Goal: Task Accomplishment & Management: Use online tool/utility

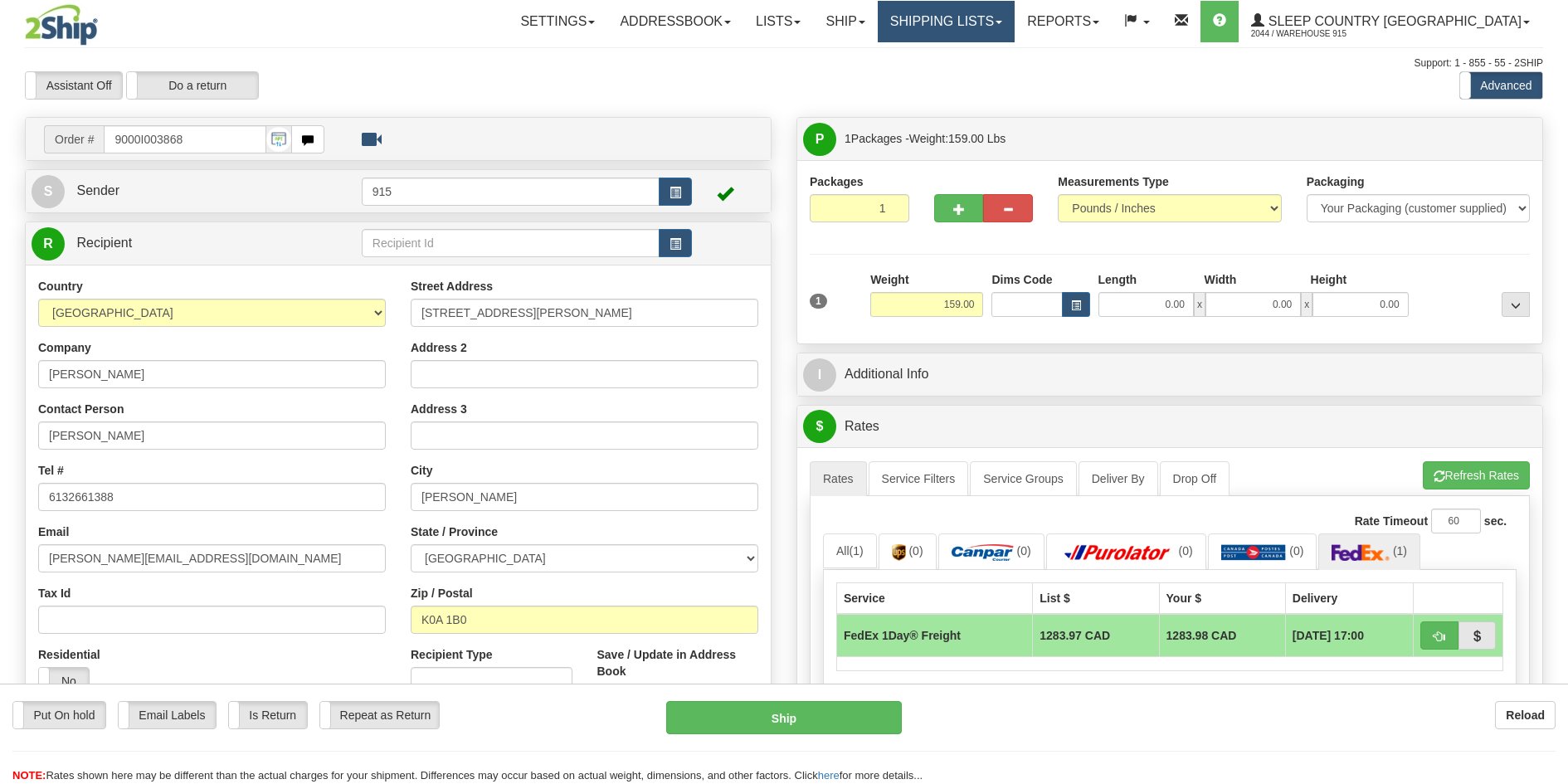
click at [1014, 28] on link "Shipping lists" at bounding box center [946, 22] width 137 height 41
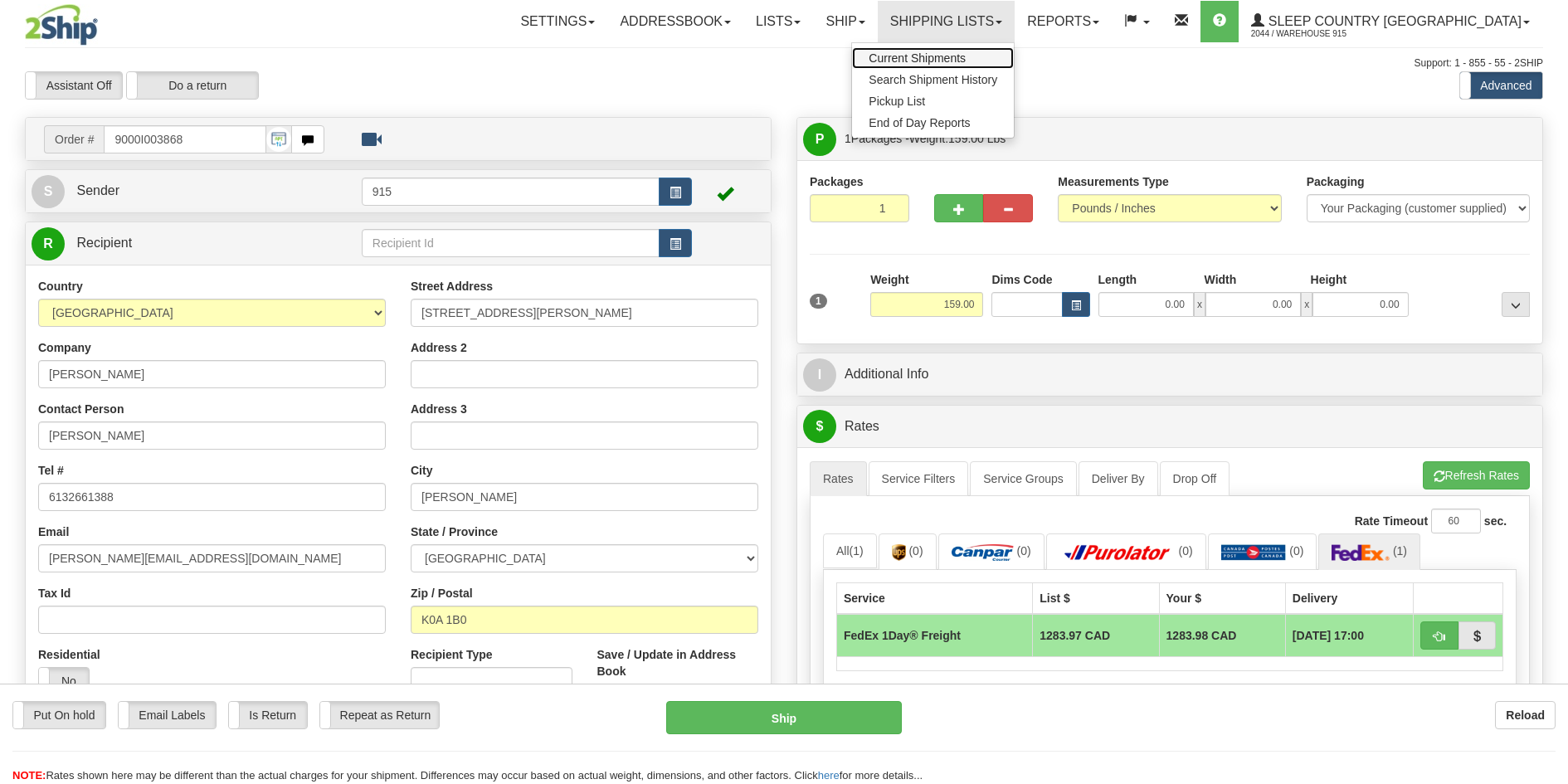
click at [966, 61] on span "Current Shipments" at bounding box center [917, 57] width 97 height 13
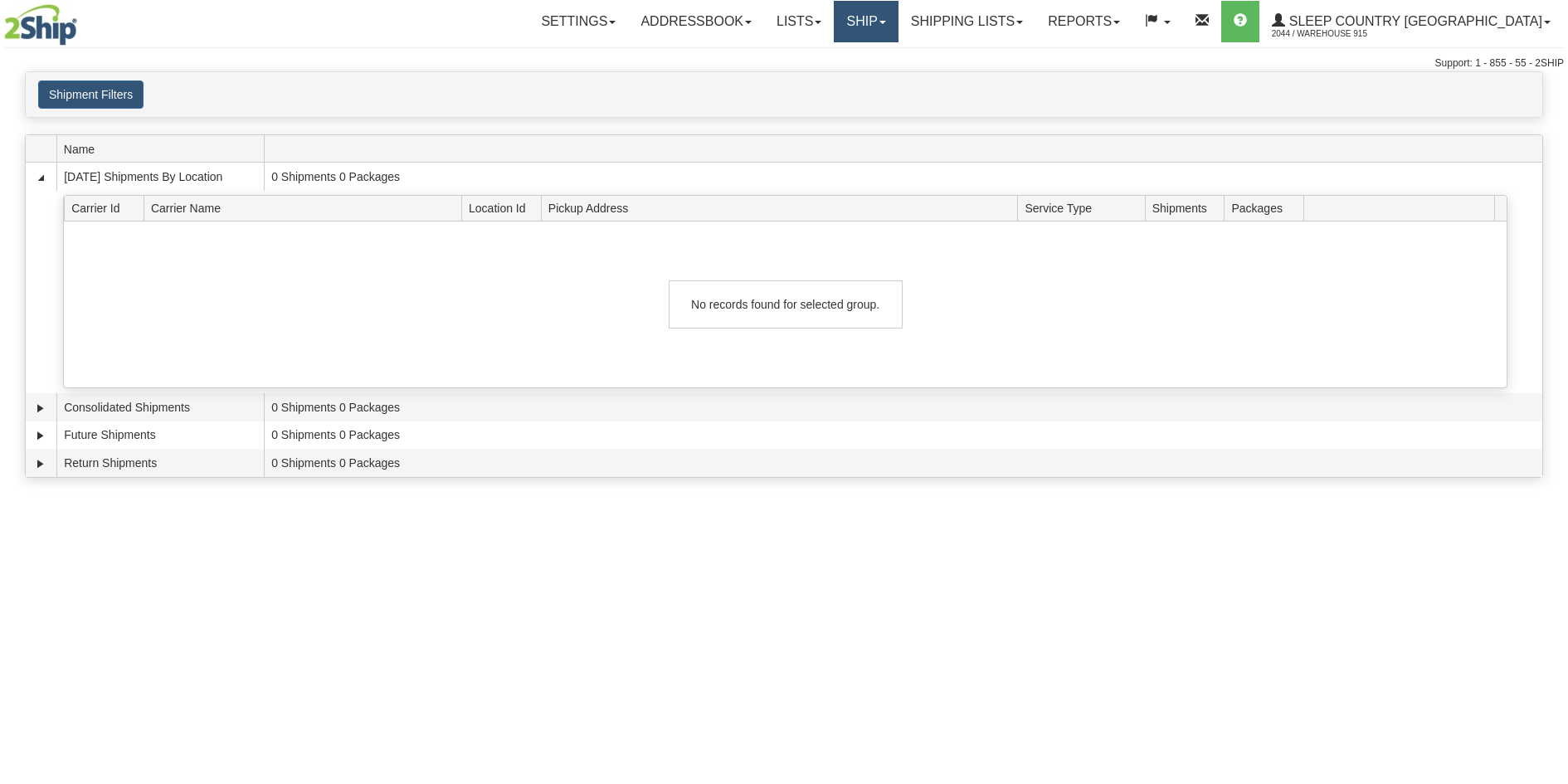
click at [898, 26] on link "Ship" at bounding box center [866, 22] width 64 height 41
click at [898, 68] on link "Ship Screen" at bounding box center [823, 58] width 151 height 22
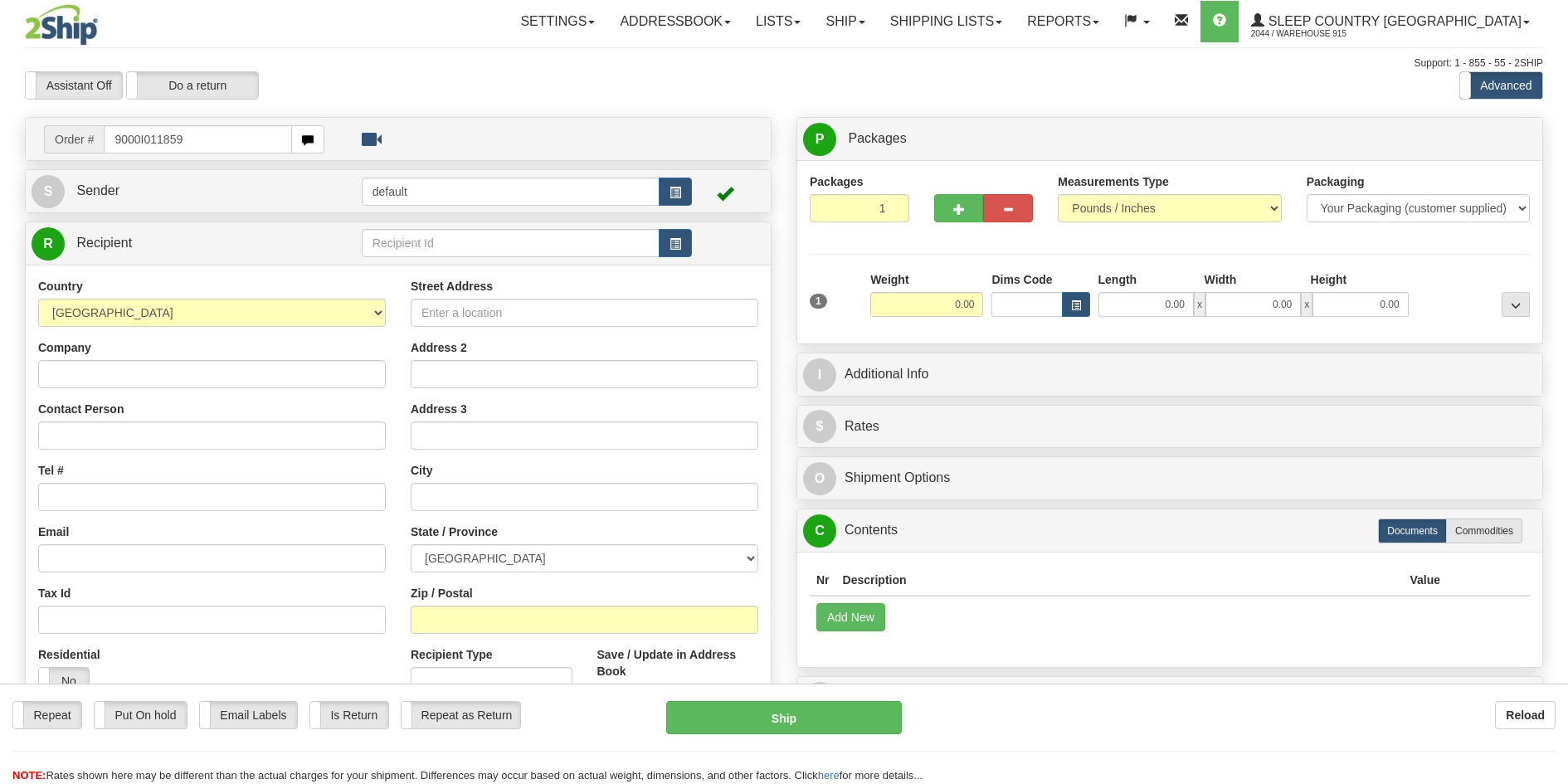
type input "9000I011859"
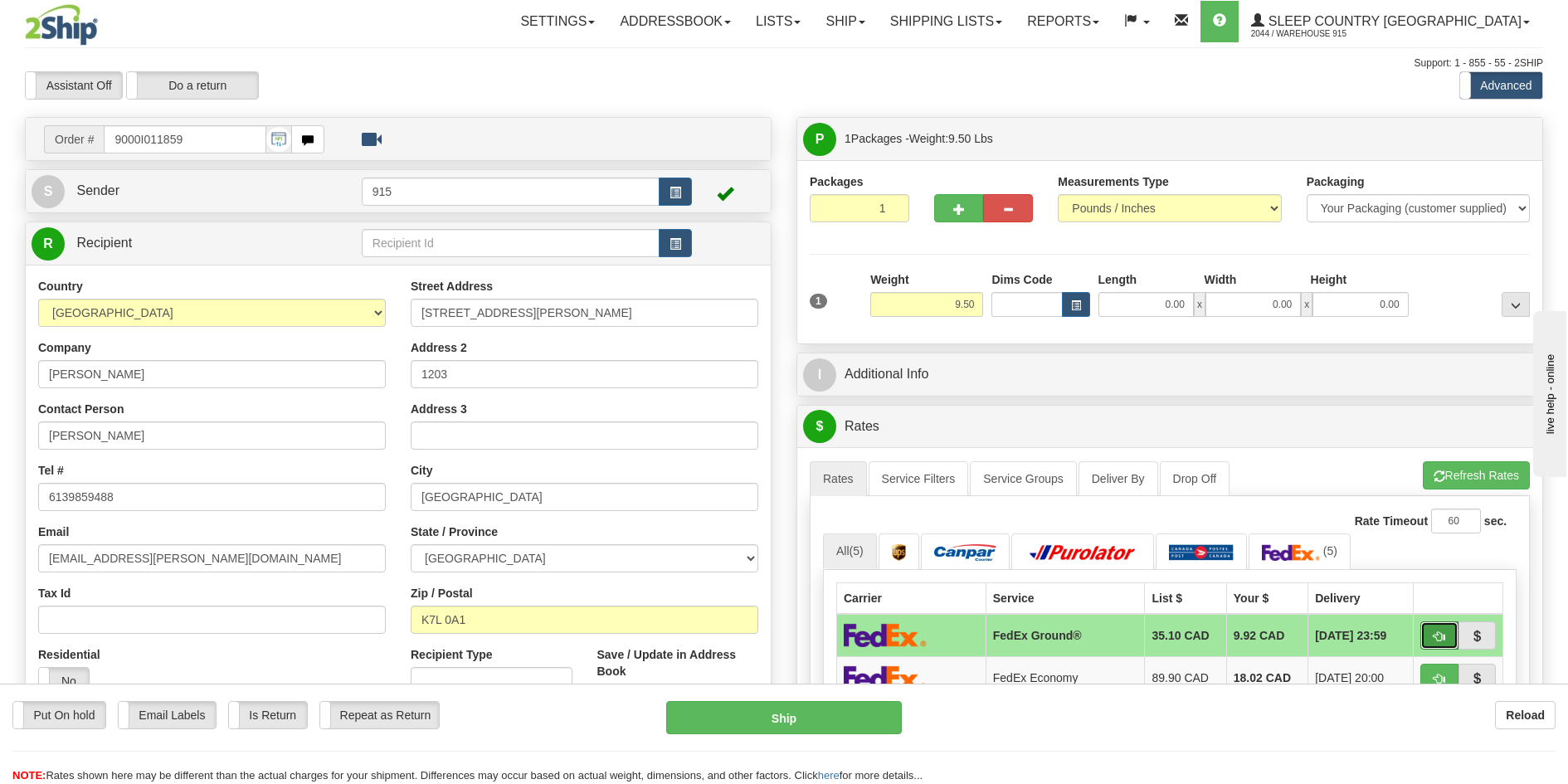
click at [1430, 636] on button "button" at bounding box center [1439, 635] width 39 height 28
type input "92"
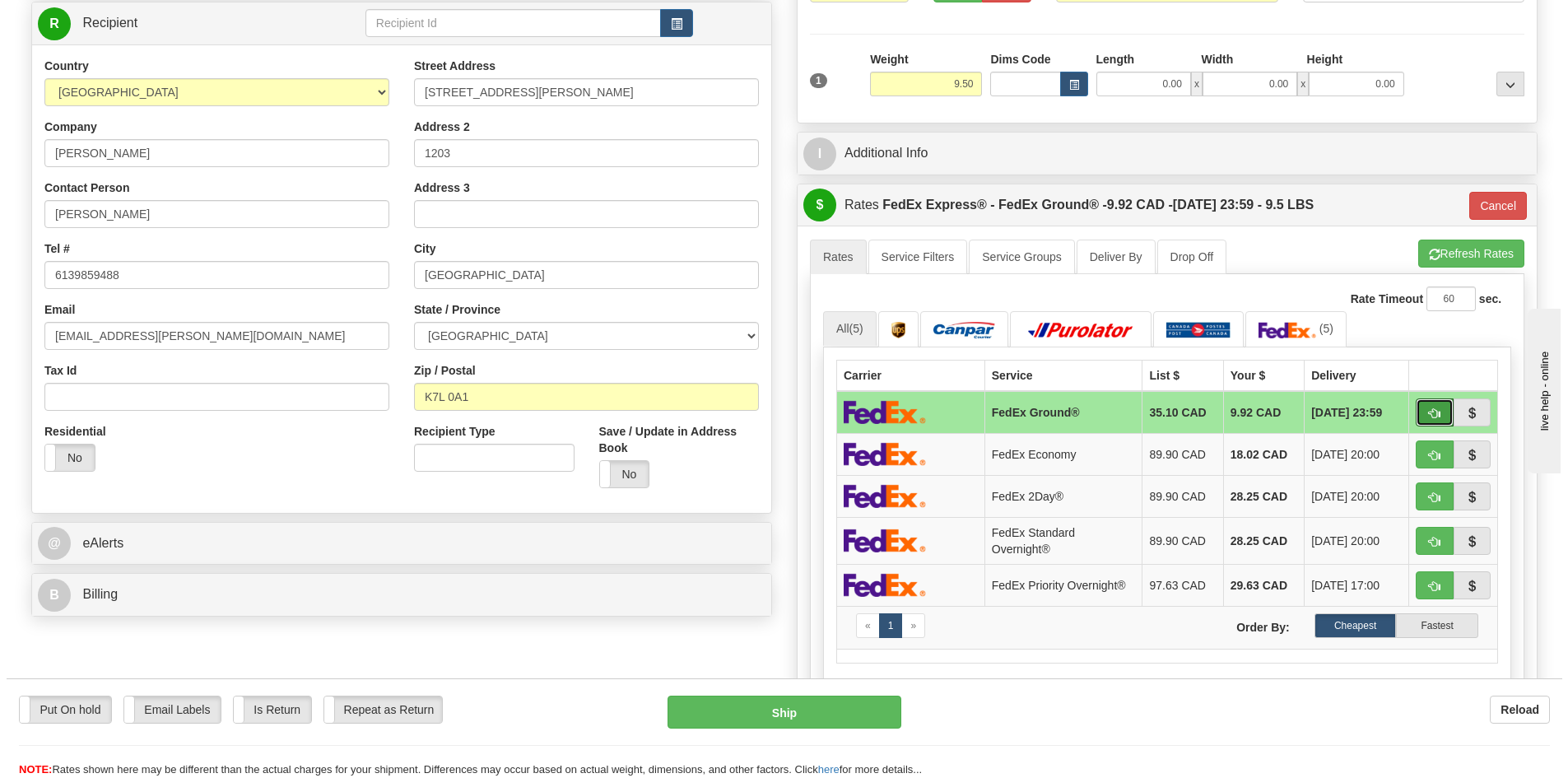
scroll to position [247, 0]
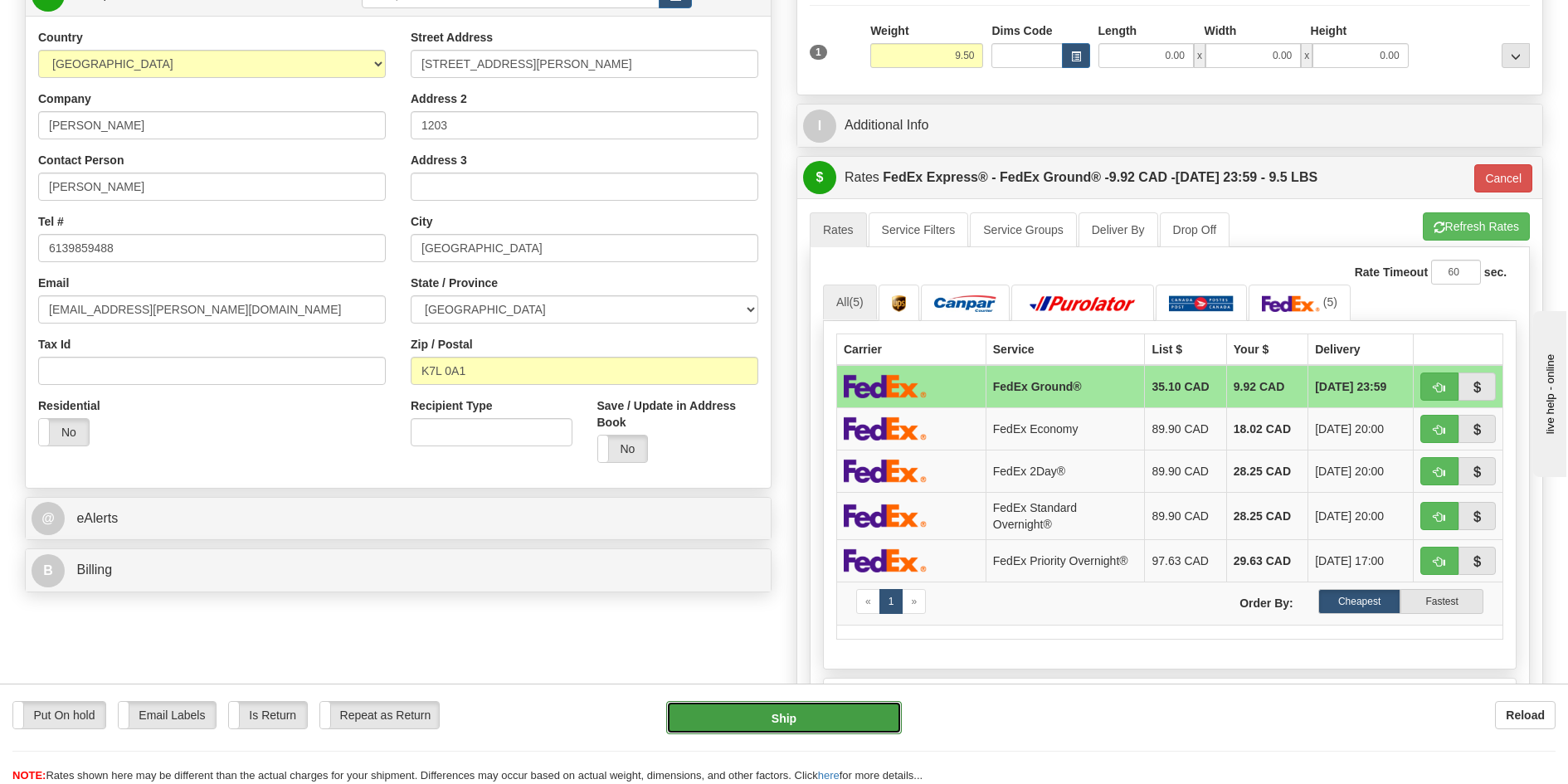
click at [814, 726] on button "Ship" at bounding box center [785, 717] width 237 height 33
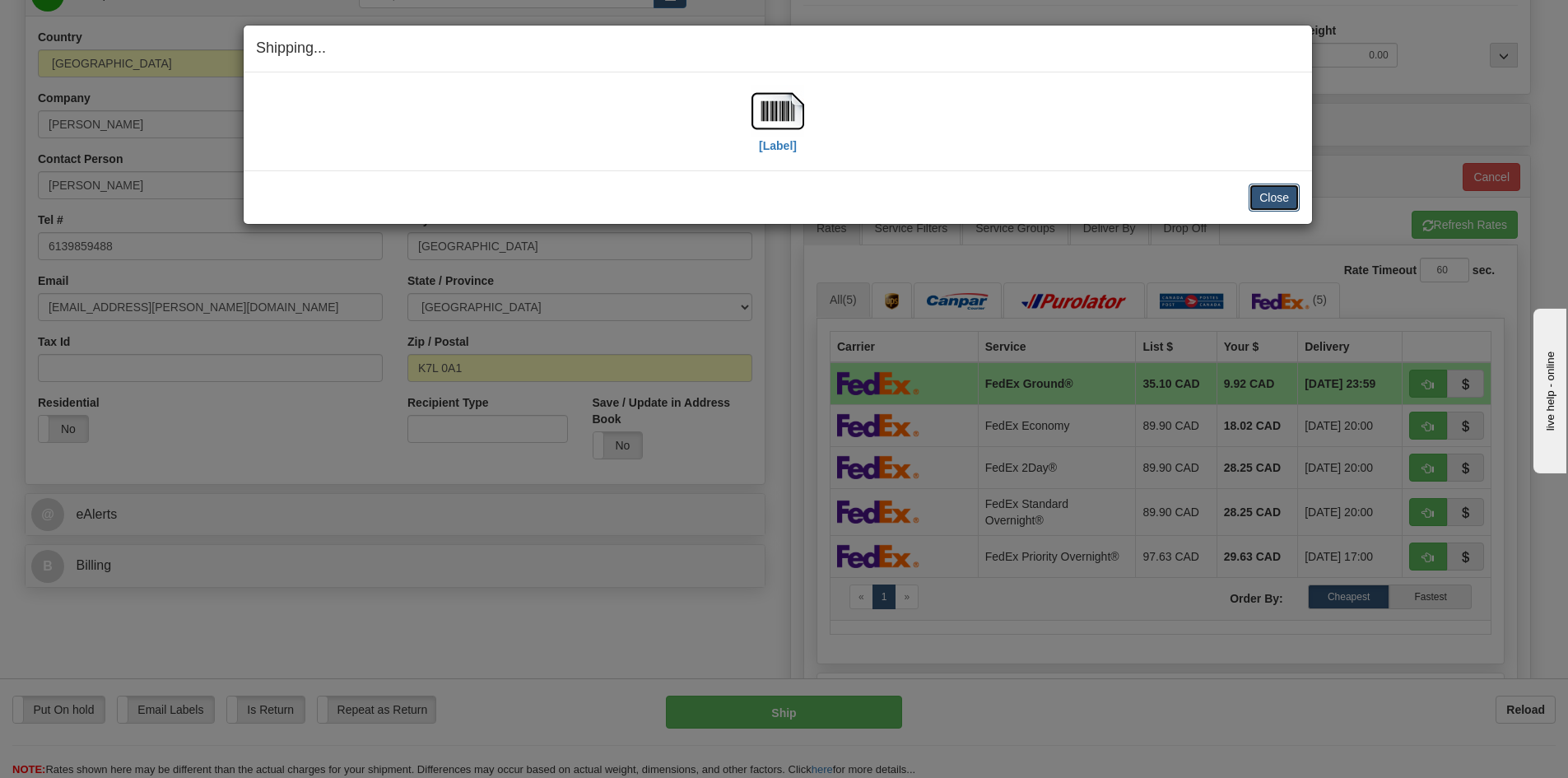
click at [1275, 189] on button "Close" at bounding box center [1274, 197] width 51 height 28
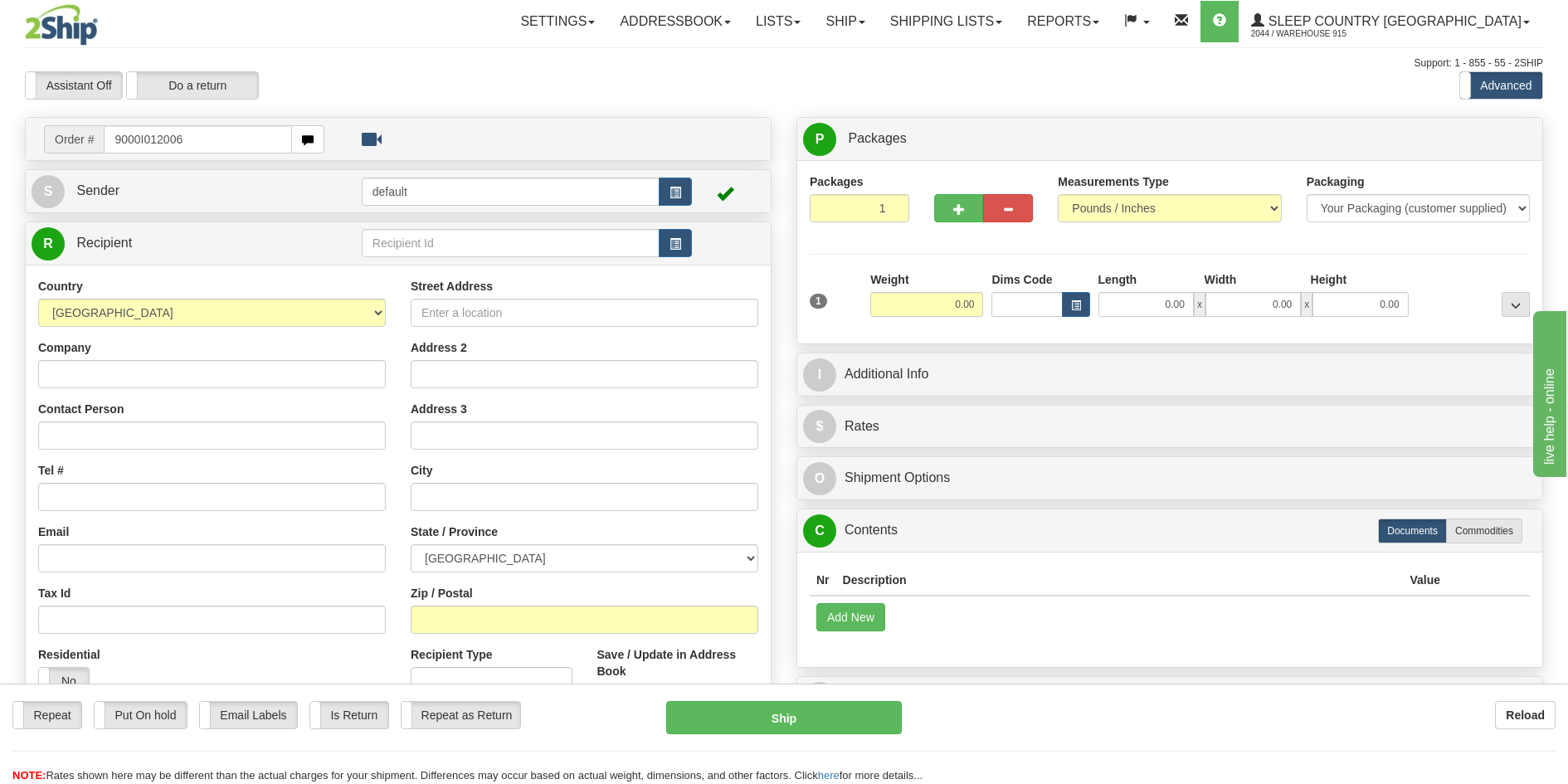
type input "9000I012006"
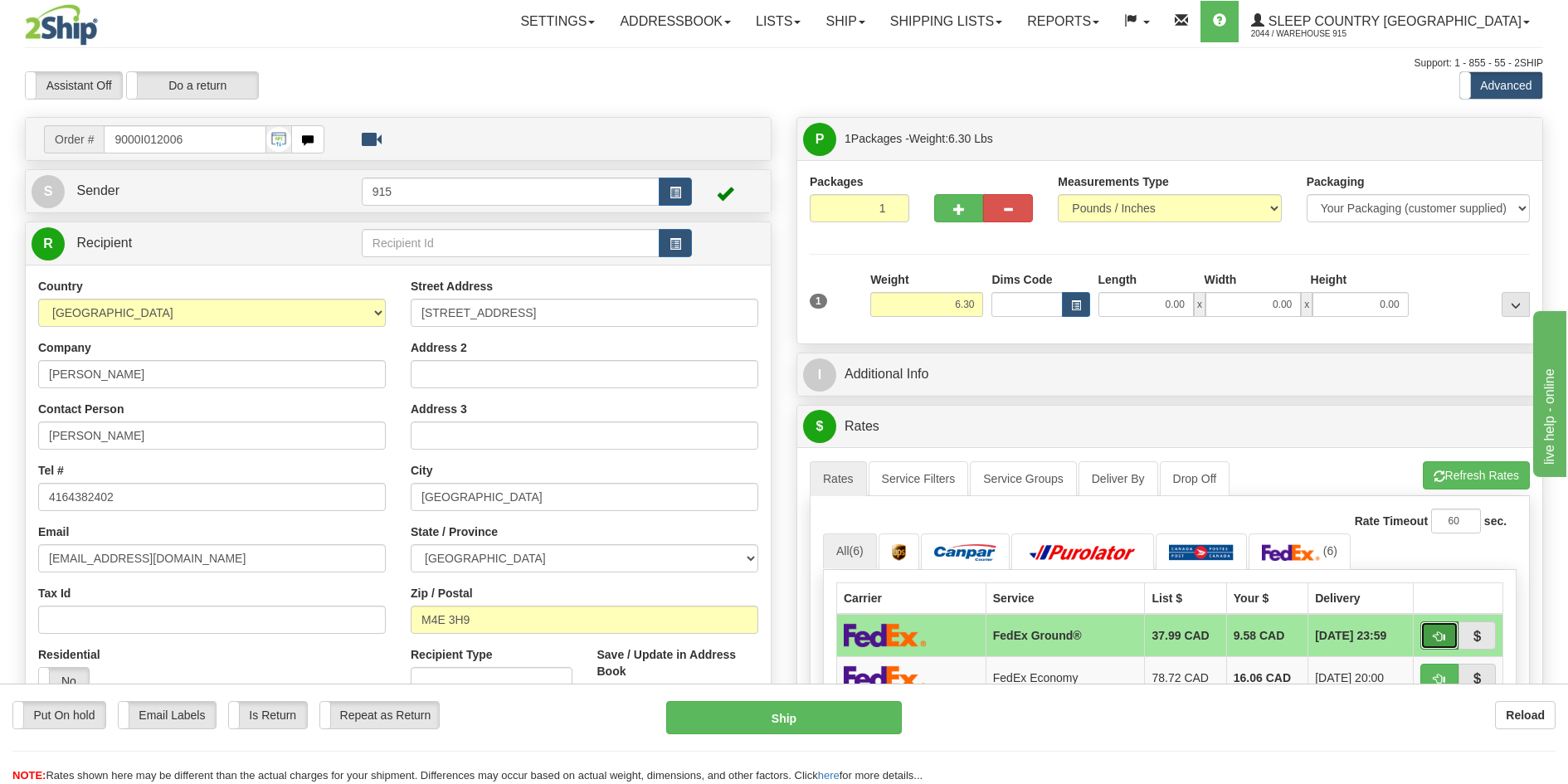
click at [1426, 642] on button "button" at bounding box center [1439, 635] width 39 height 28
type input "92"
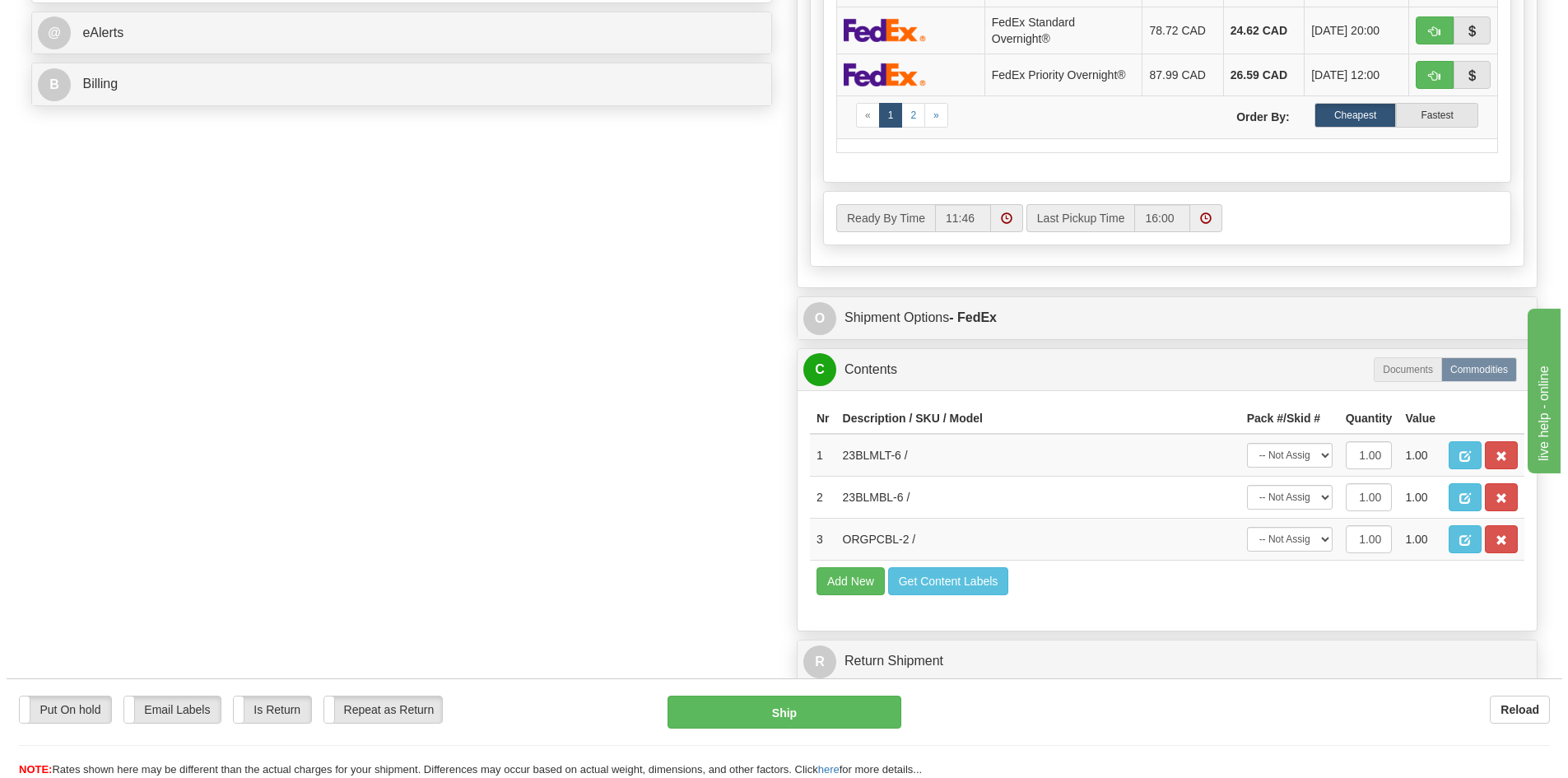
scroll to position [741, 0]
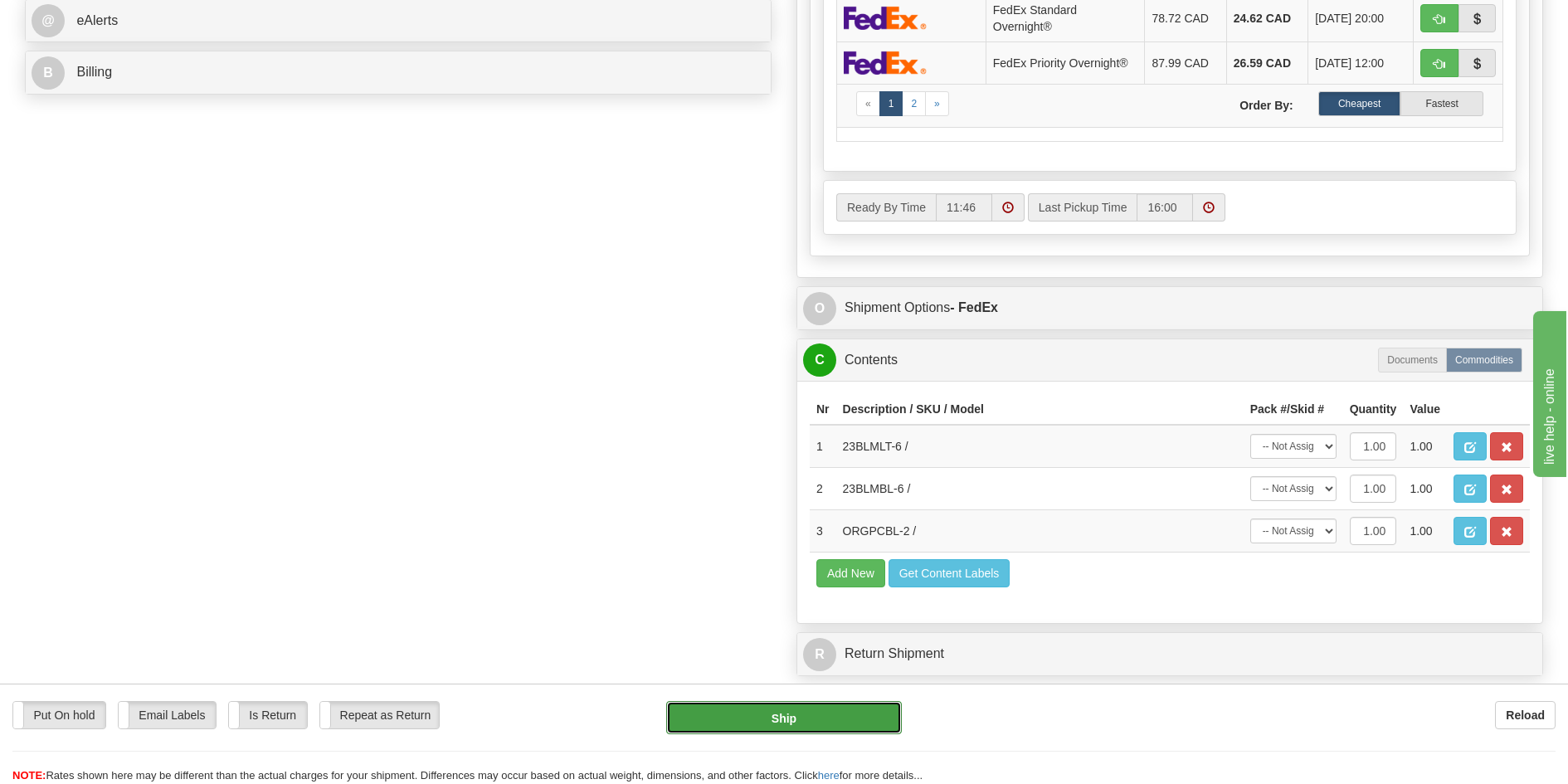
click at [715, 725] on button "Ship" at bounding box center [785, 717] width 237 height 33
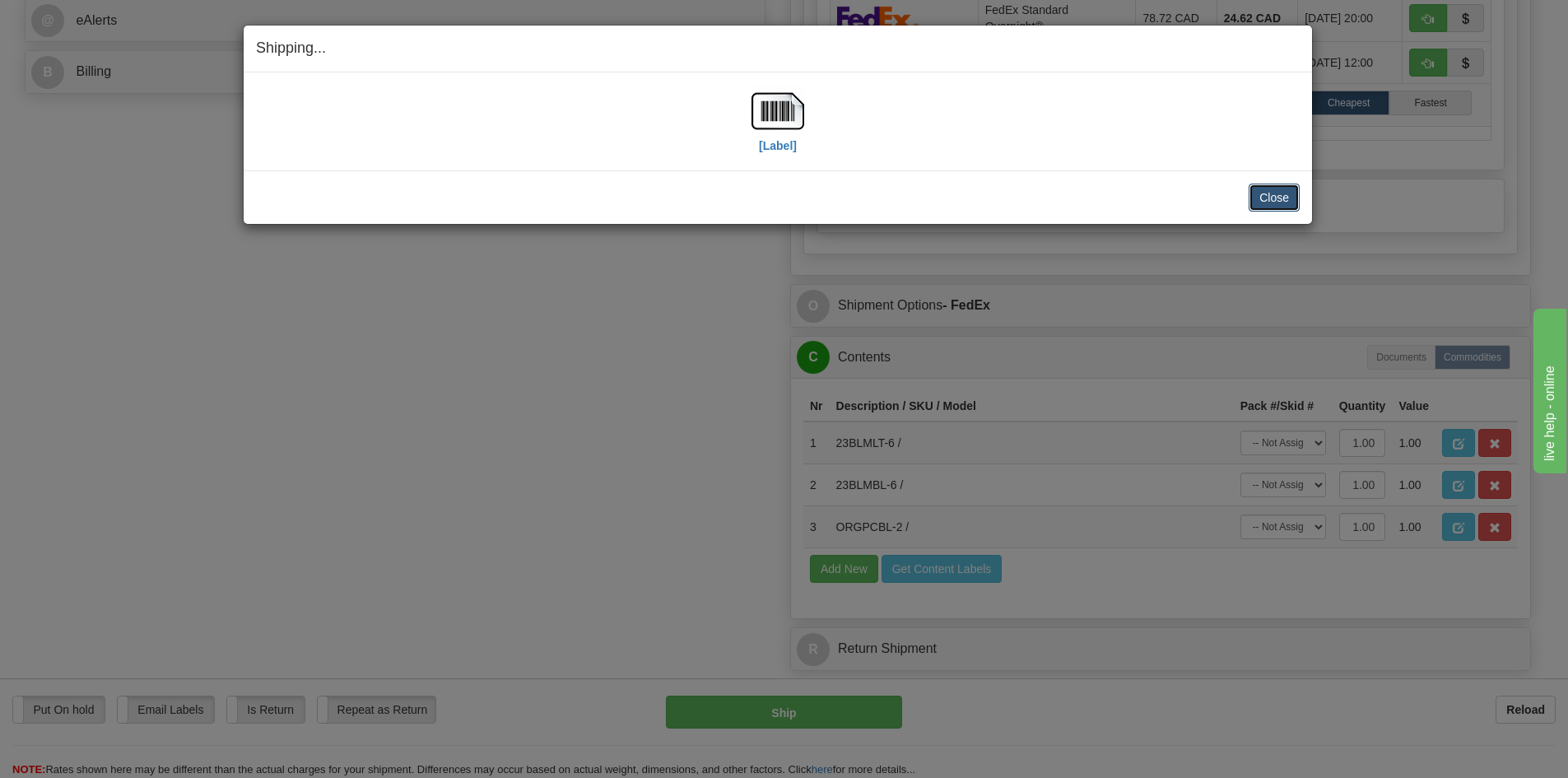
click at [1285, 197] on button "Close" at bounding box center [1274, 197] width 51 height 28
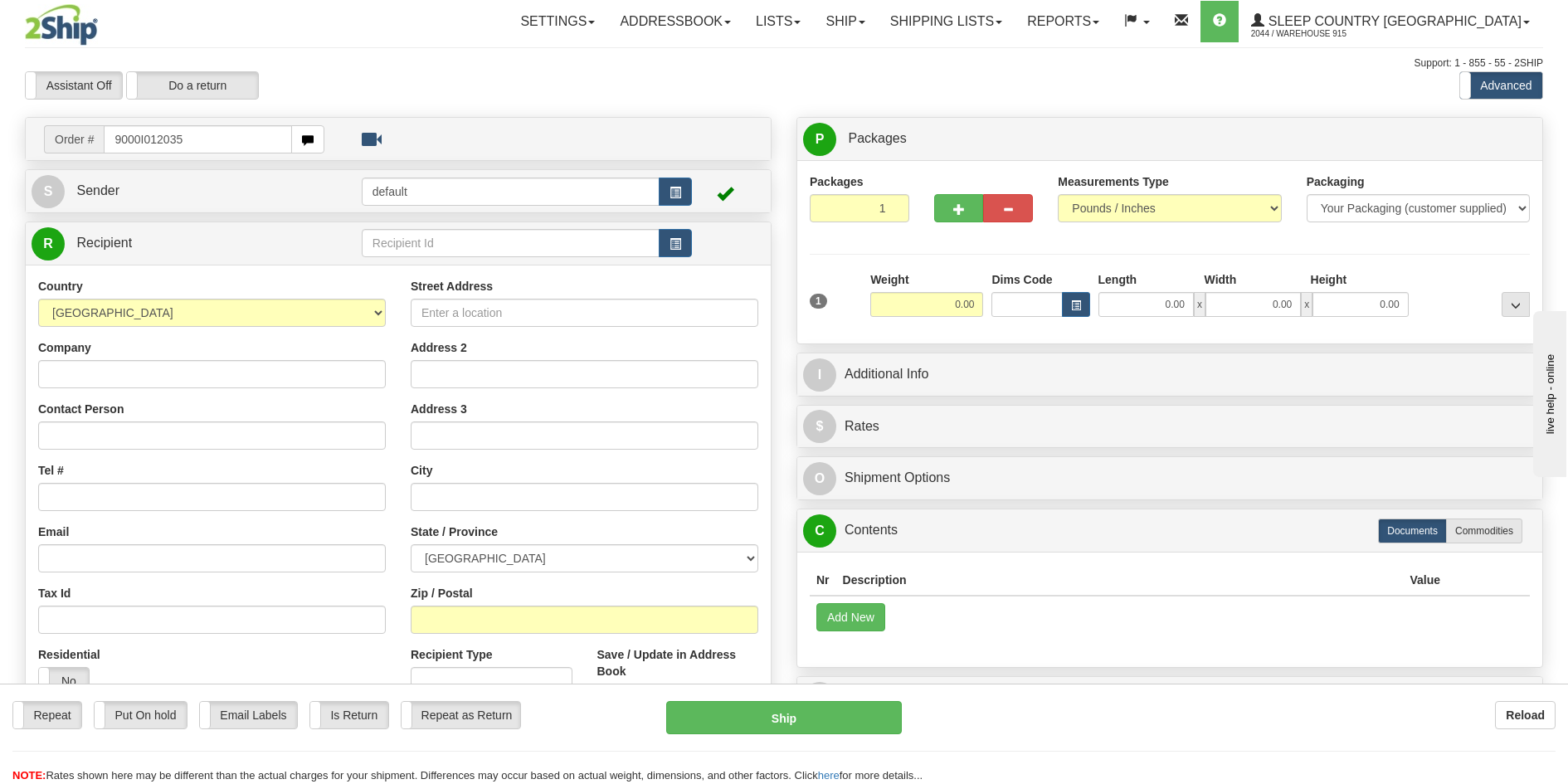
type input "9000I012035"
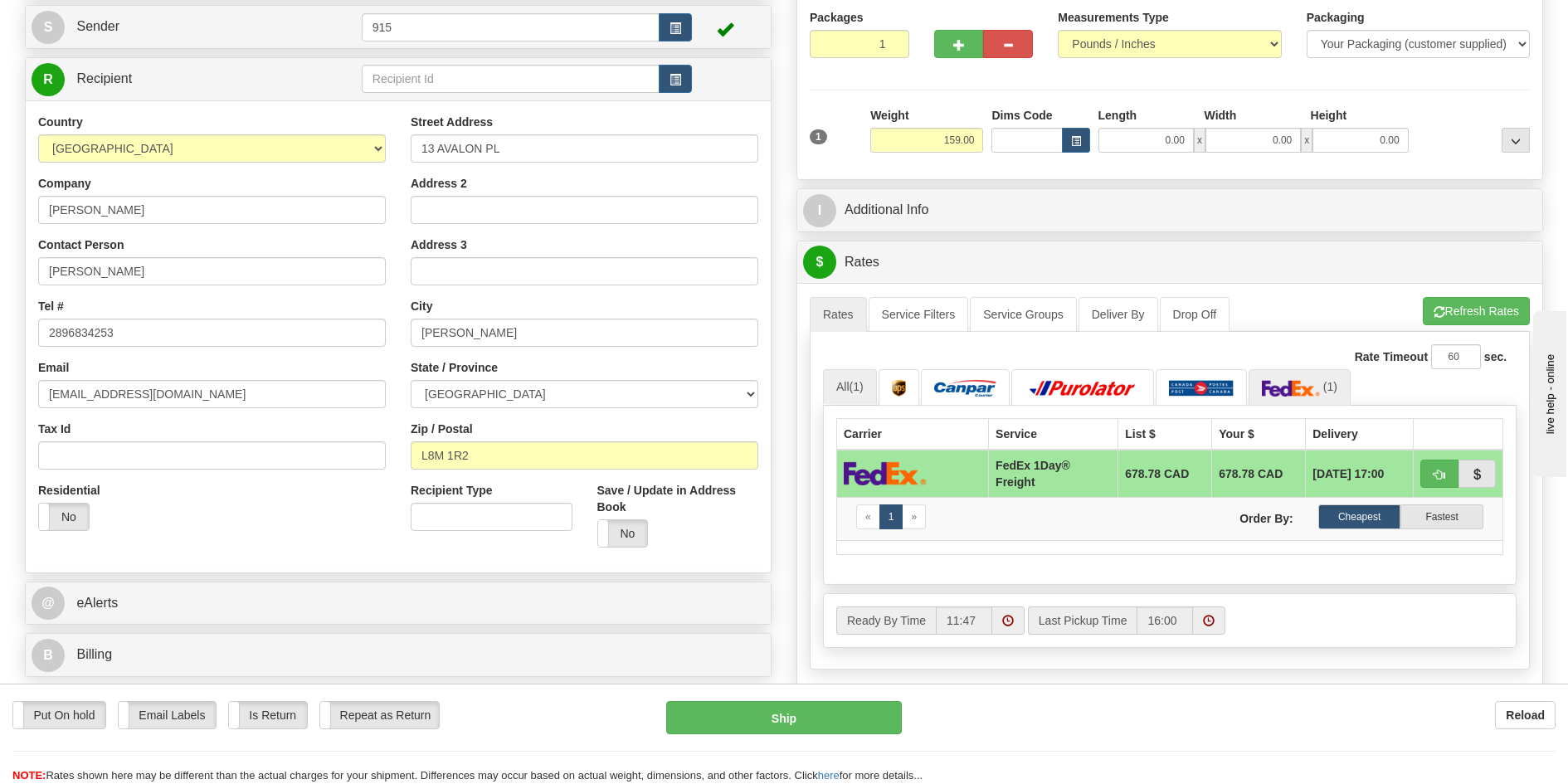
scroll to position [166, 0]
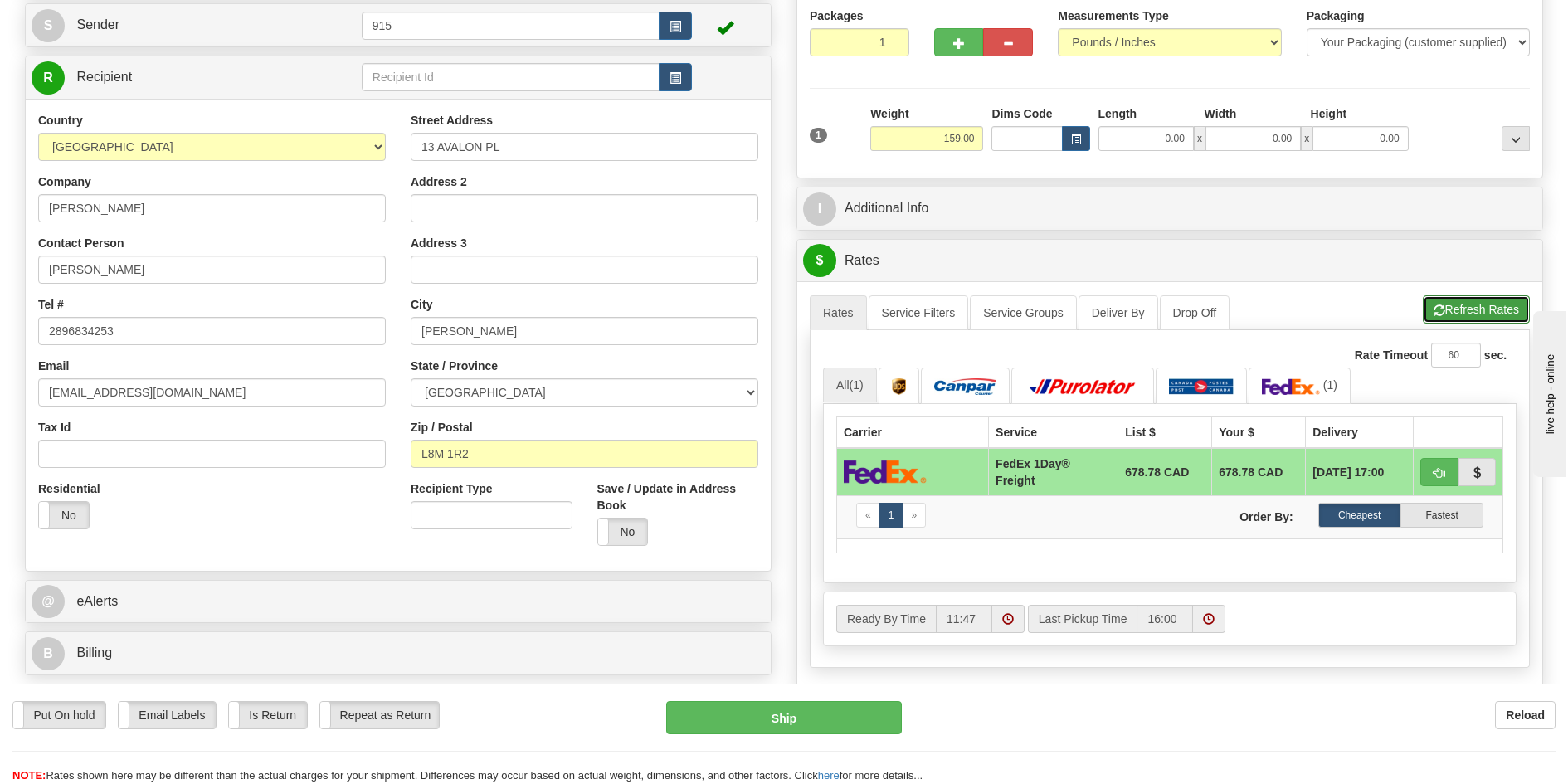
click at [1473, 311] on button "Refresh Rates" at bounding box center [1476, 309] width 107 height 28
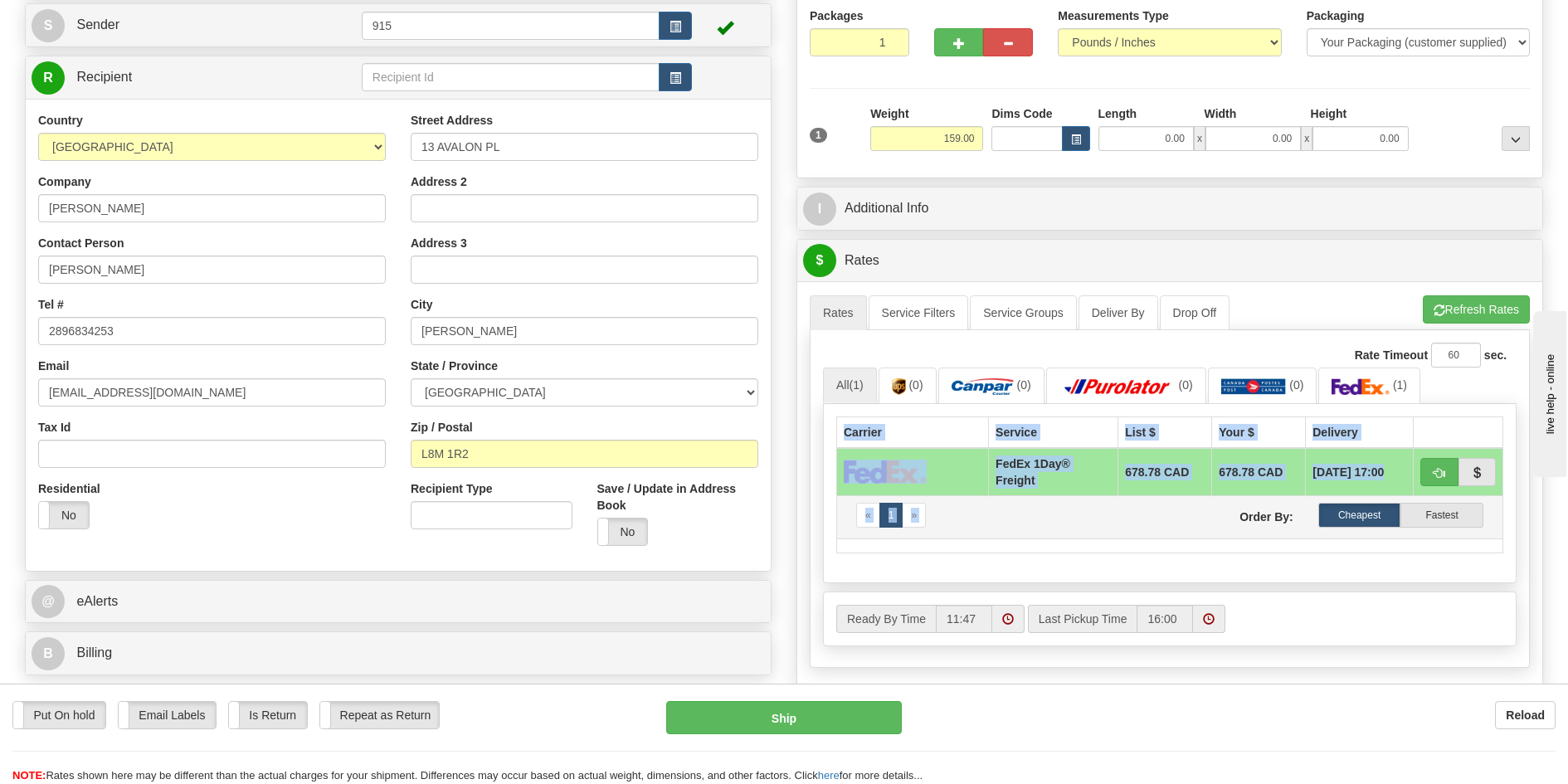
drag, startPoint x: 824, startPoint y: 438, endPoint x: 1108, endPoint y: 504, distance: 291.6
click at [1238, 512] on div "Carrier Service List $ Your $ Delivery FedEx 1Day® Freight 678.78 CAD 678.78 CA…" at bounding box center [1170, 494] width 694 height 179
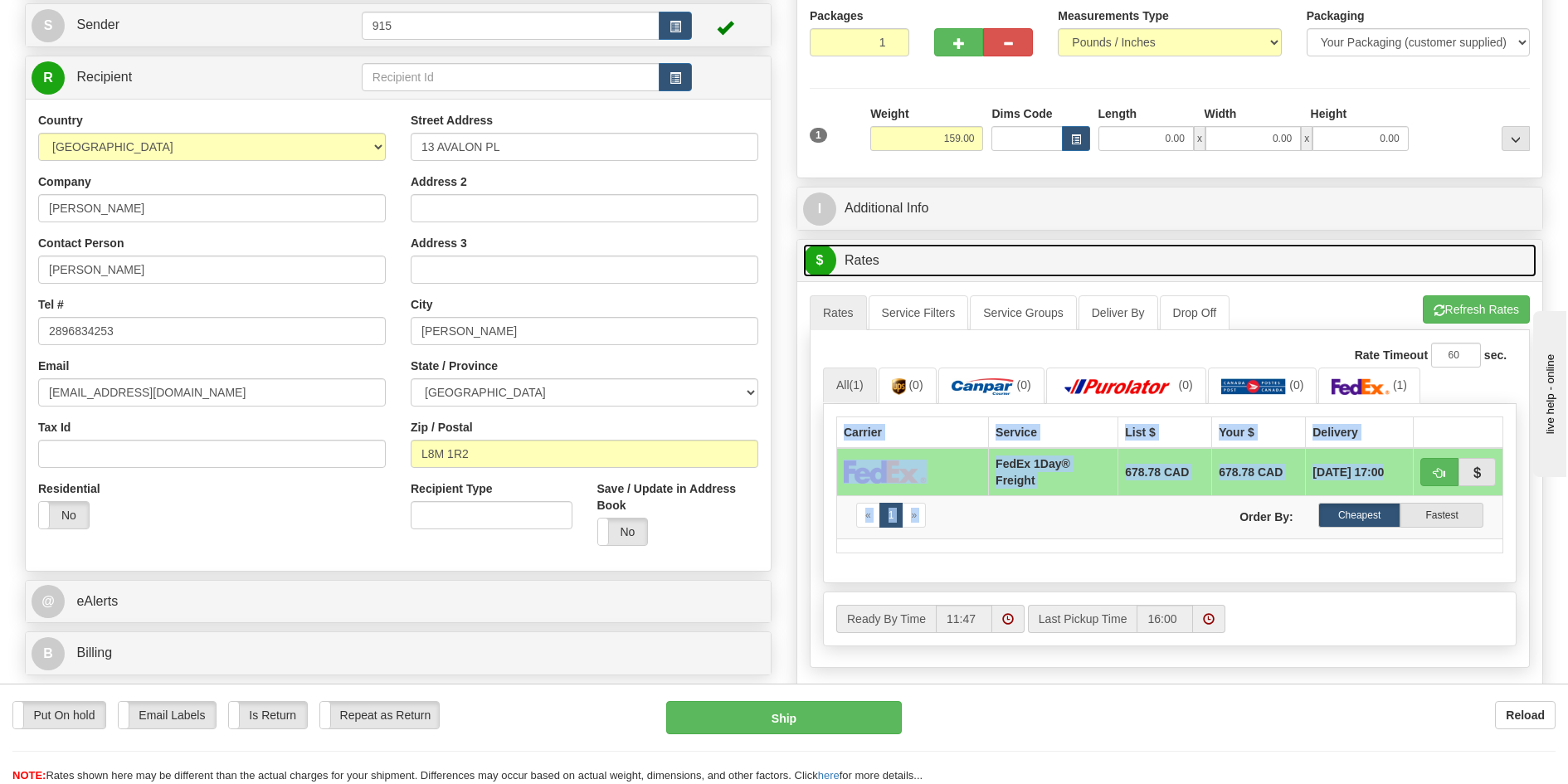
click at [1165, 255] on link "$ Rates" at bounding box center [1169, 261] width 734 height 34
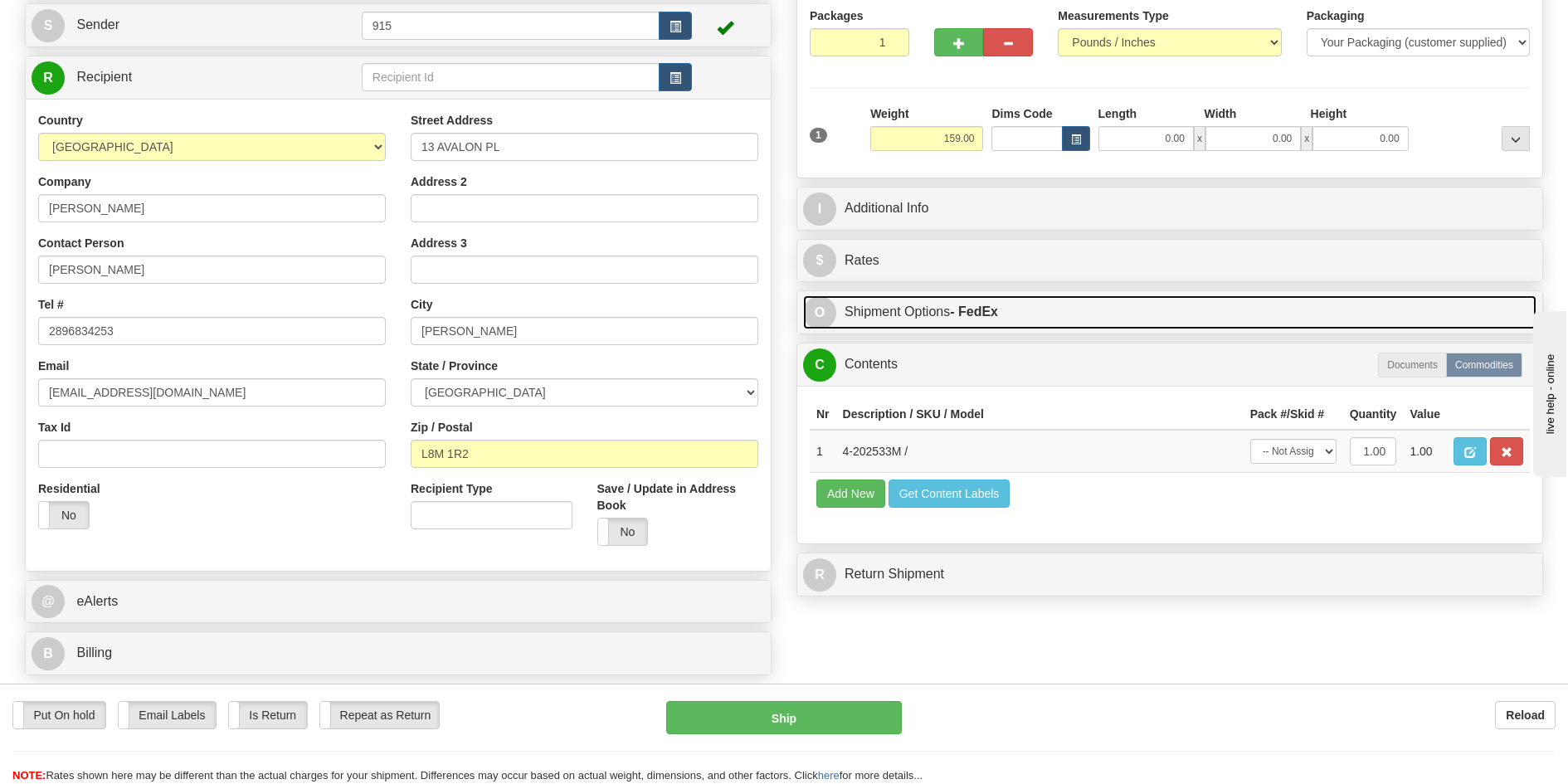
click at [995, 321] on link "O Shipment Options - FedEx" at bounding box center [1169, 313] width 734 height 34
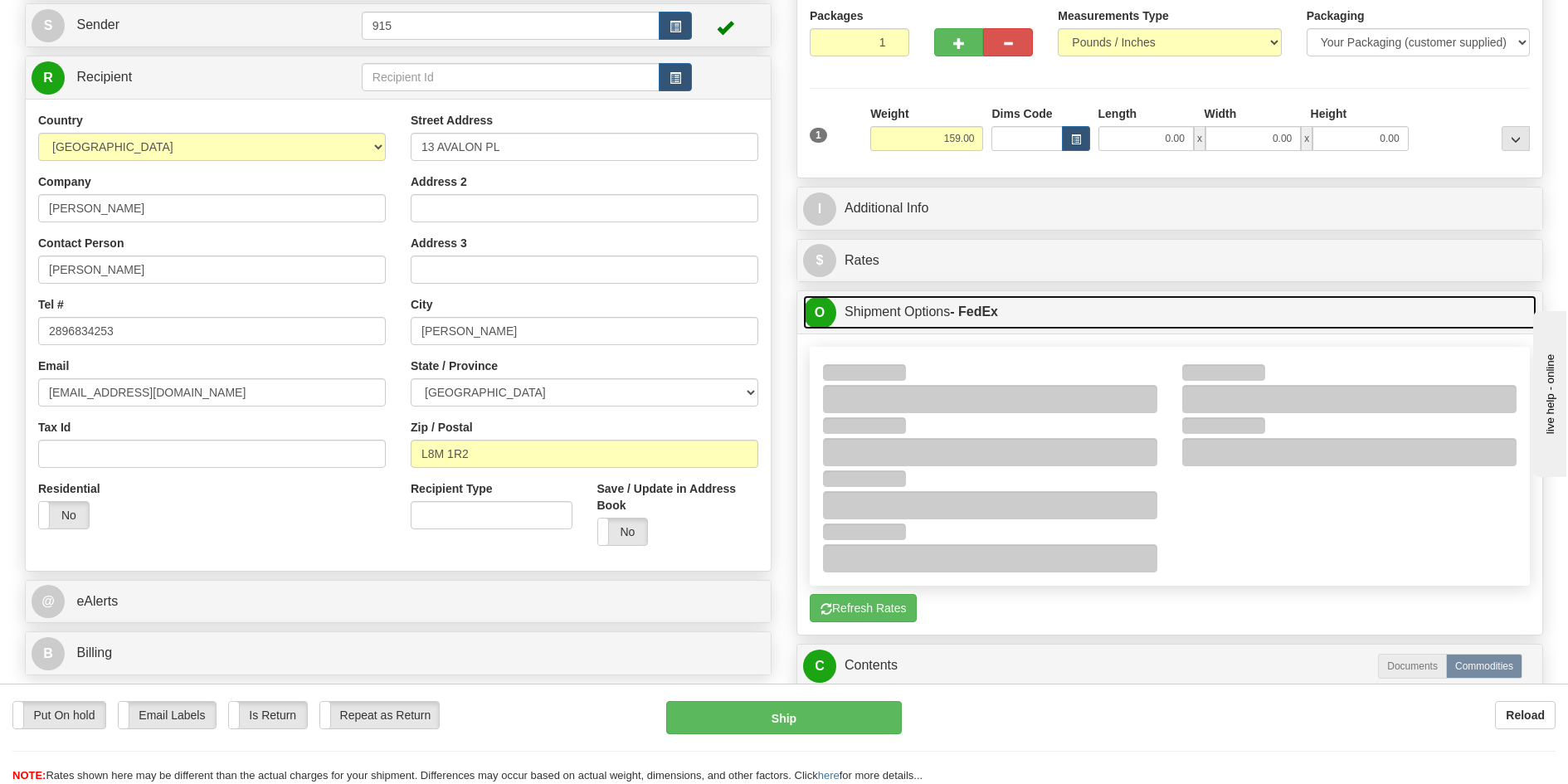
click at [998, 321] on link "O Shipment Options - FedEx" at bounding box center [1169, 313] width 734 height 34
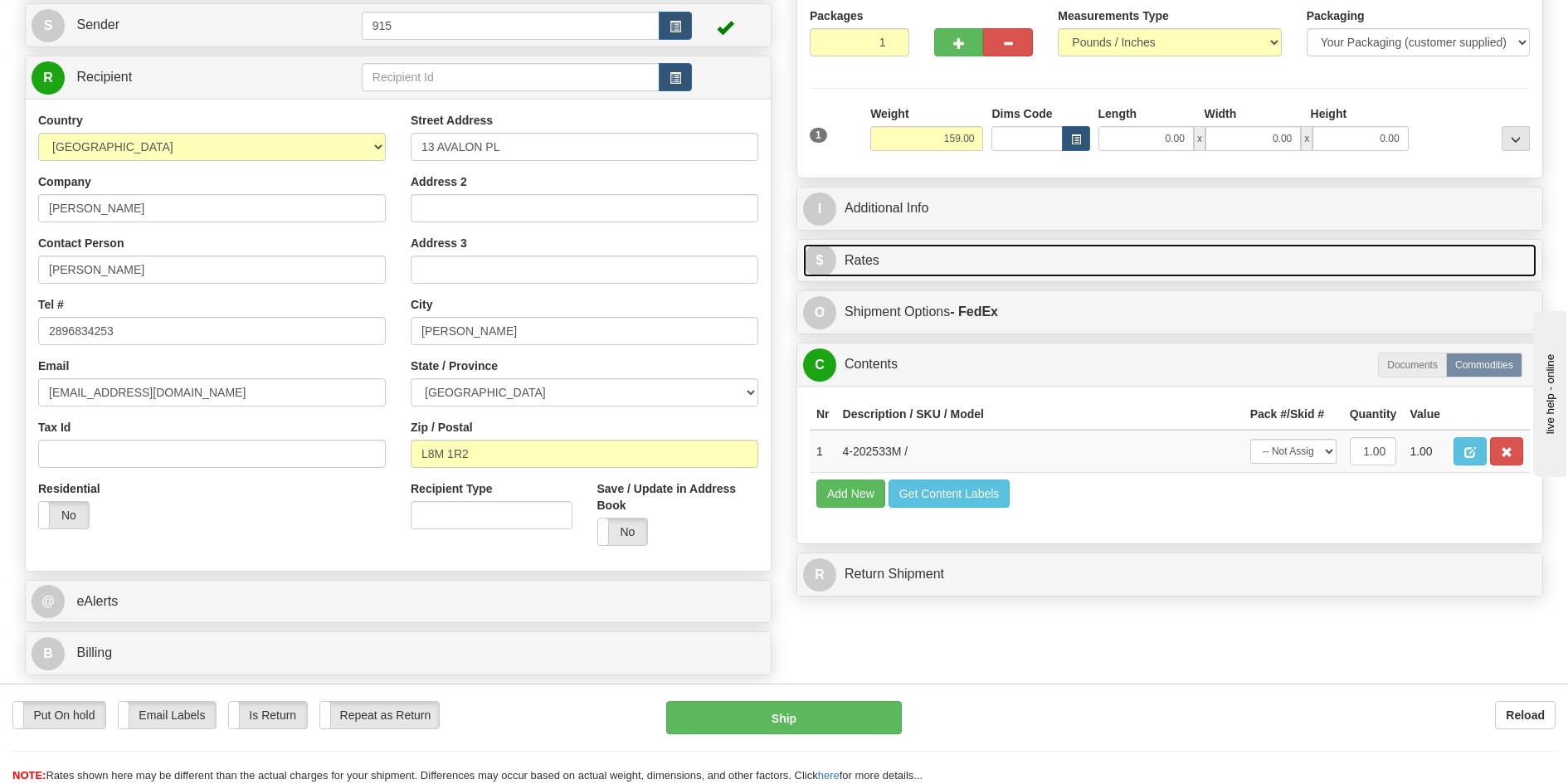
click at [1063, 260] on link "$ Rates" at bounding box center [1169, 261] width 734 height 34
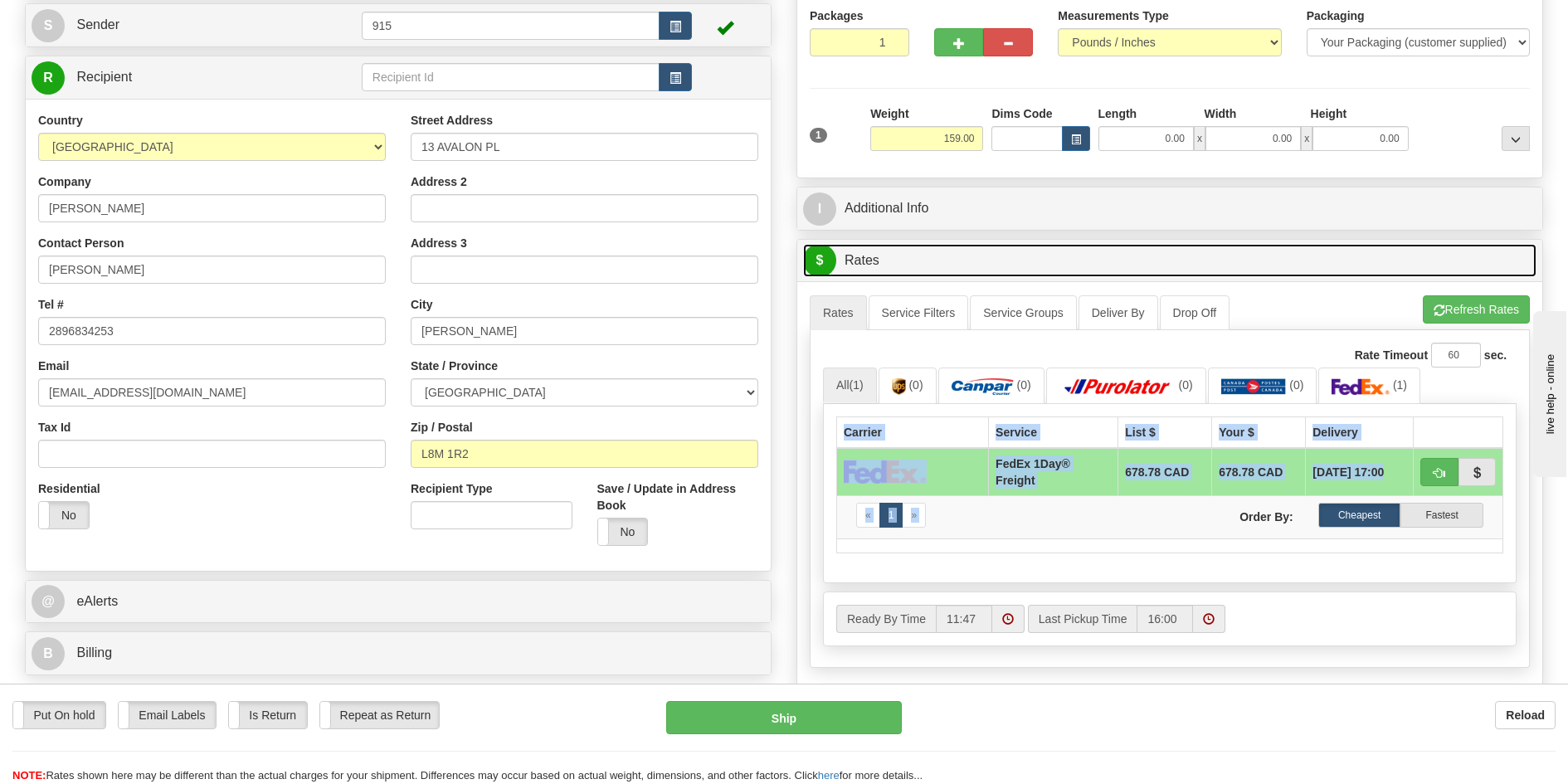
click at [1238, 259] on link "$ Rates" at bounding box center [1169, 261] width 734 height 34
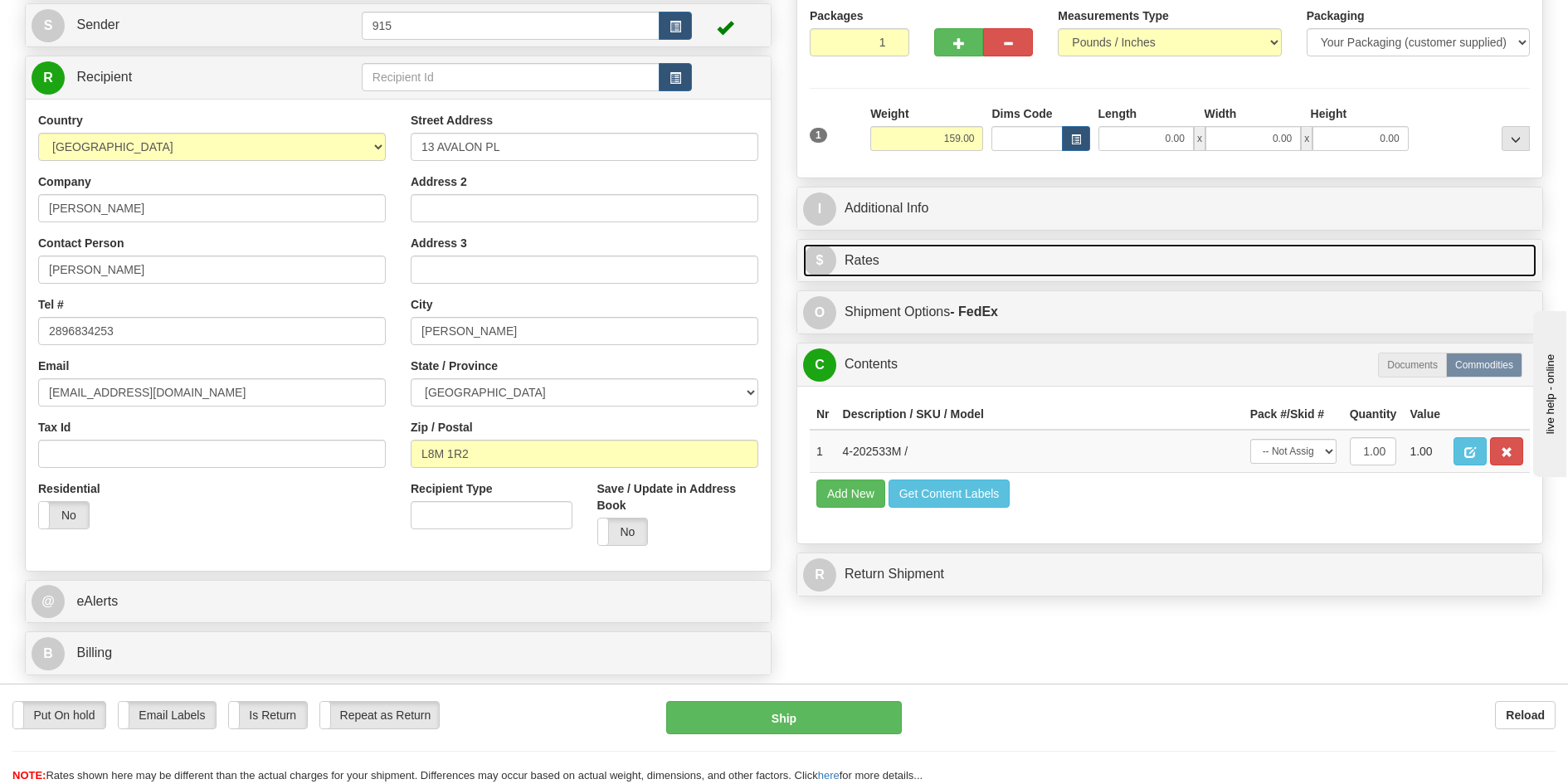
click at [1237, 259] on link "$ Rates" at bounding box center [1169, 261] width 734 height 34
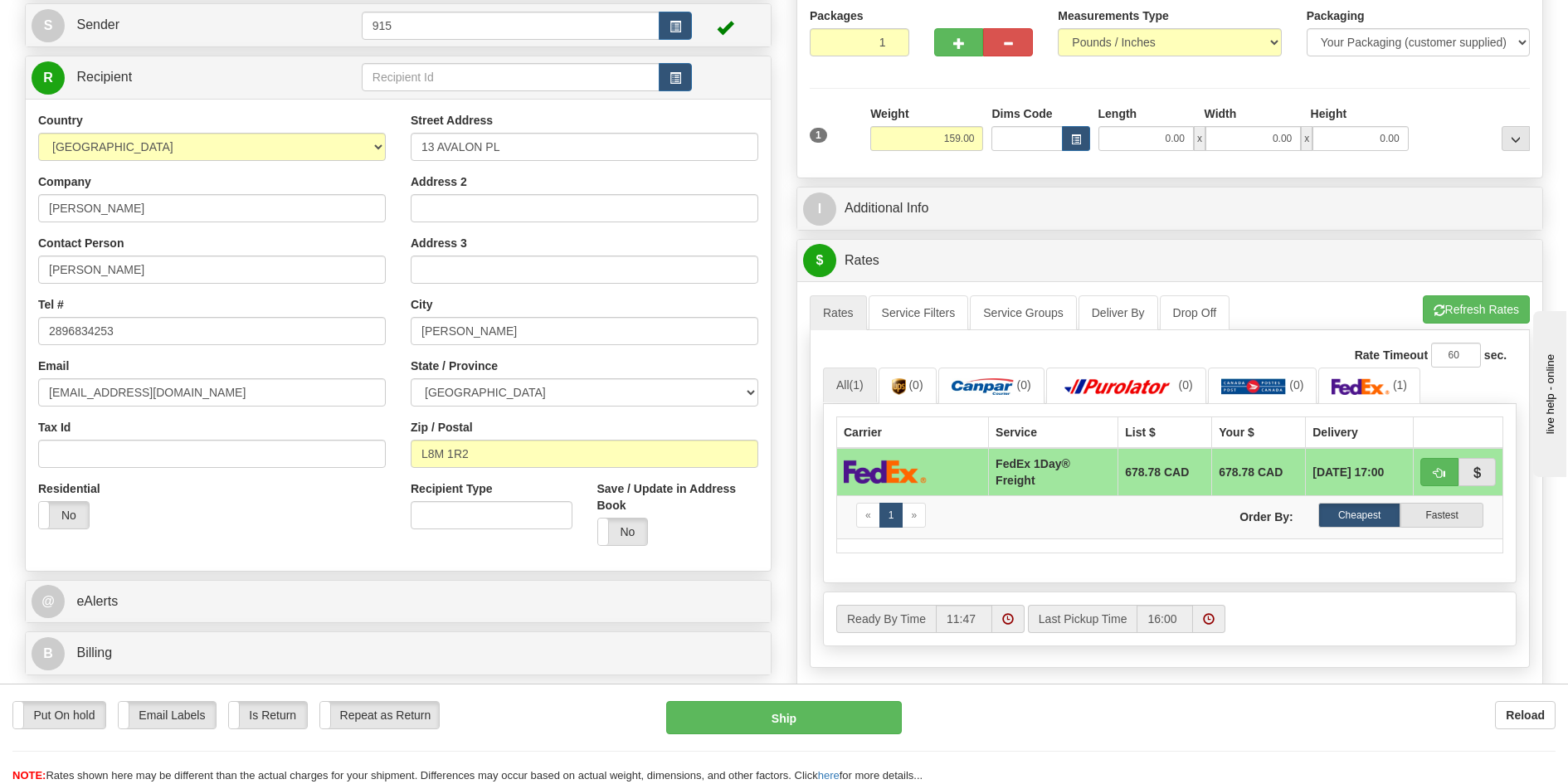
click at [1290, 571] on div "Carrier Service List $ Your $ Delivery FedEx 1Day® Freight 678.78 CAD 678.78 CA…" at bounding box center [1170, 494] width 694 height 179
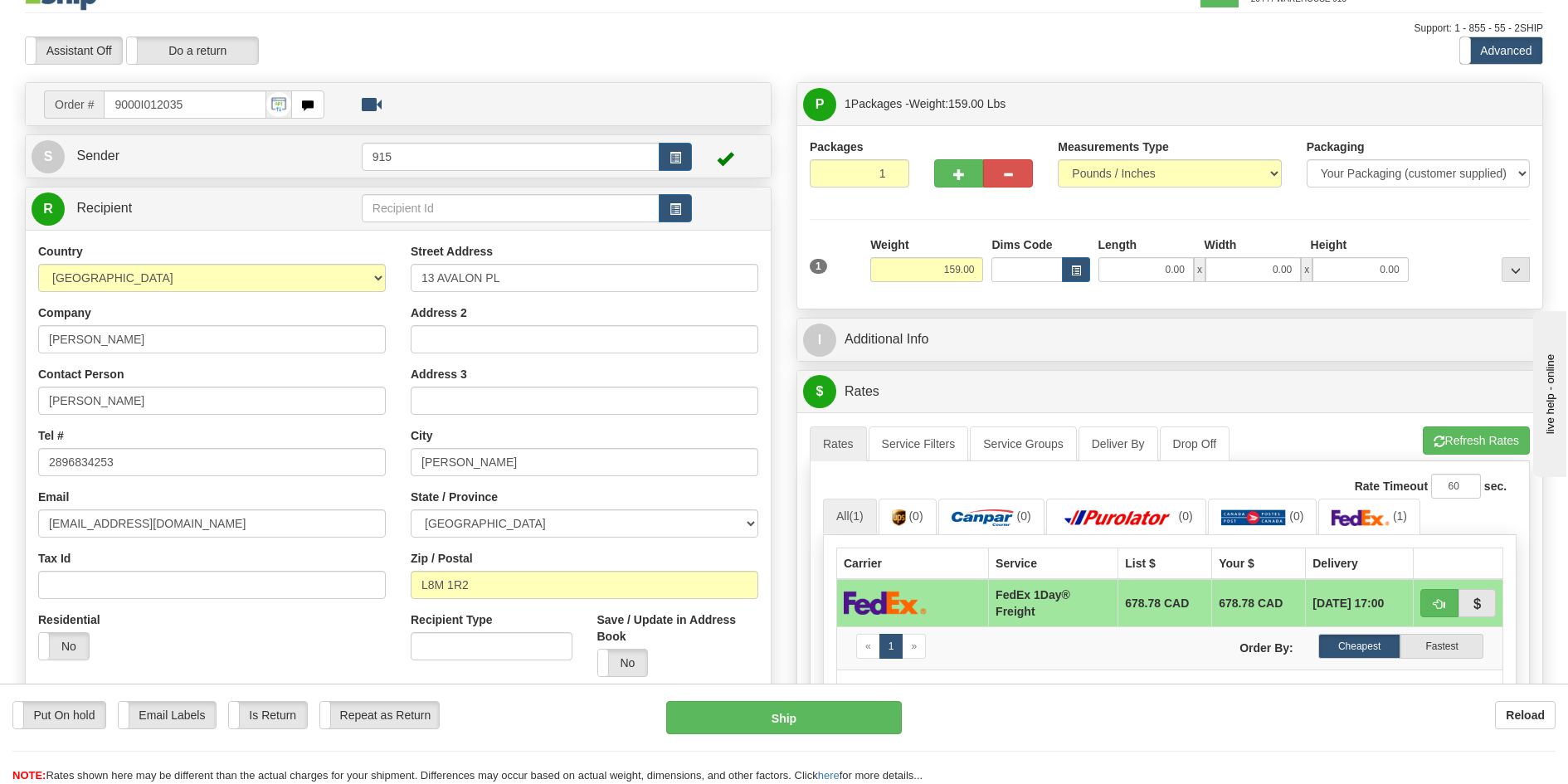
scroll to position [0, 0]
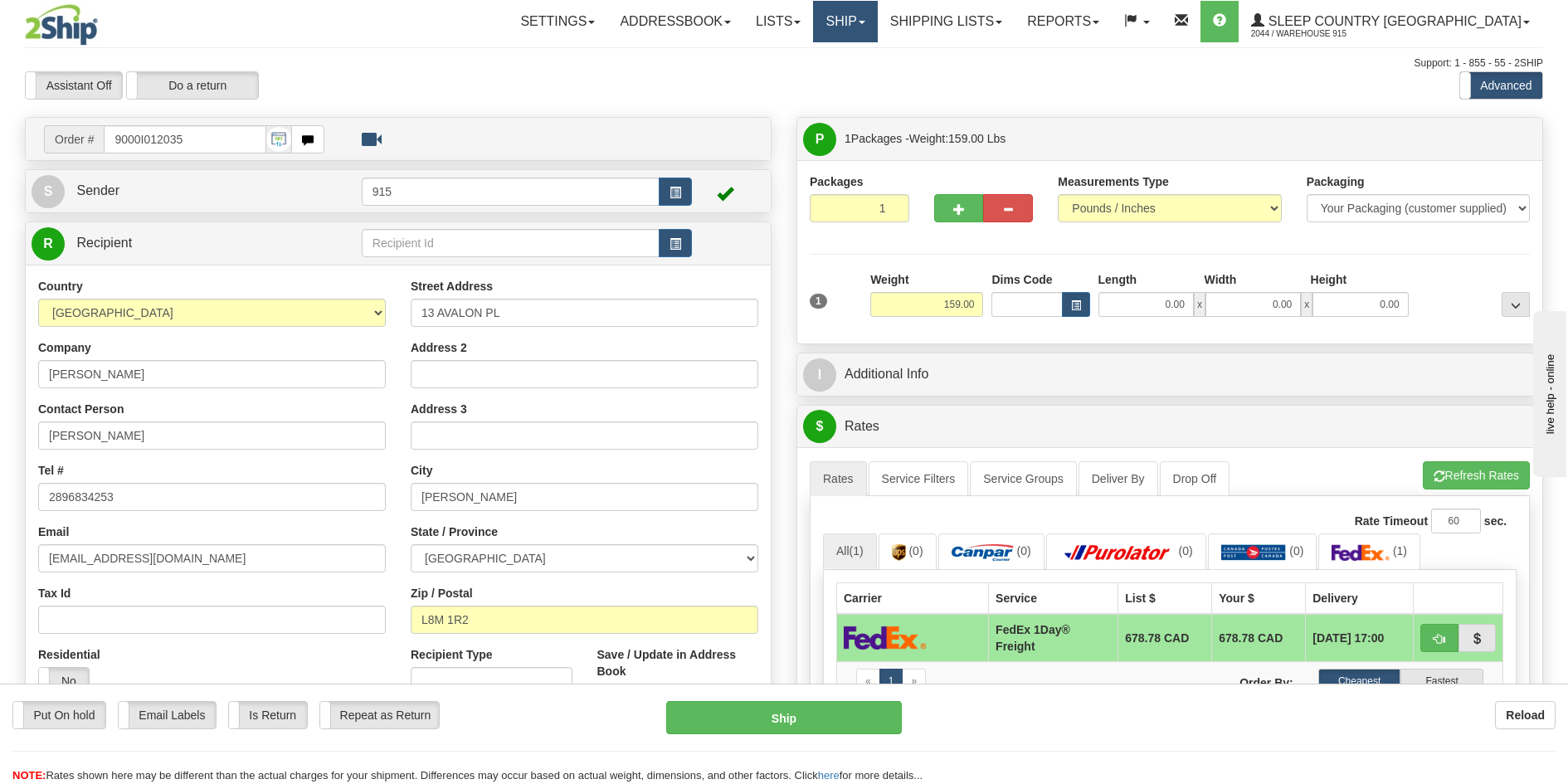
click at [877, 37] on link "Ship" at bounding box center [844, 22] width 64 height 41
click at [877, 65] on link "Ship Screen" at bounding box center [802, 58] width 151 height 22
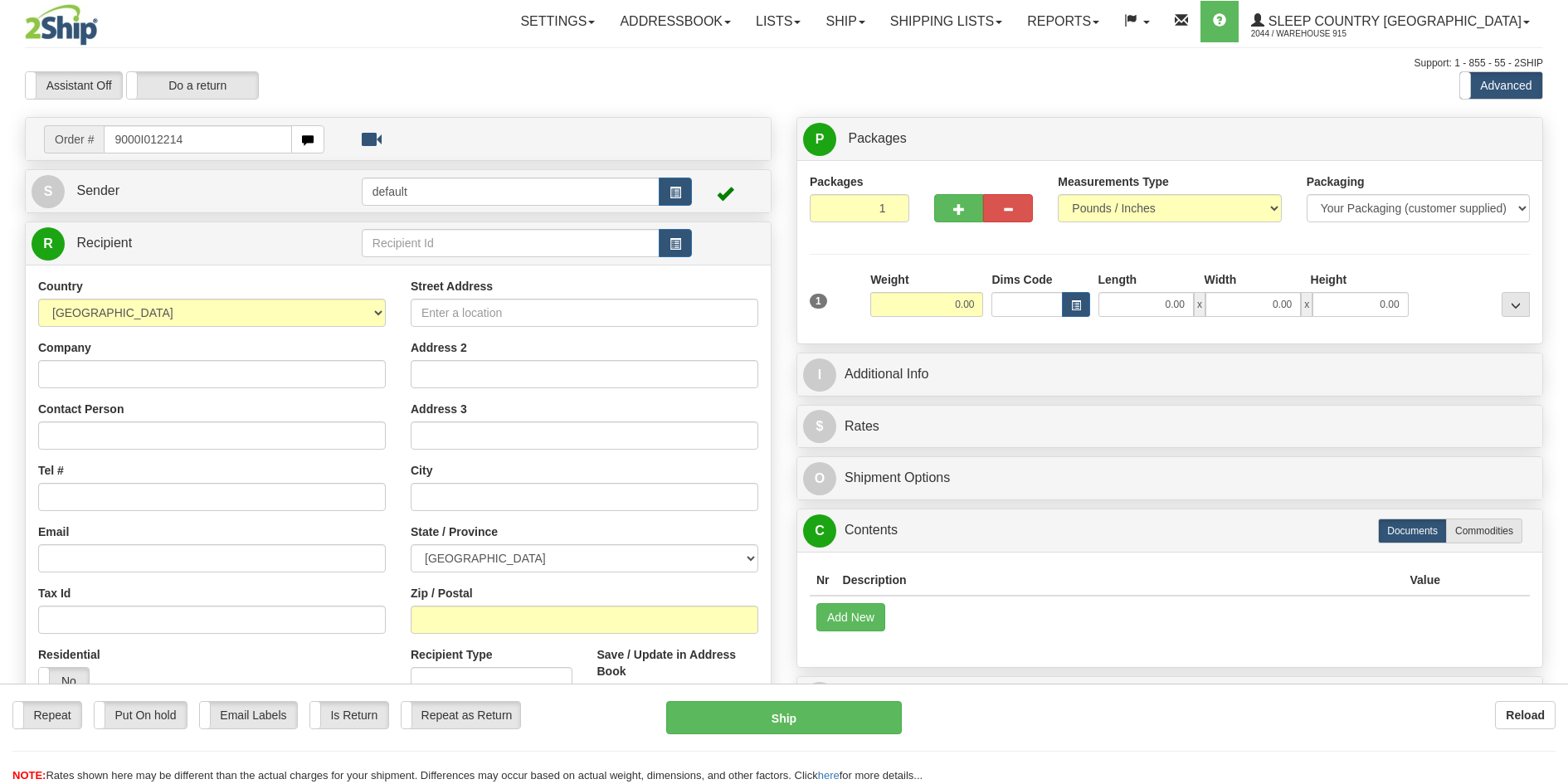
type input "9000I012214"
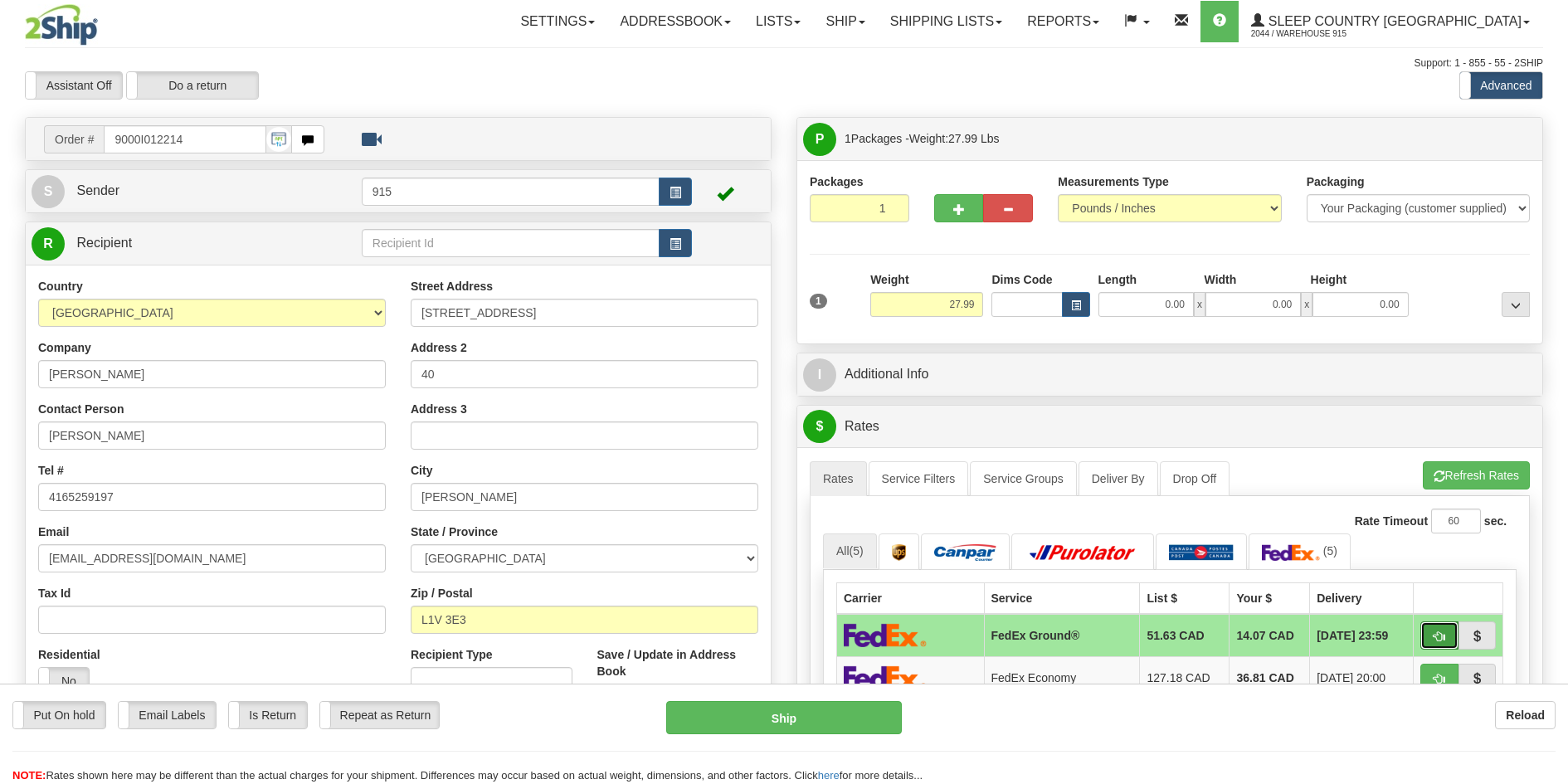
click at [1452, 633] on button "button" at bounding box center [1439, 635] width 39 height 28
type input "92"
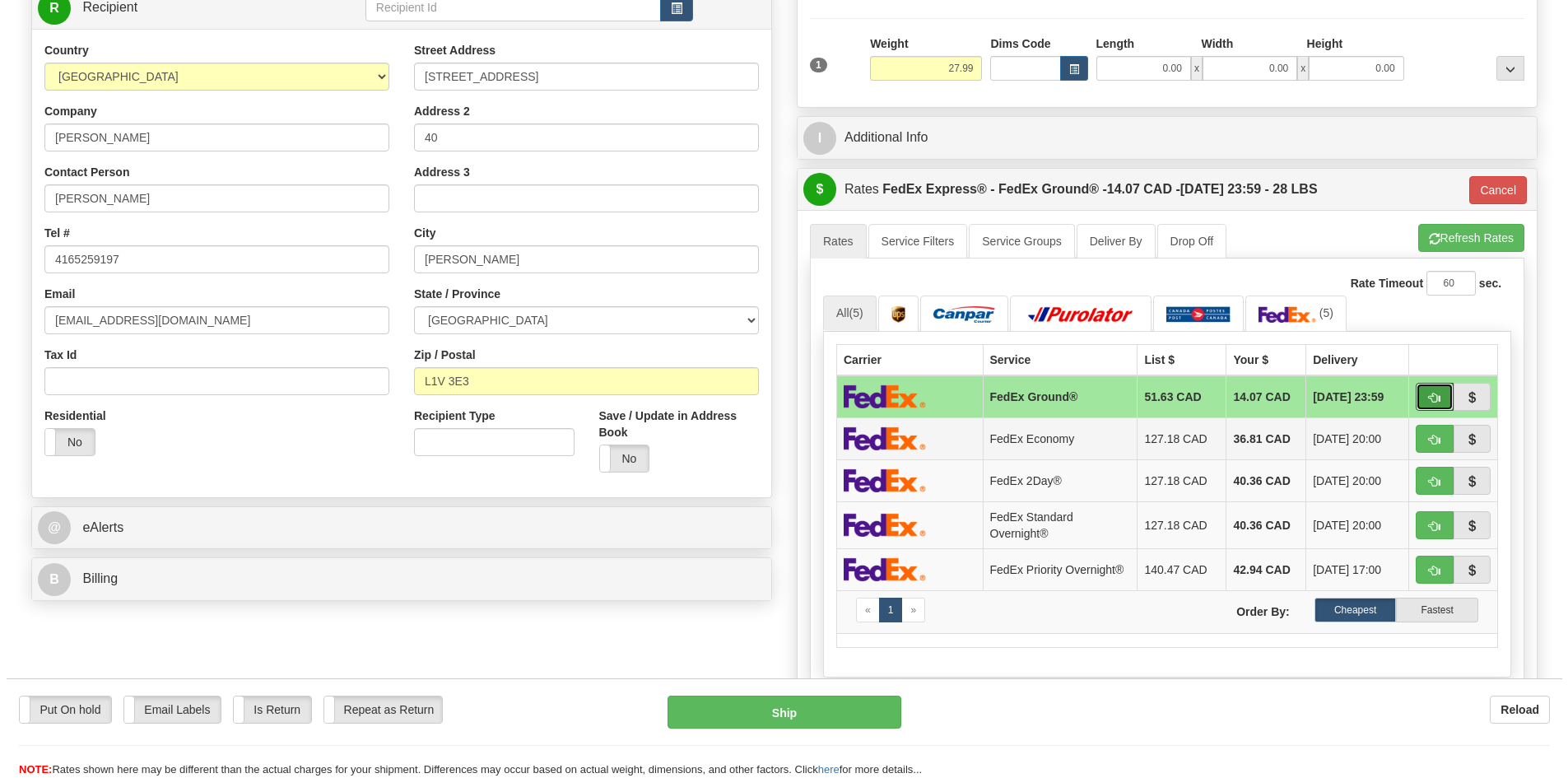
scroll to position [247, 0]
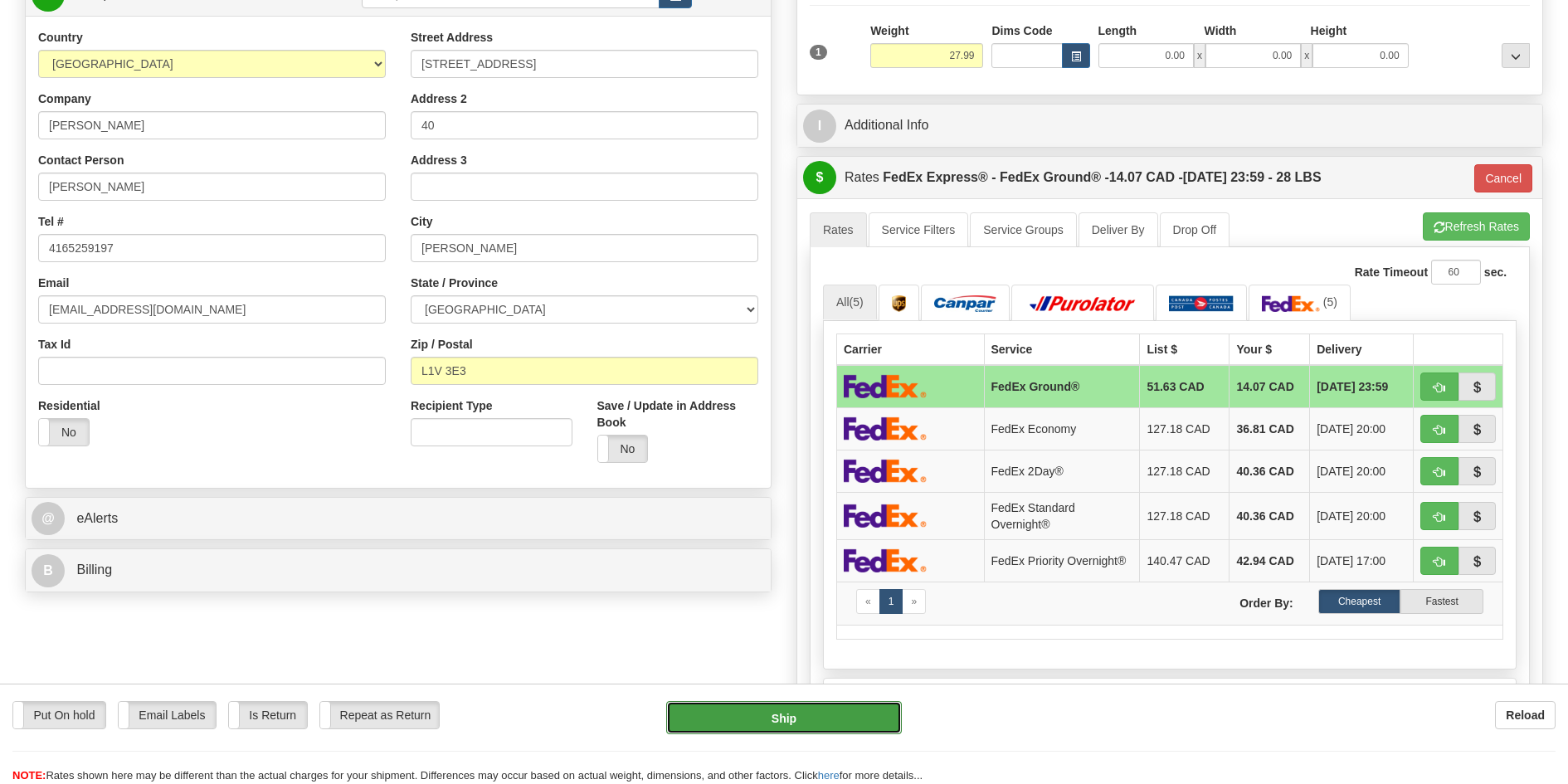
click at [831, 708] on button "Ship" at bounding box center [785, 717] width 237 height 33
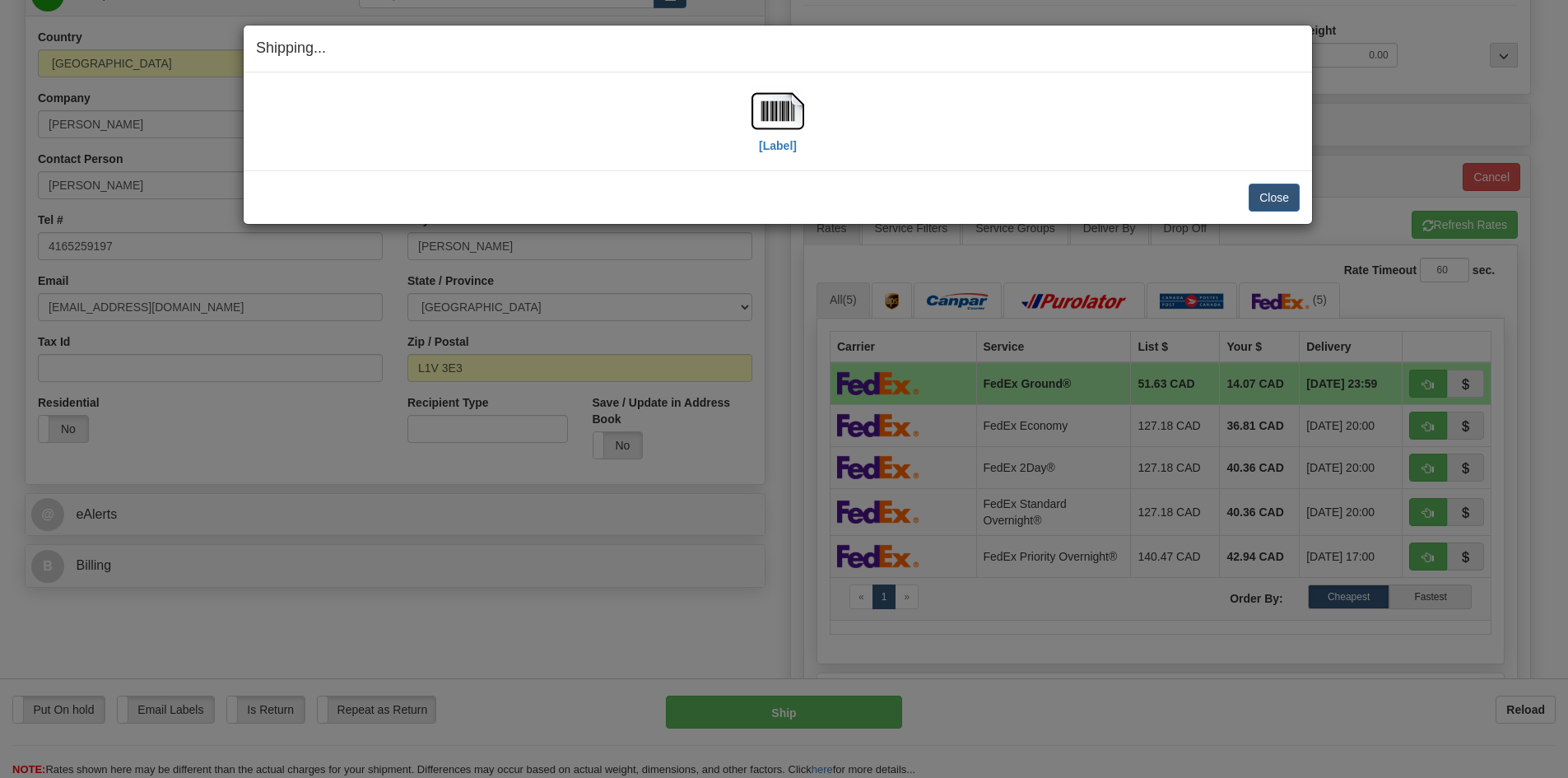
click at [1245, 197] on div "Close Cancel" at bounding box center [778, 197] width 1044 height 28
click at [1260, 197] on button "Close" at bounding box center [1274, 197] width 51 height 28
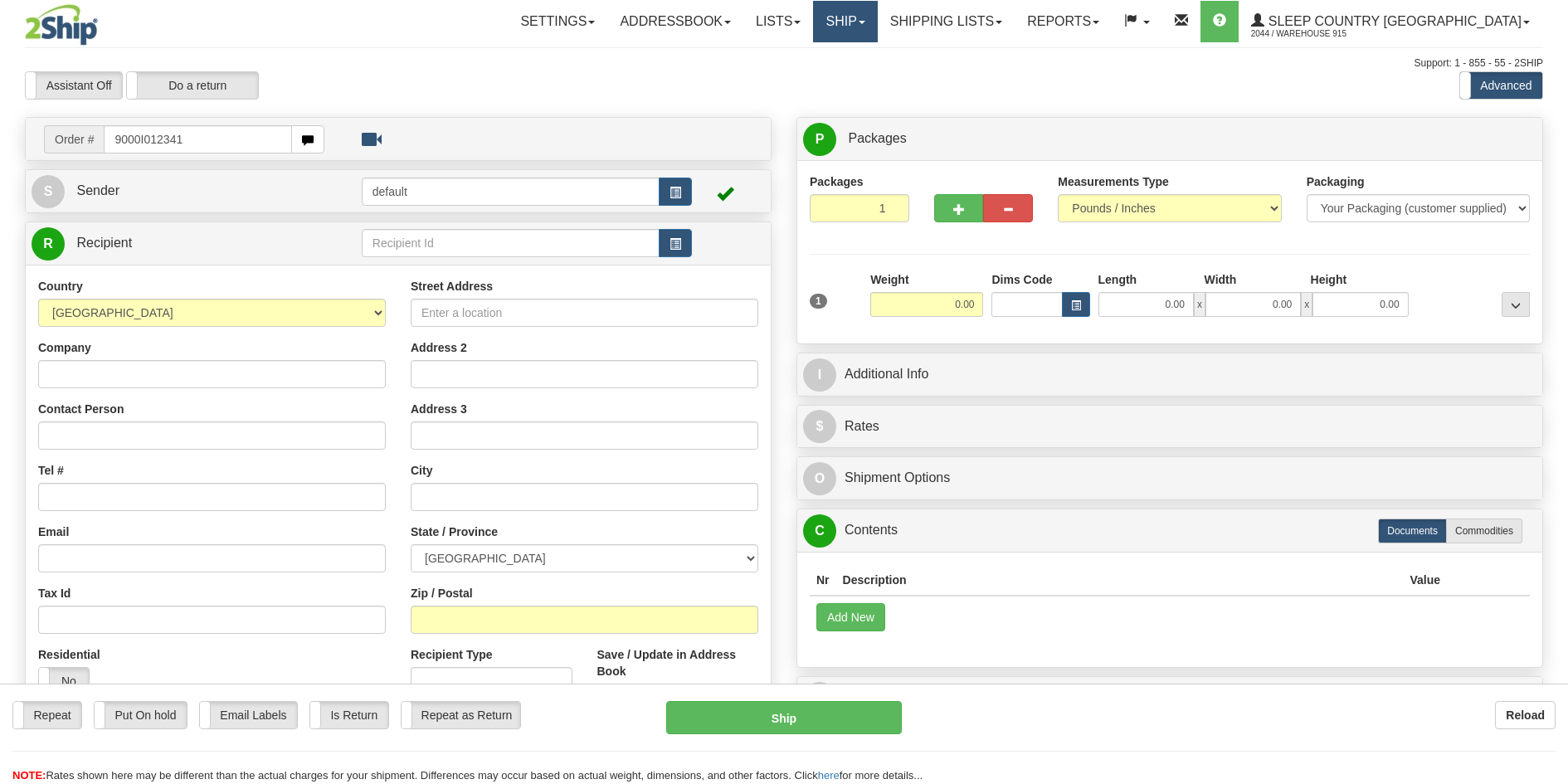
type input "9000I012341"
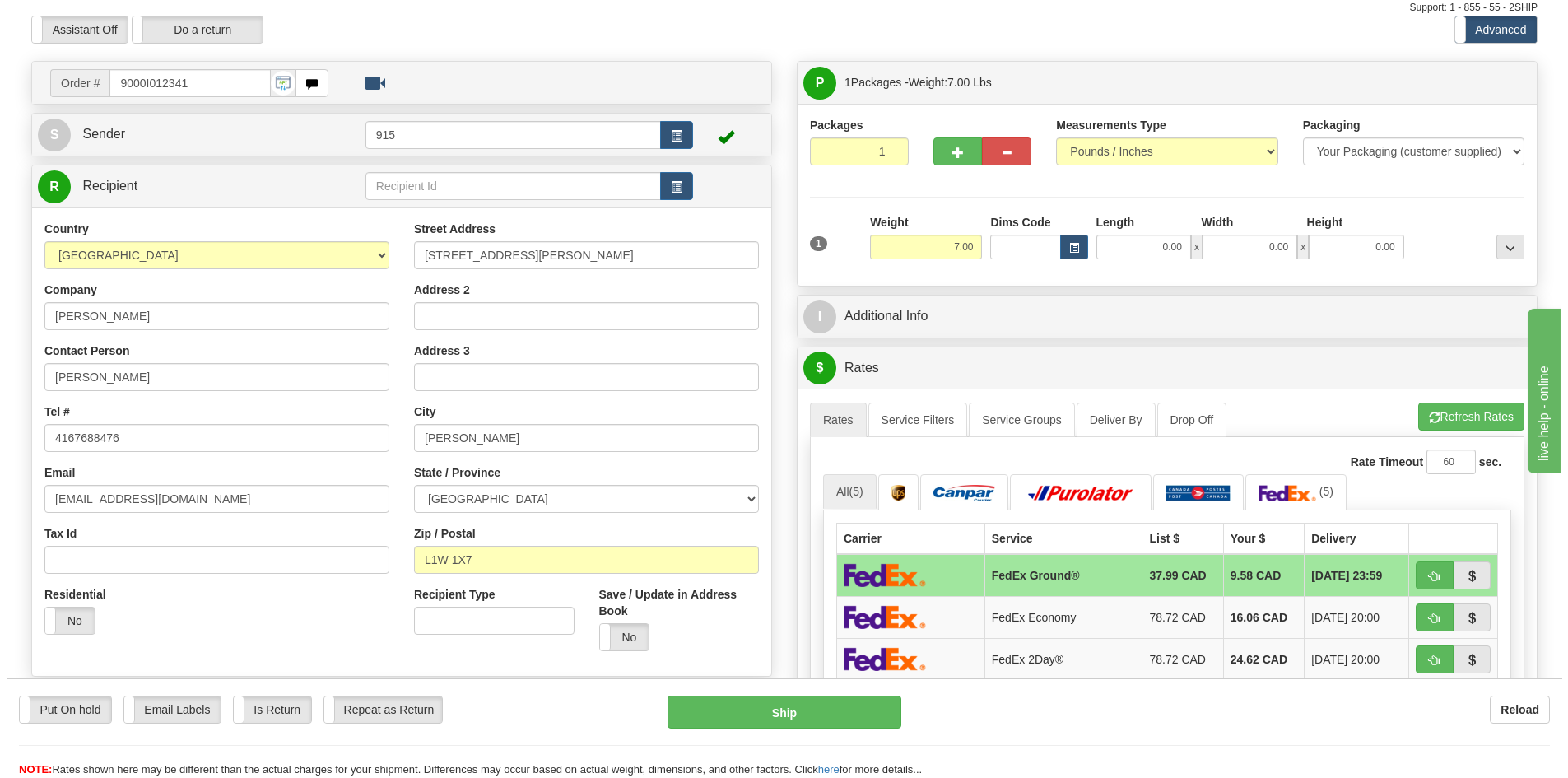
scroll to position [83, 0]
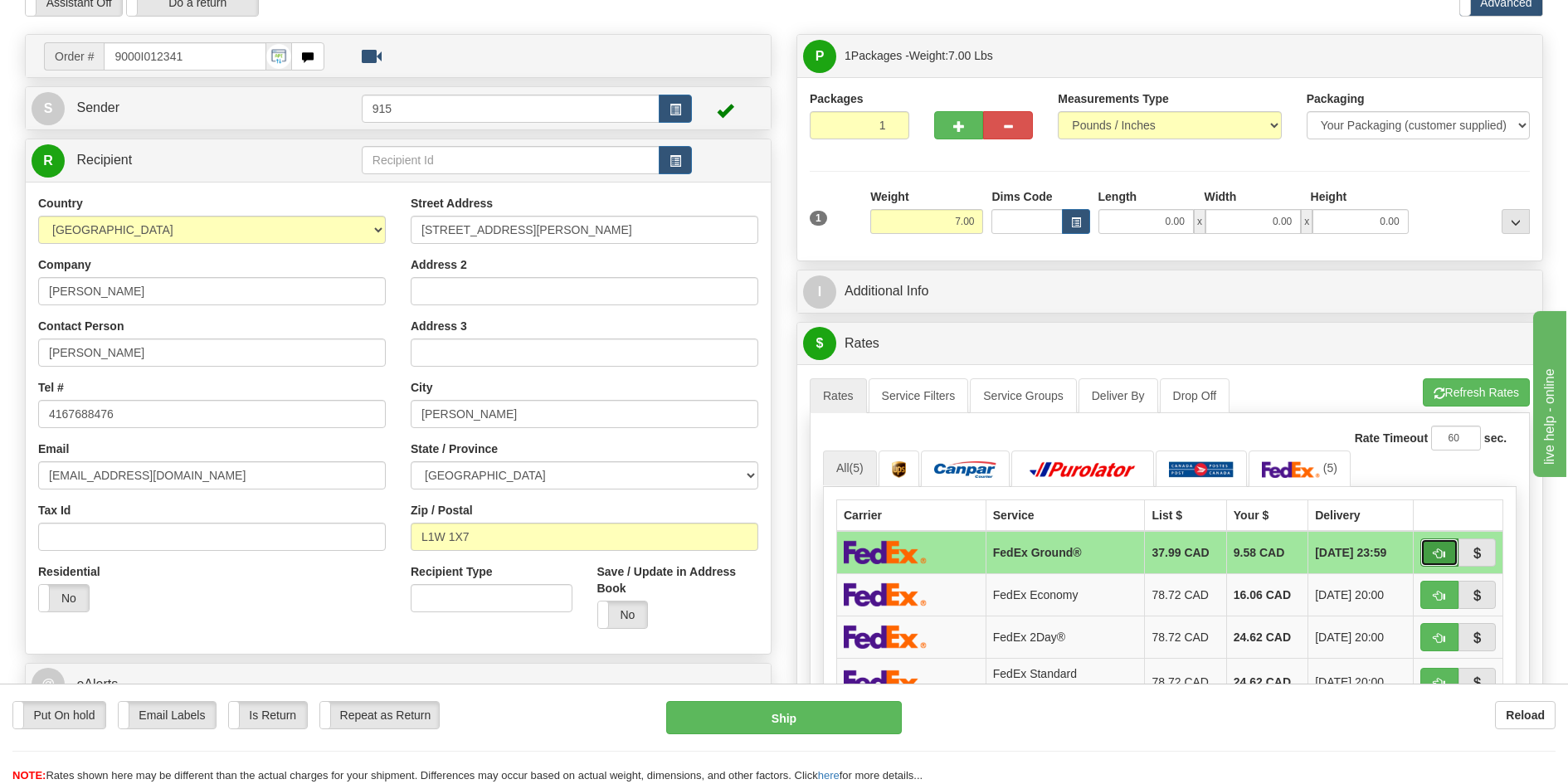
click at [1429, 548] on button "button" at bounding box center [1439, 552] width 39 height 28
type input "92"
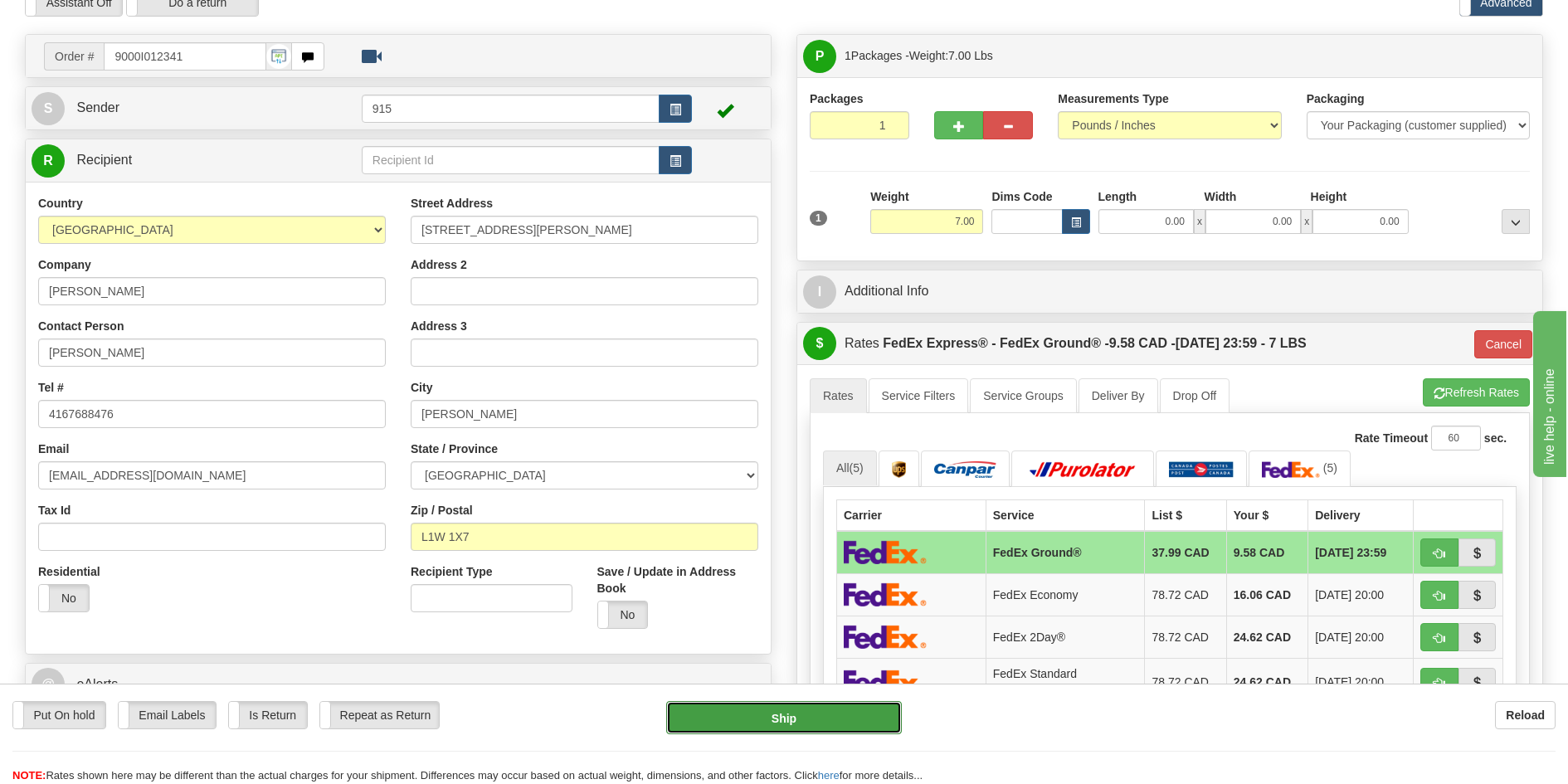
click at [865, 711] on button "Ship" at bounding box center [785, 717] width 237 height 33
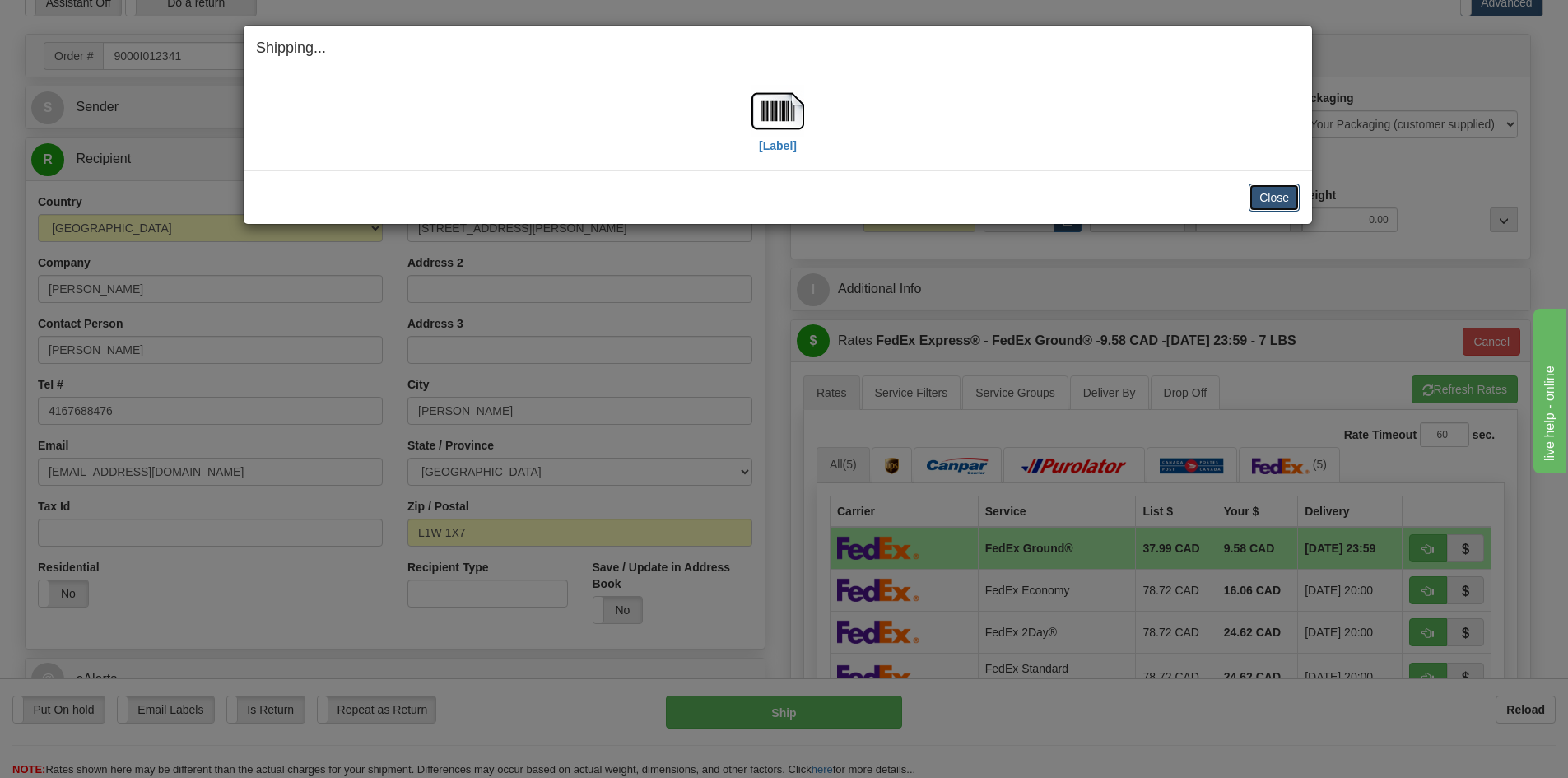
click at [1281, 202] on button "Close" at bounding box center [1274, 197] width 51 height 28
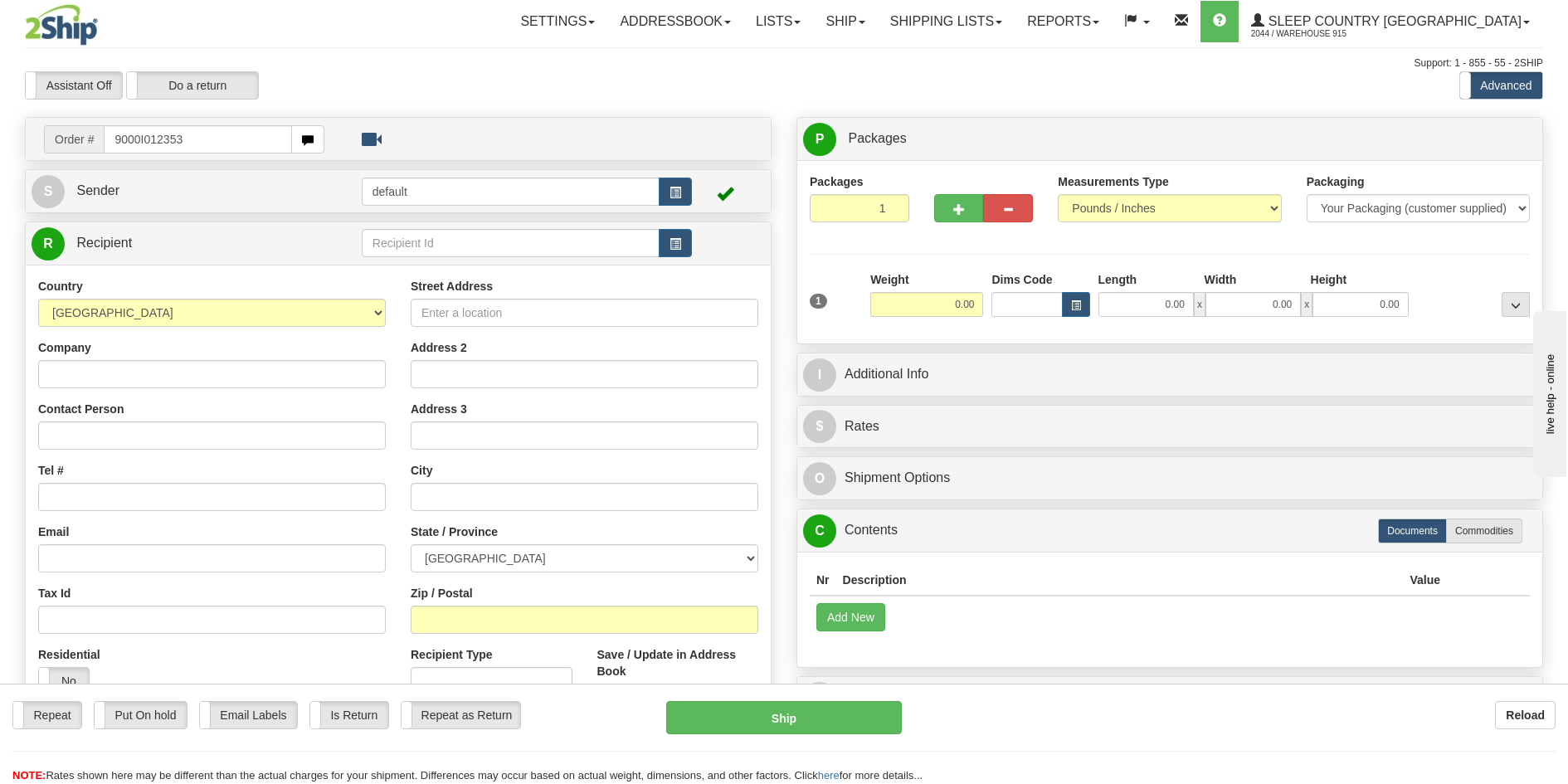
type input "9000I012353"
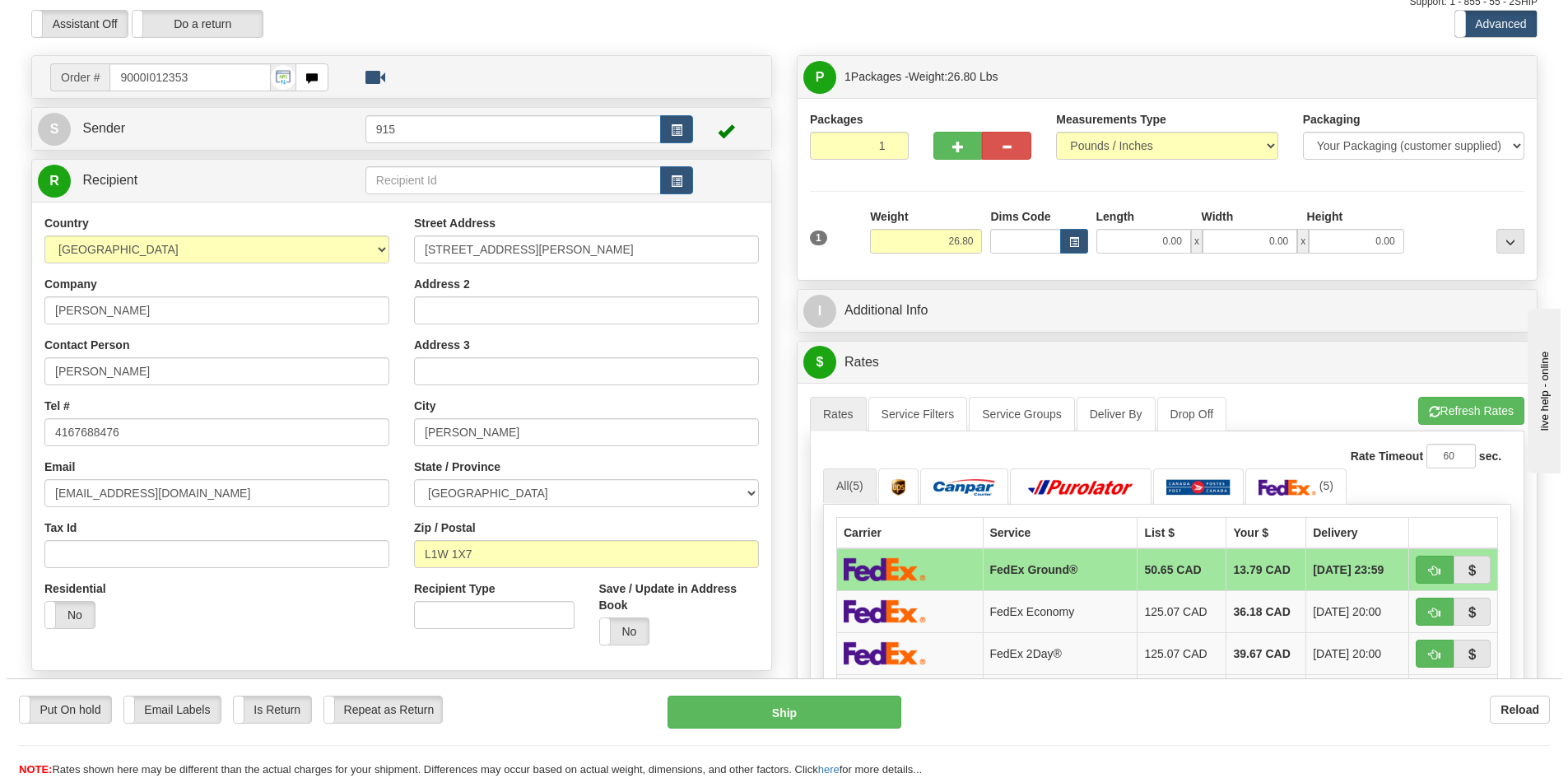
scroll to position [164, 0]
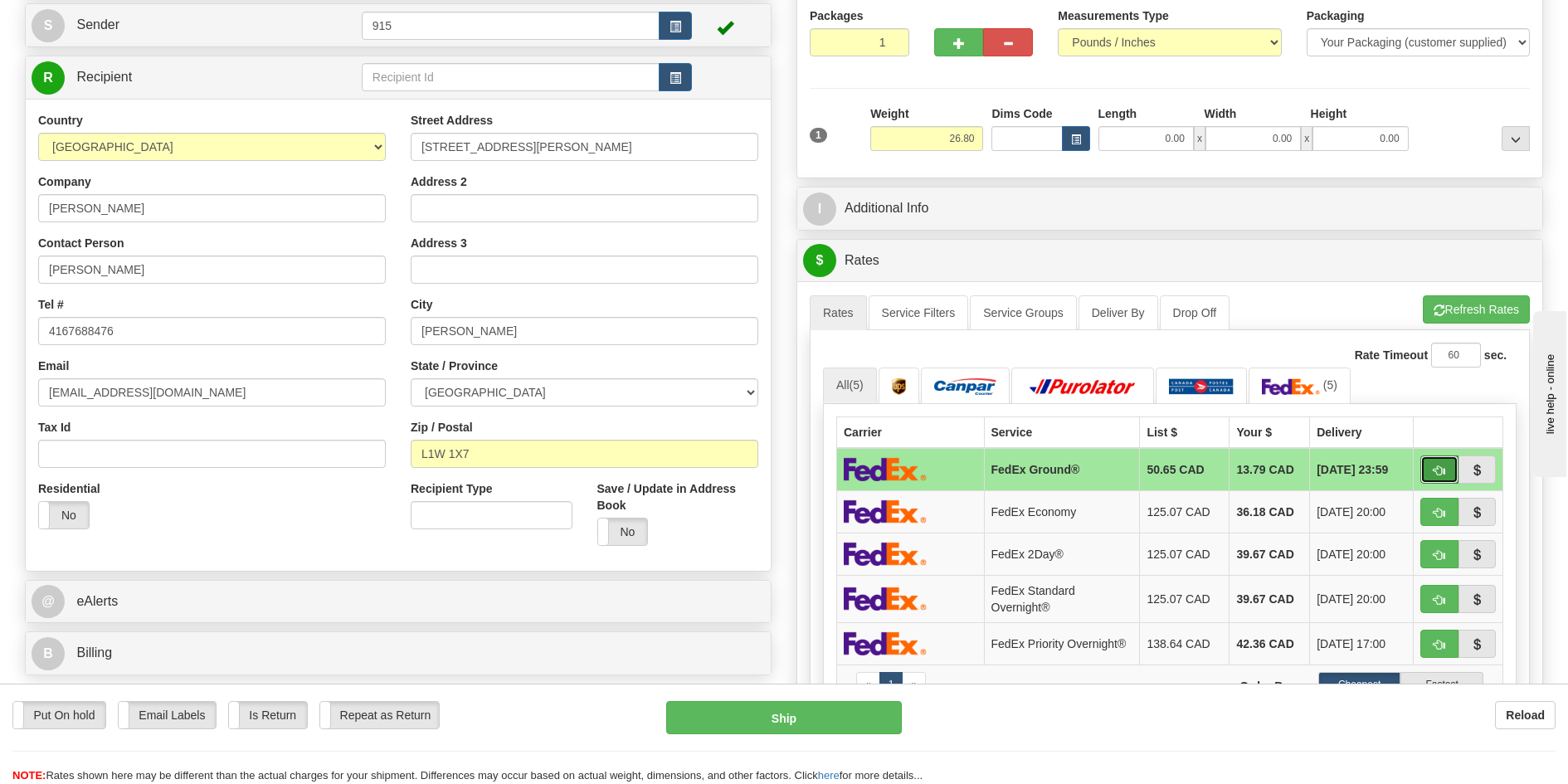
click at [1428, 470] on button "button" at bounding box center [1439, 469] width 39 height 28
type input "92"
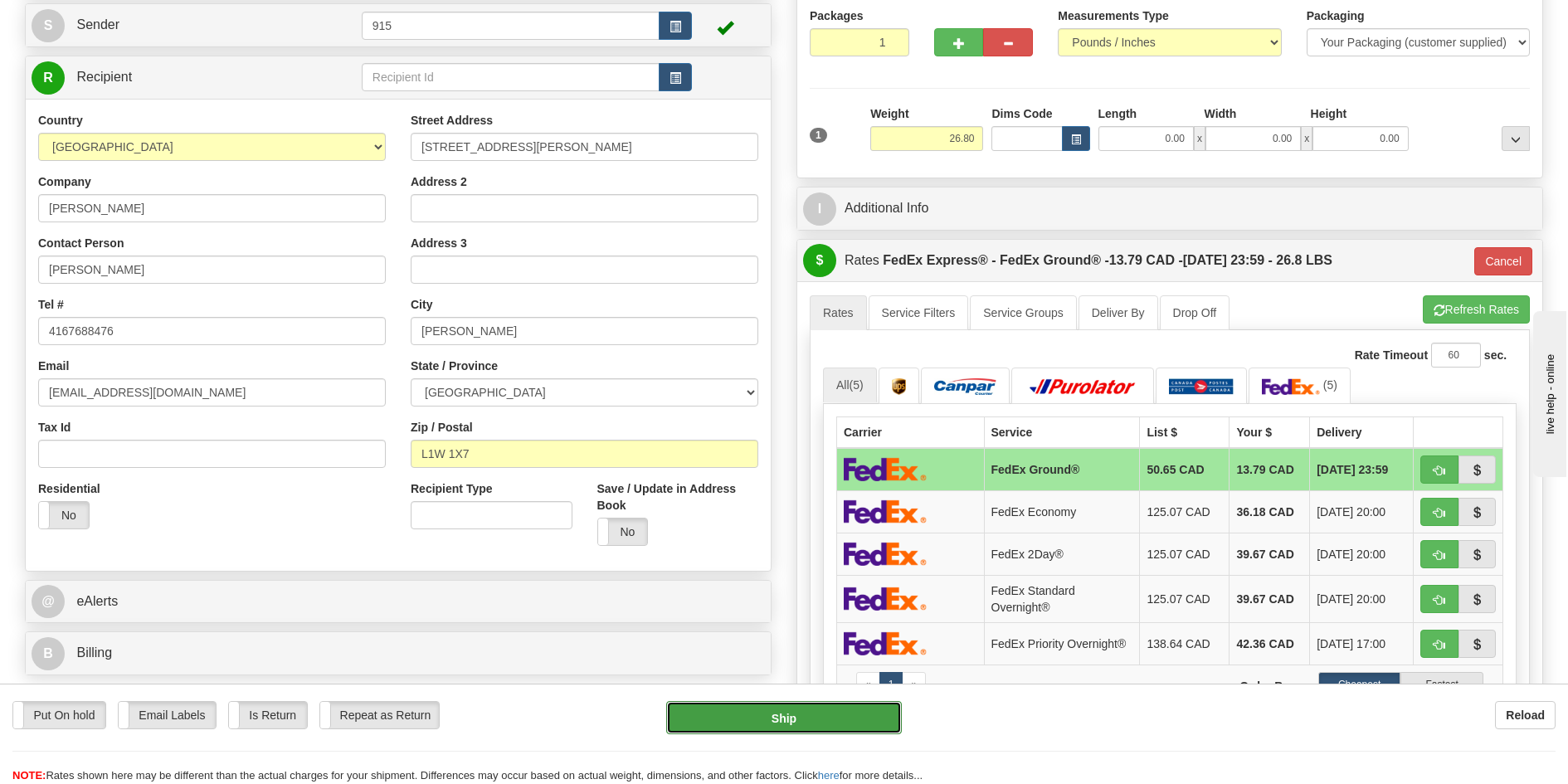
click at [825, 732] on button "Ship" at bounding box center [785, 717] width 237 height 33
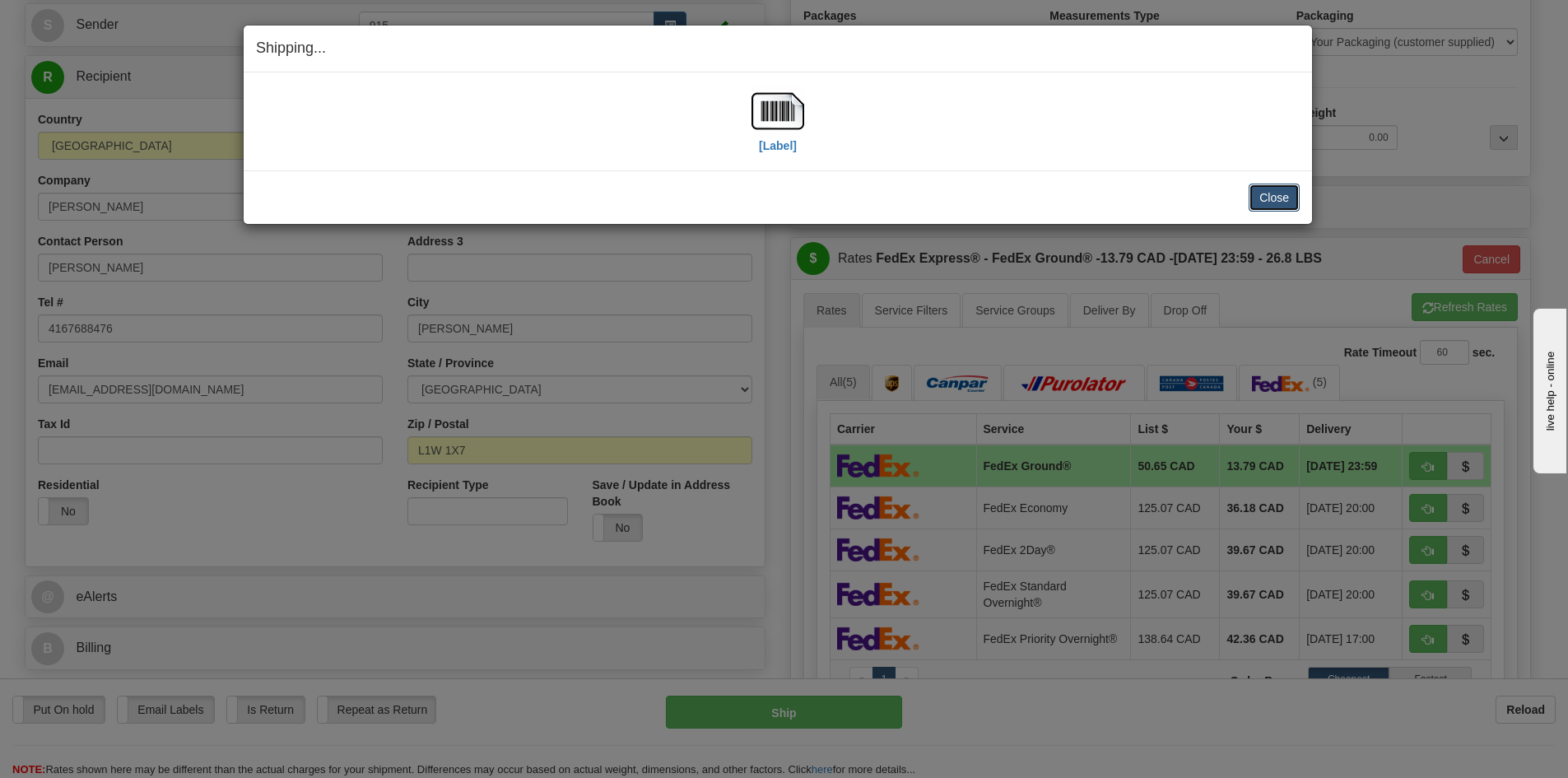
click at [1268, 200] on button "Close" at bounding box center [1274, 197] width 51 height 28
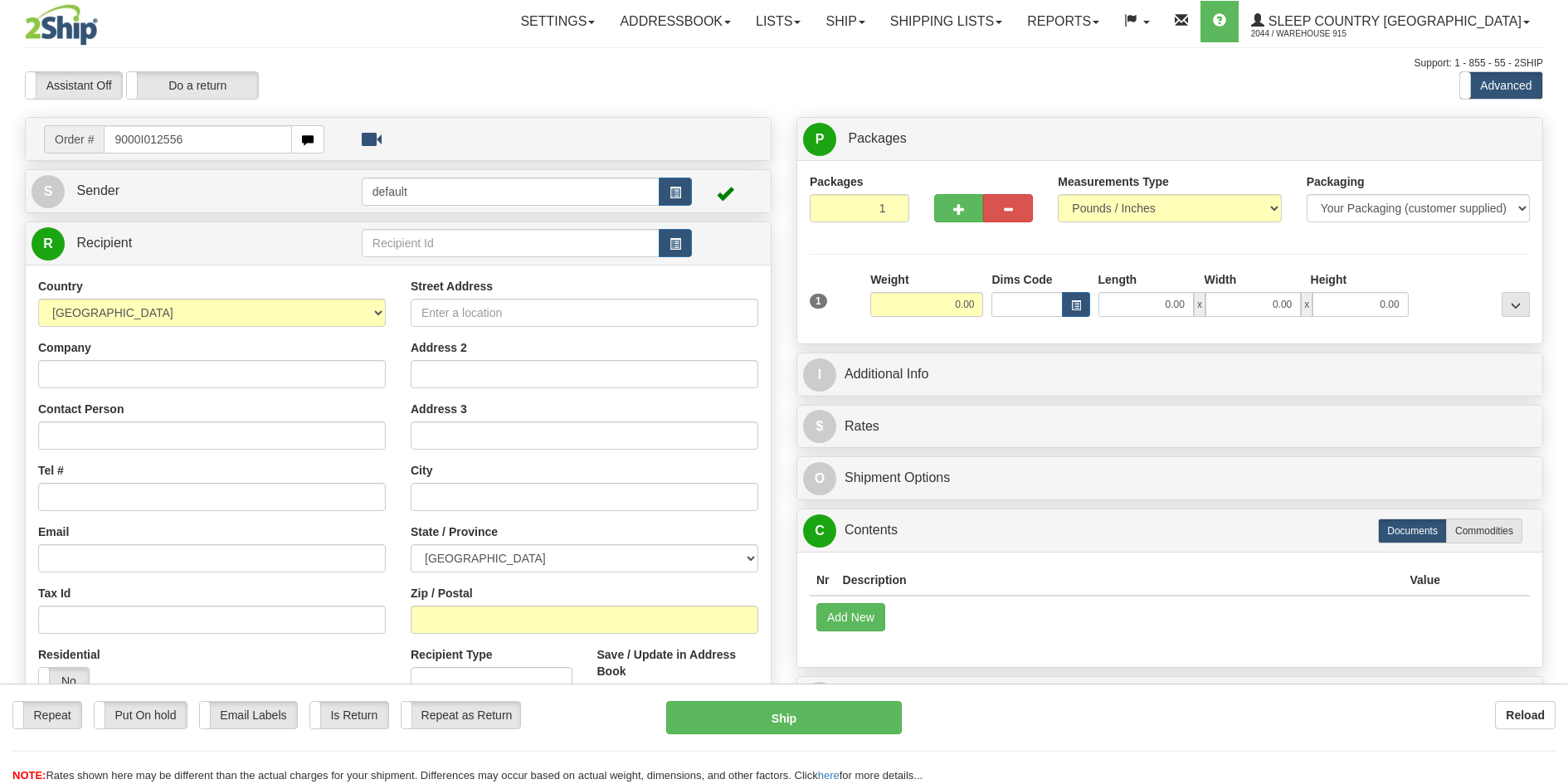
type input "9000I012556"
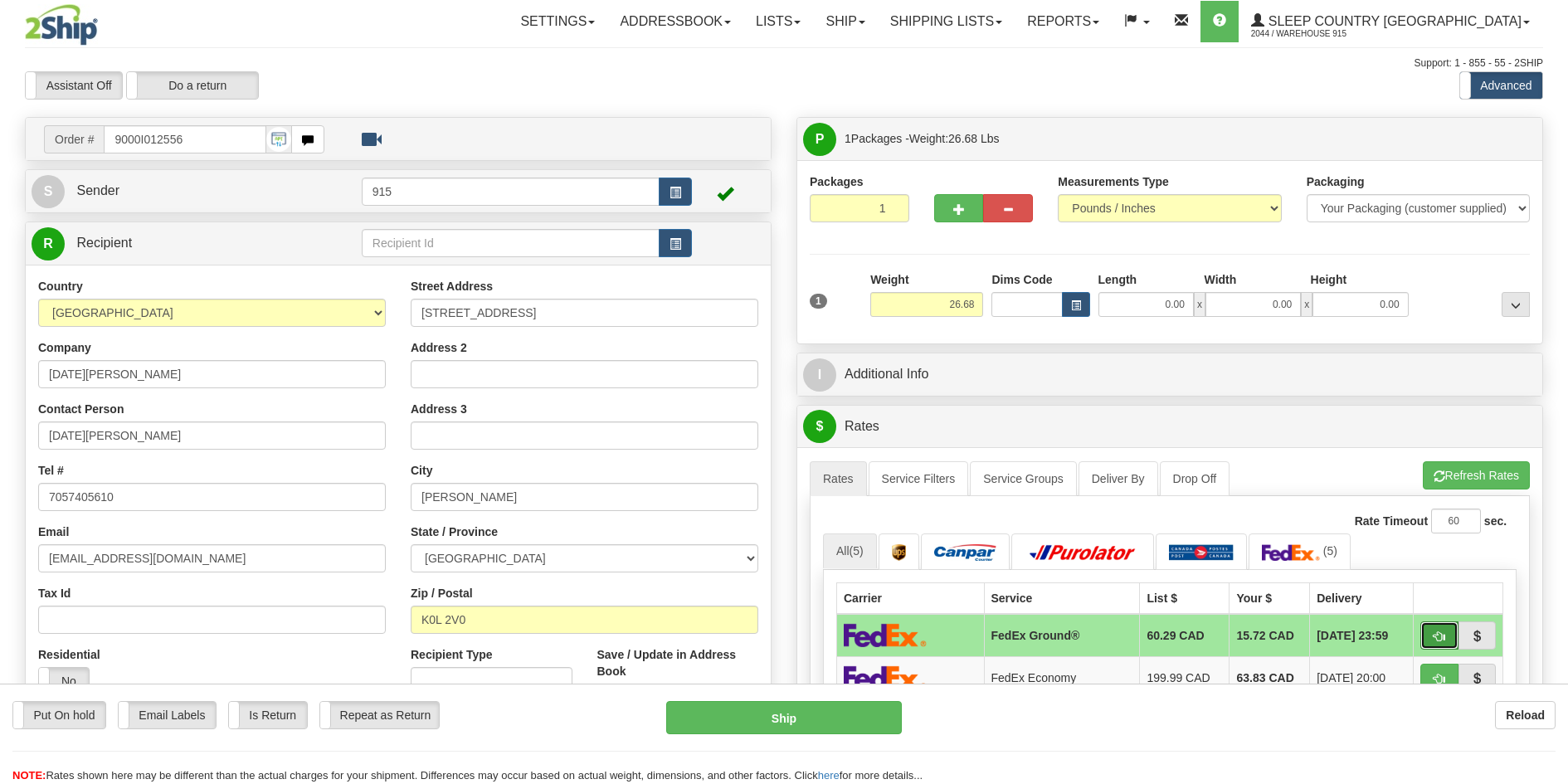
click at [1431, 637] on button "button" at bounding box center [1439, 635] width 39 height 28
type input "92"
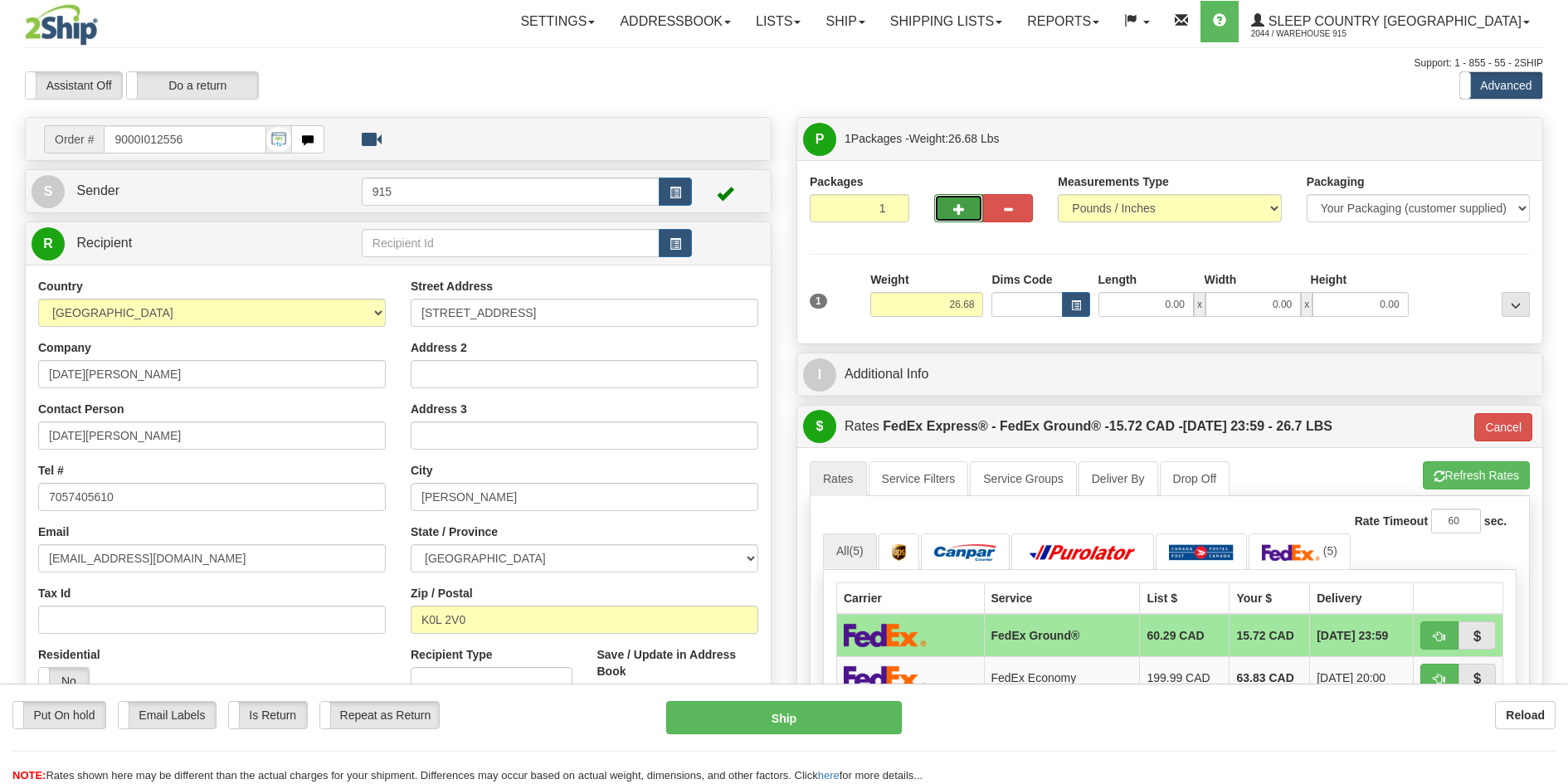
click at [939, 201] on button "button" at bounding box center [960, 208] width 50 height 28
type input "2"
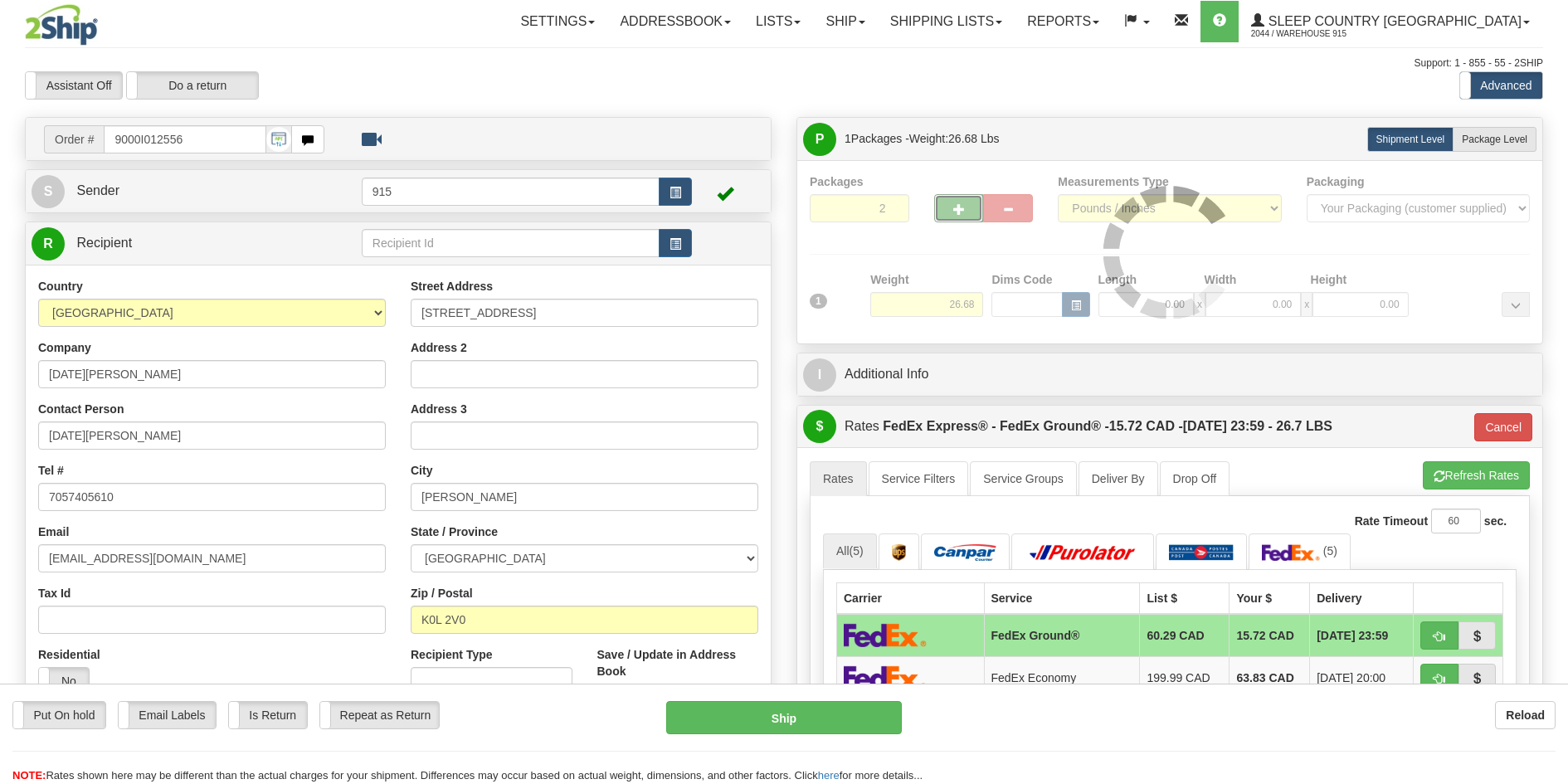
type input "92"
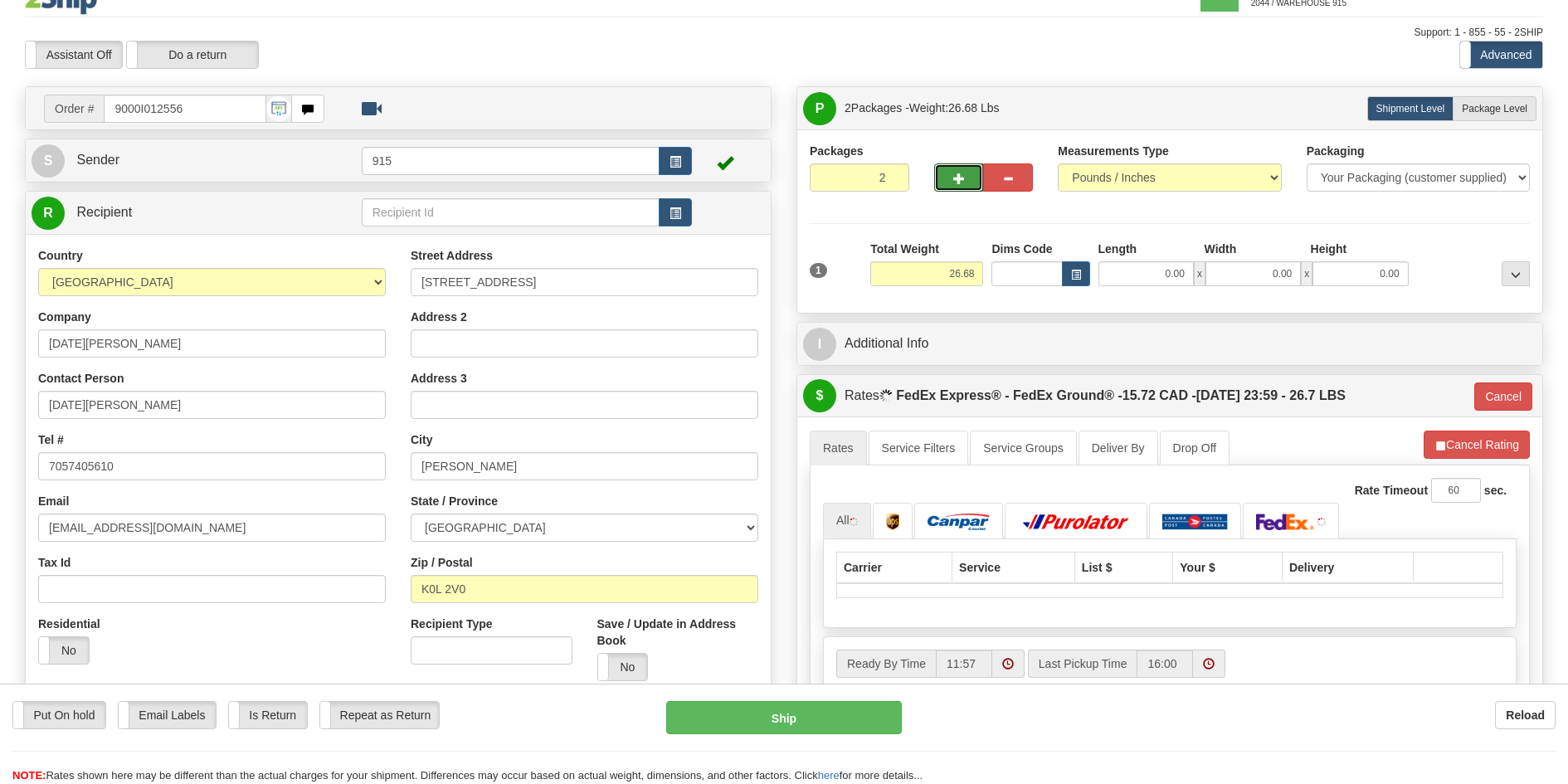
scroll to position [83, 0]
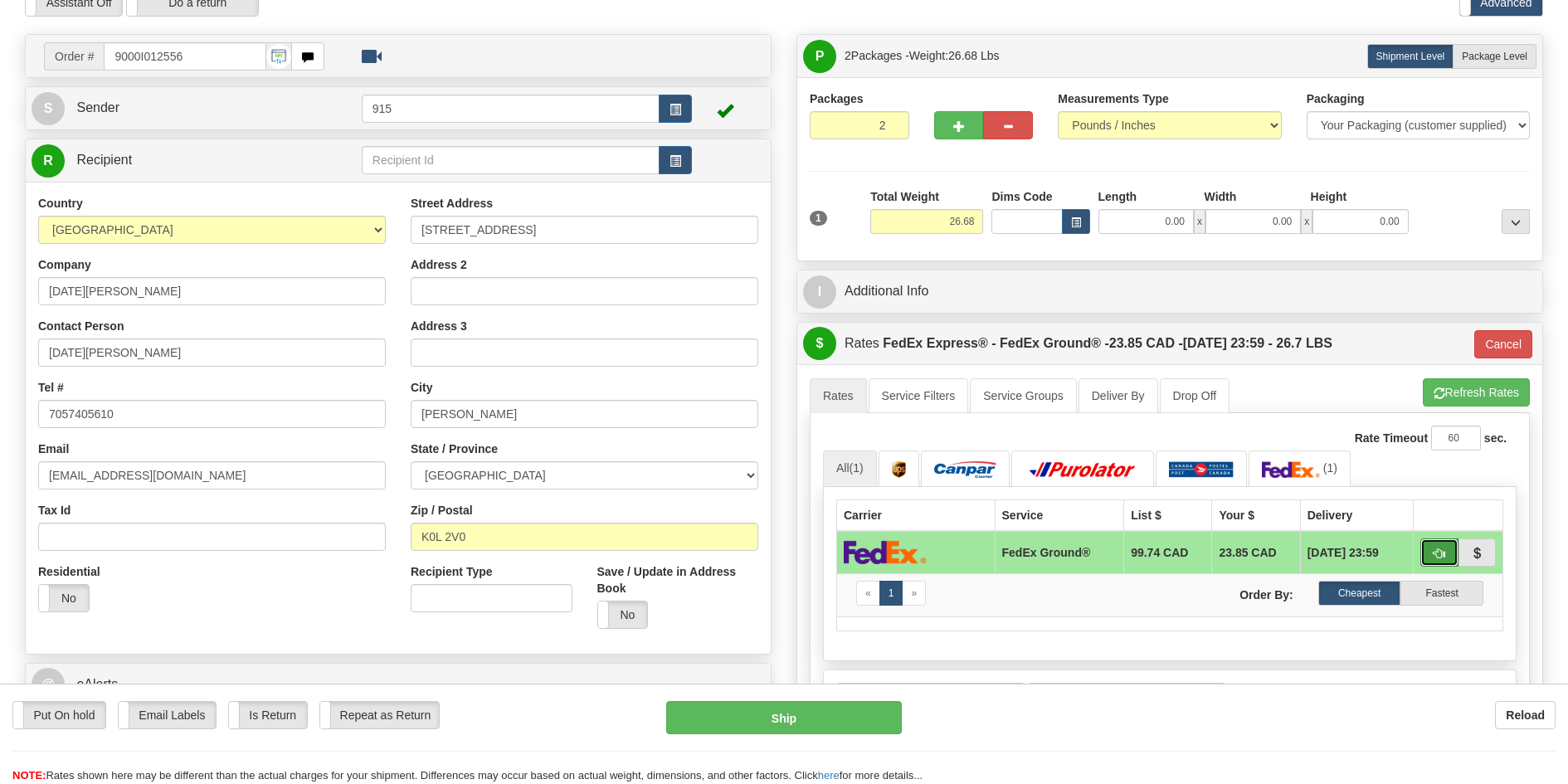
click at [1452, 562] on button "button" at bounding box center [1439, 552] width 39 height 28
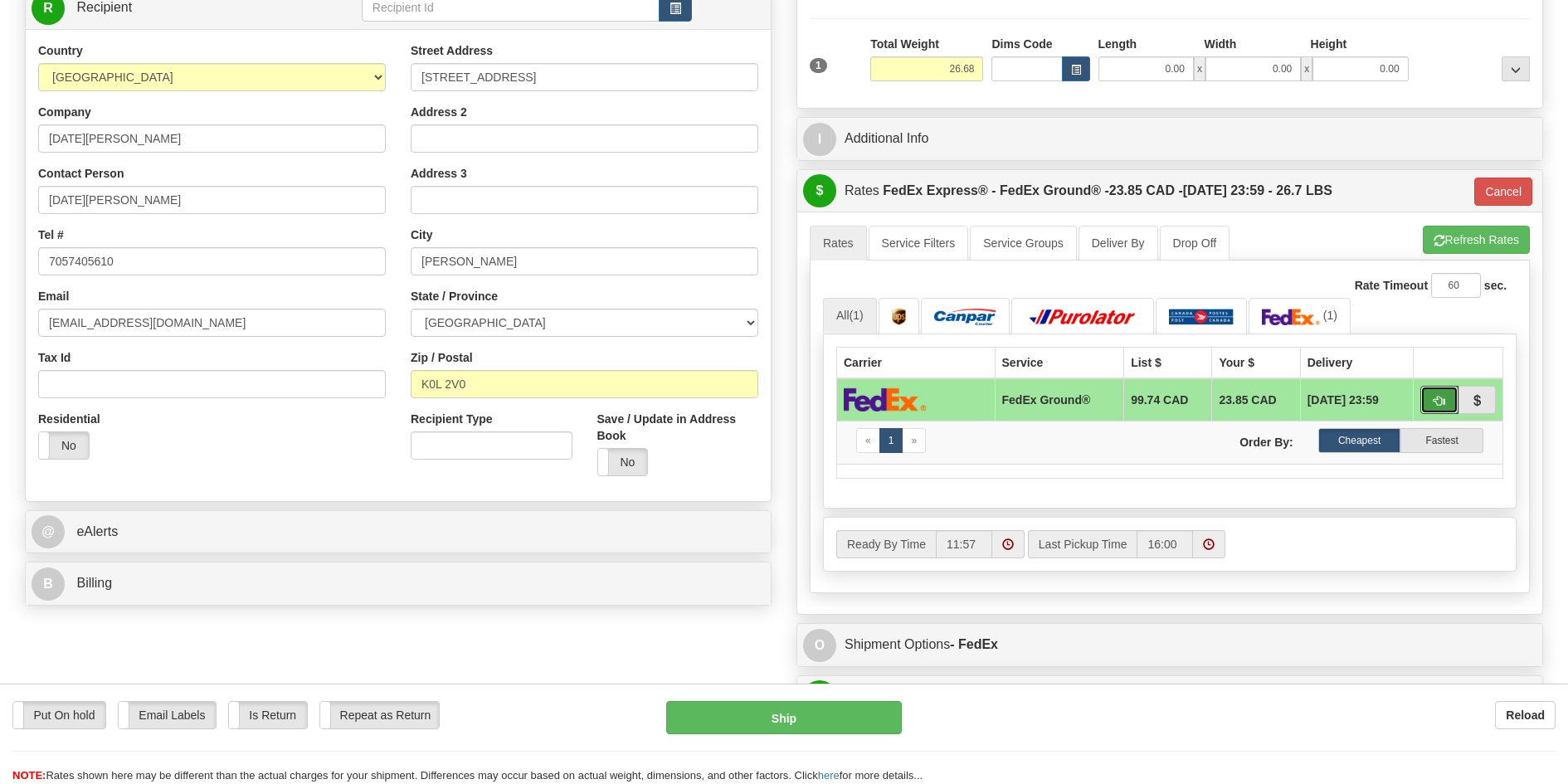
scroll to position [332, 0]
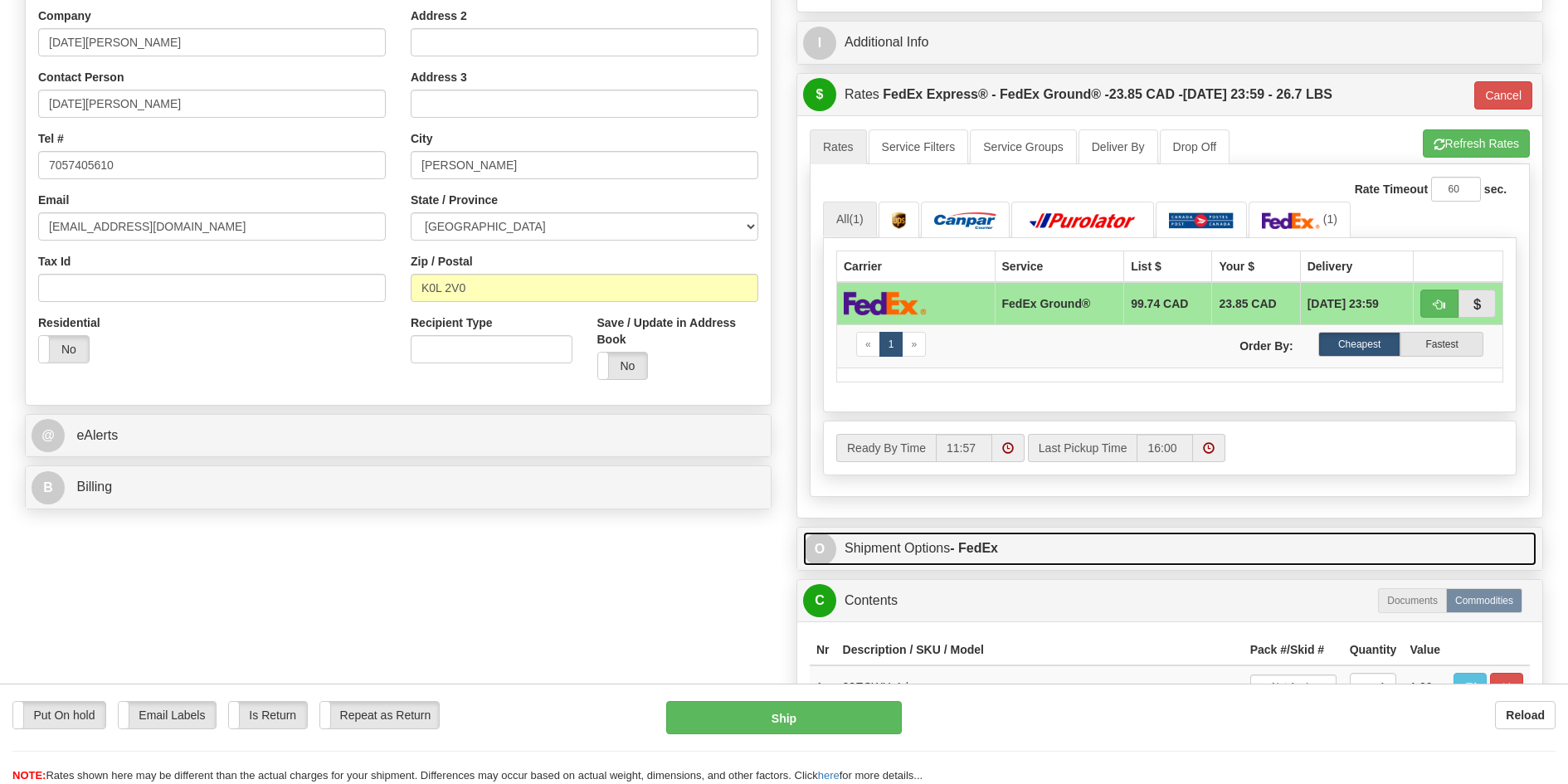
click at [1159, 557] on link "O Shipment Options - FedEx" at bounding box center [1169, 549] width 734 height 34
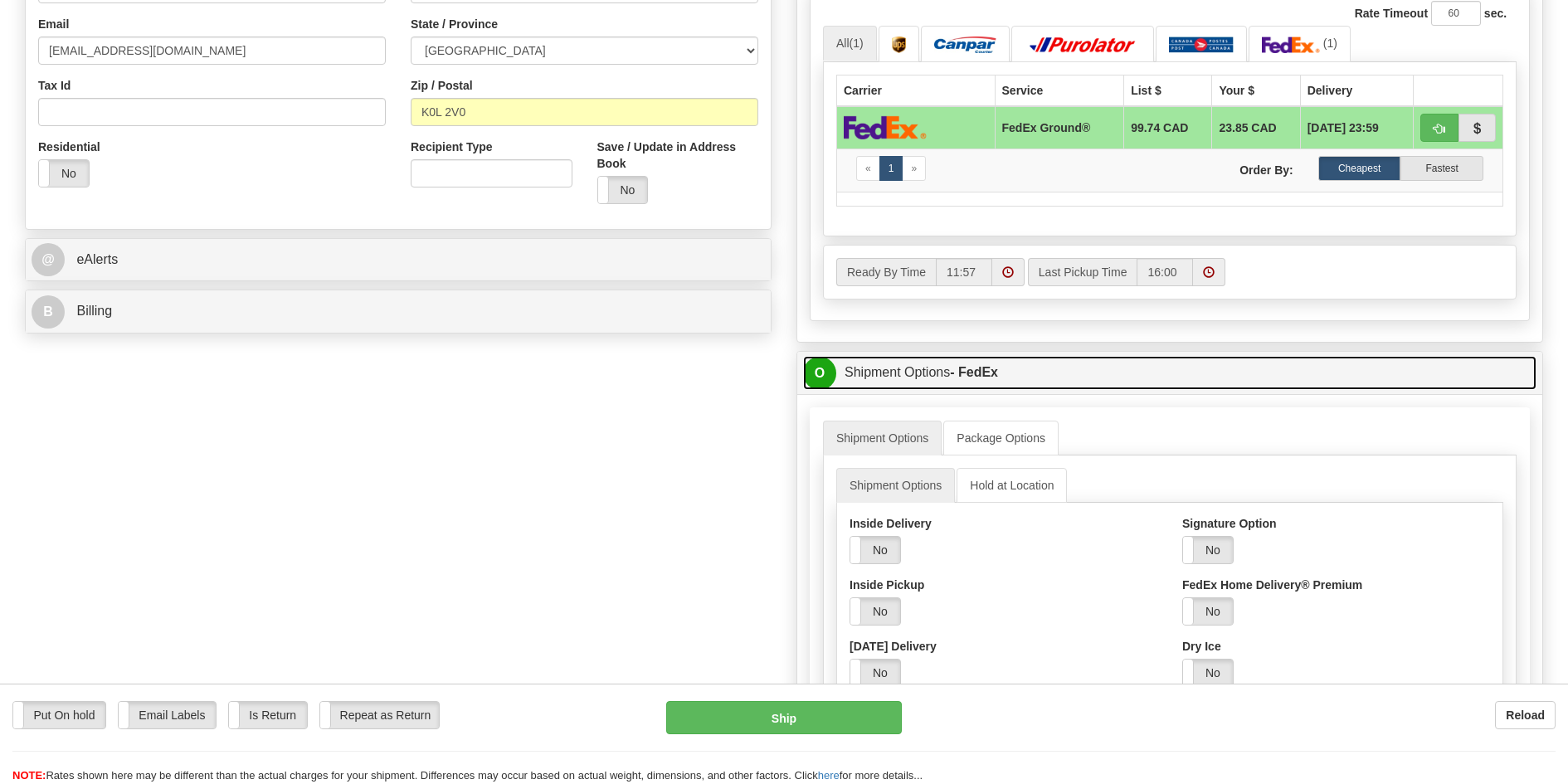
scroll to position [581, 0]
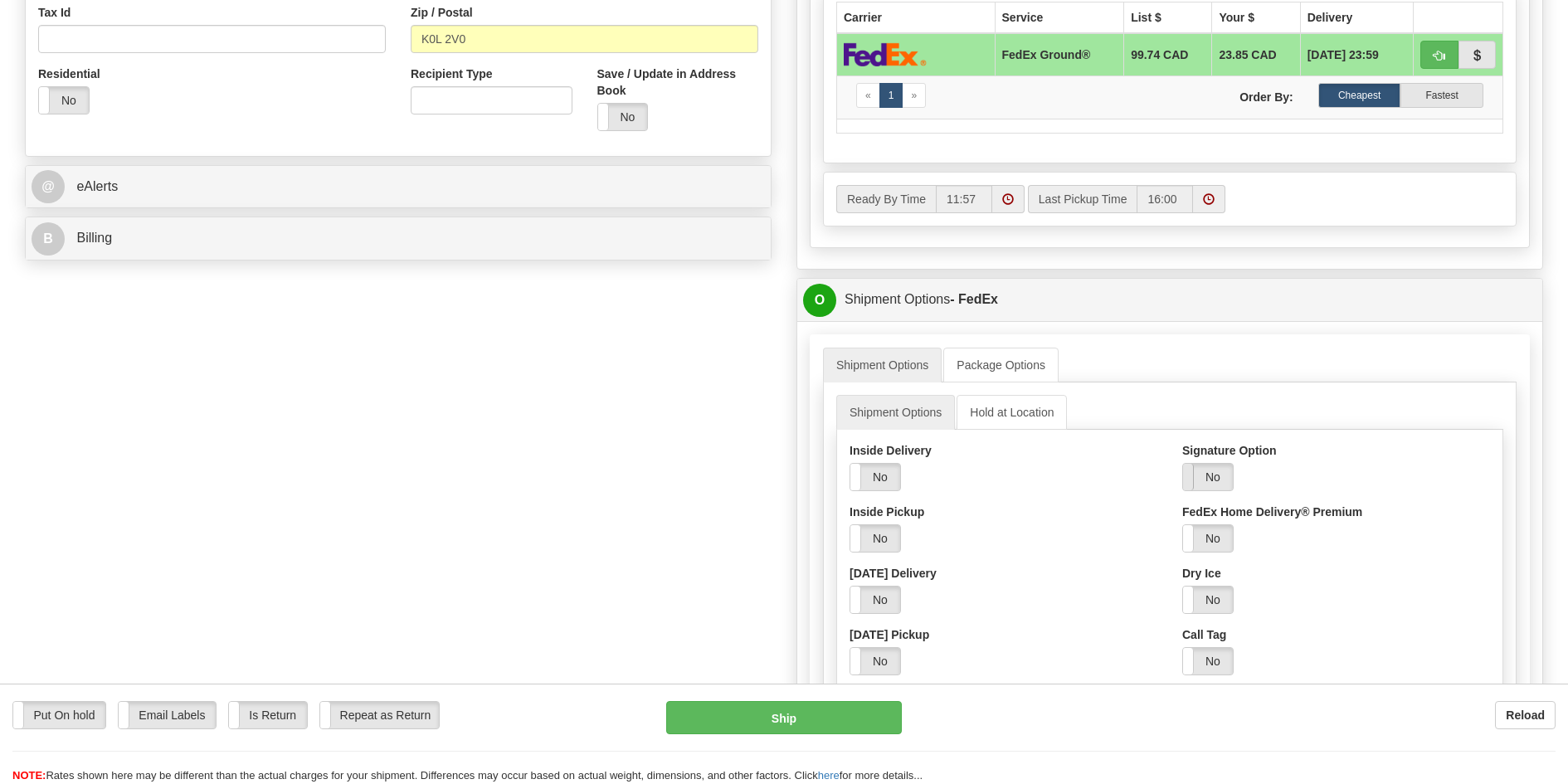
click at [1210, 477] on label "No" at bounding box center [1208, 478] width 50 height 27
click at [1223, 544] on select "Adult Direct Indirect No Signature Required Service Default" at bounding box center [1253, 538] width 142 height 28
select select "2"
click at [1182, 524] on select "Adult Direct Indirect No Signature Required Service Default" at bounding box center [1253, 538] width 142 height 28
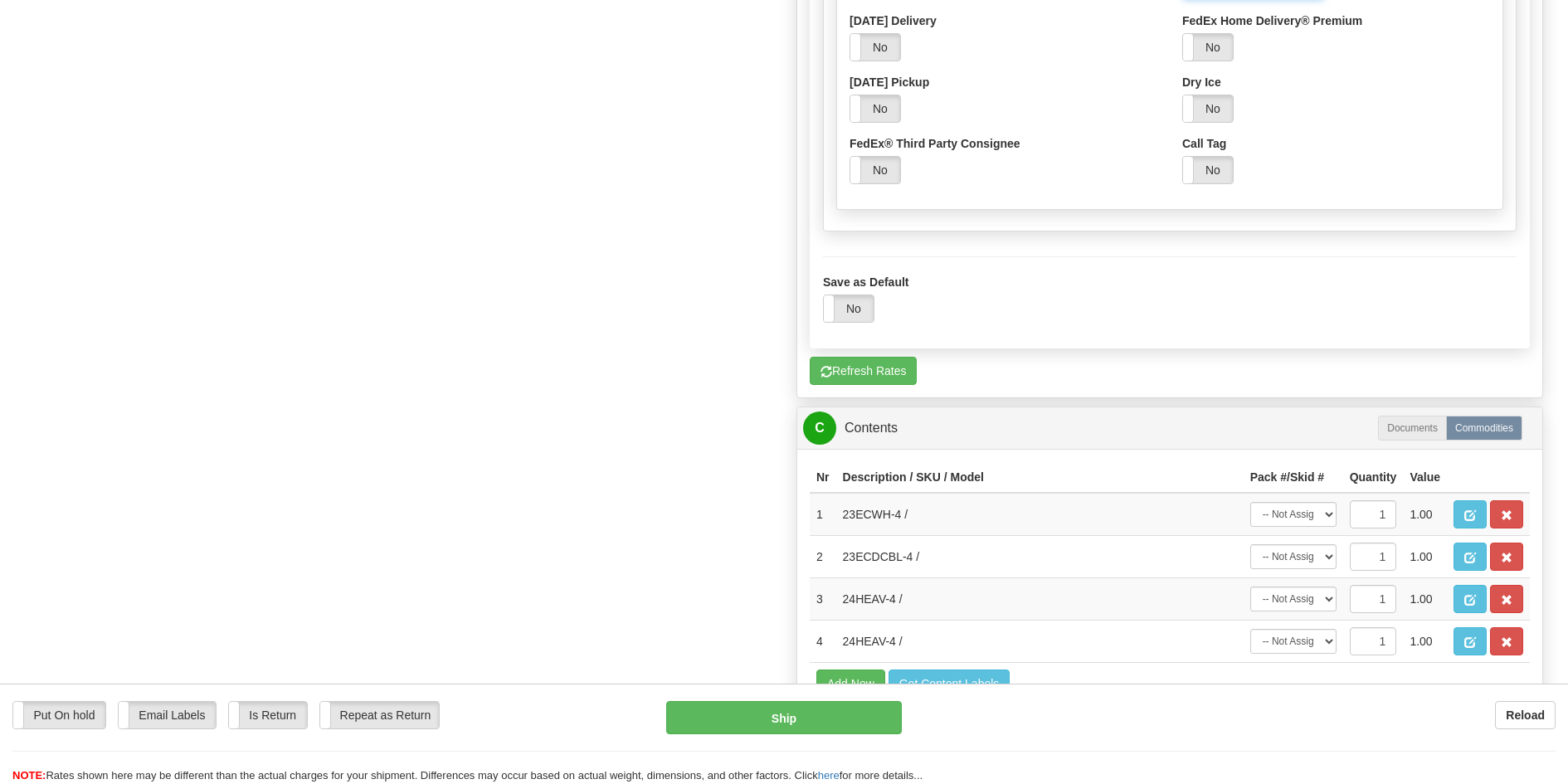
scroll to position [1161, 0]
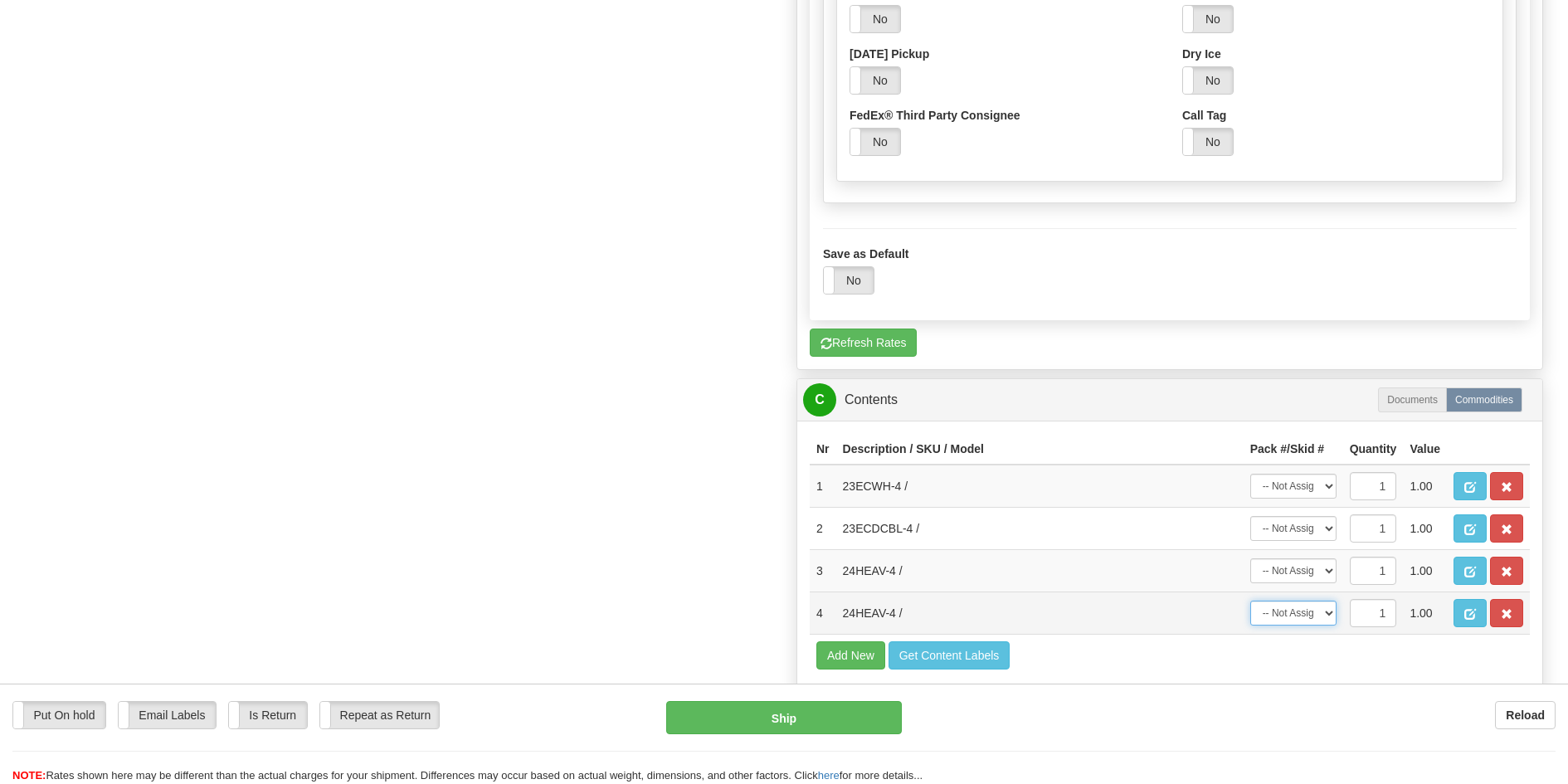
click at [1324, 612] on select "-- Not Assigned -- Package 1 Package 2" at bounding box center [1293, 613] width 86 height 25
select select "0"
click at [1250, 600] on select "-- Not Assigned -- Package 1 Package 2" at bounding box center [1293, 613] width 86 height 25
click at [1310, 566] on select "-- Not Assigned -- Package 1 Package 2" at bounding box center [1293, 571] width 86 height 25
select select "0"
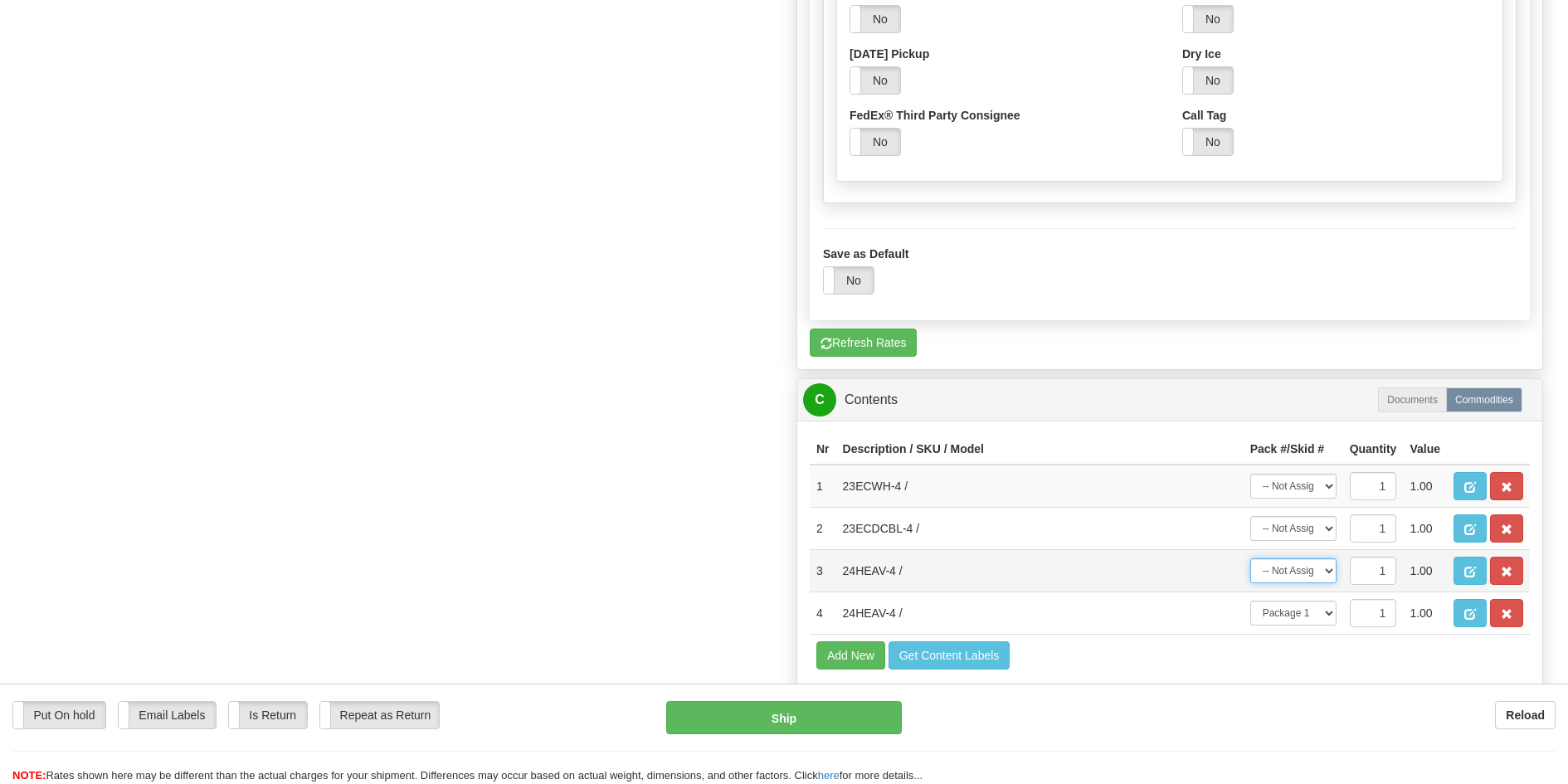
click at [1250, 558] on select "-- Not Assigned -- Package 1 Package 2" at bounding box center [1293, 571] width 86 height 25
click at [1296, 533] on select "-- Not Assigned -- Package 1 Package 2" at bounding box center [1293, 529] width 86 height 25
select select "1"
click at [1250, 516] on select "-- Not Assigned -- Package 1 Package 2" at bounding box center [1293, 529] width 86 height 25
click at [1288, 490] on select "-- Not Assigned -- Package 1 Package 2" at bounding box center [1293, 487] width 86 height 25
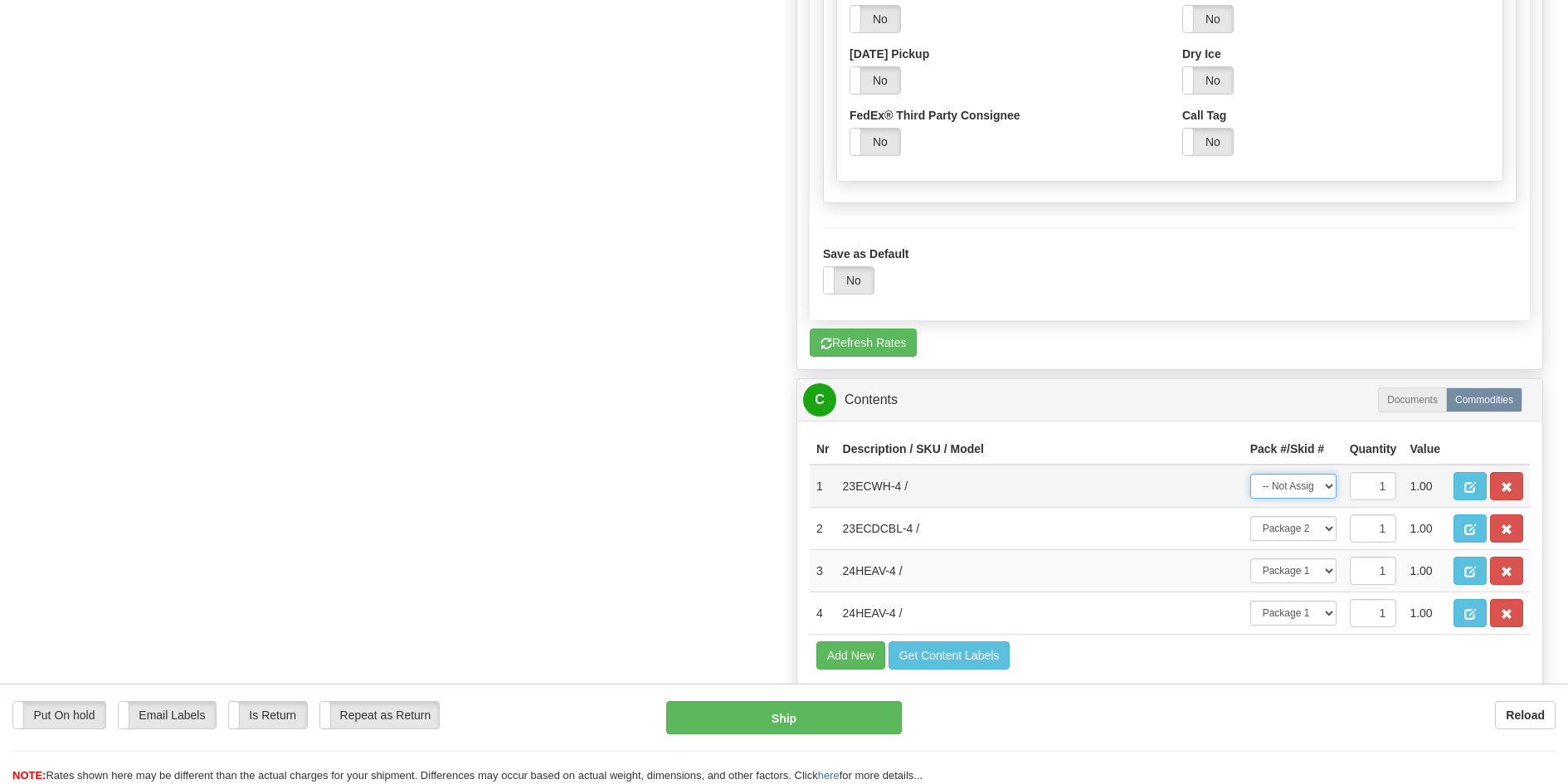
select select "1"
click at [1250, 474] on select "-- Not Assigned -- Package 1 Package 2" at bounding box center [1293, 487] width 86 height 25
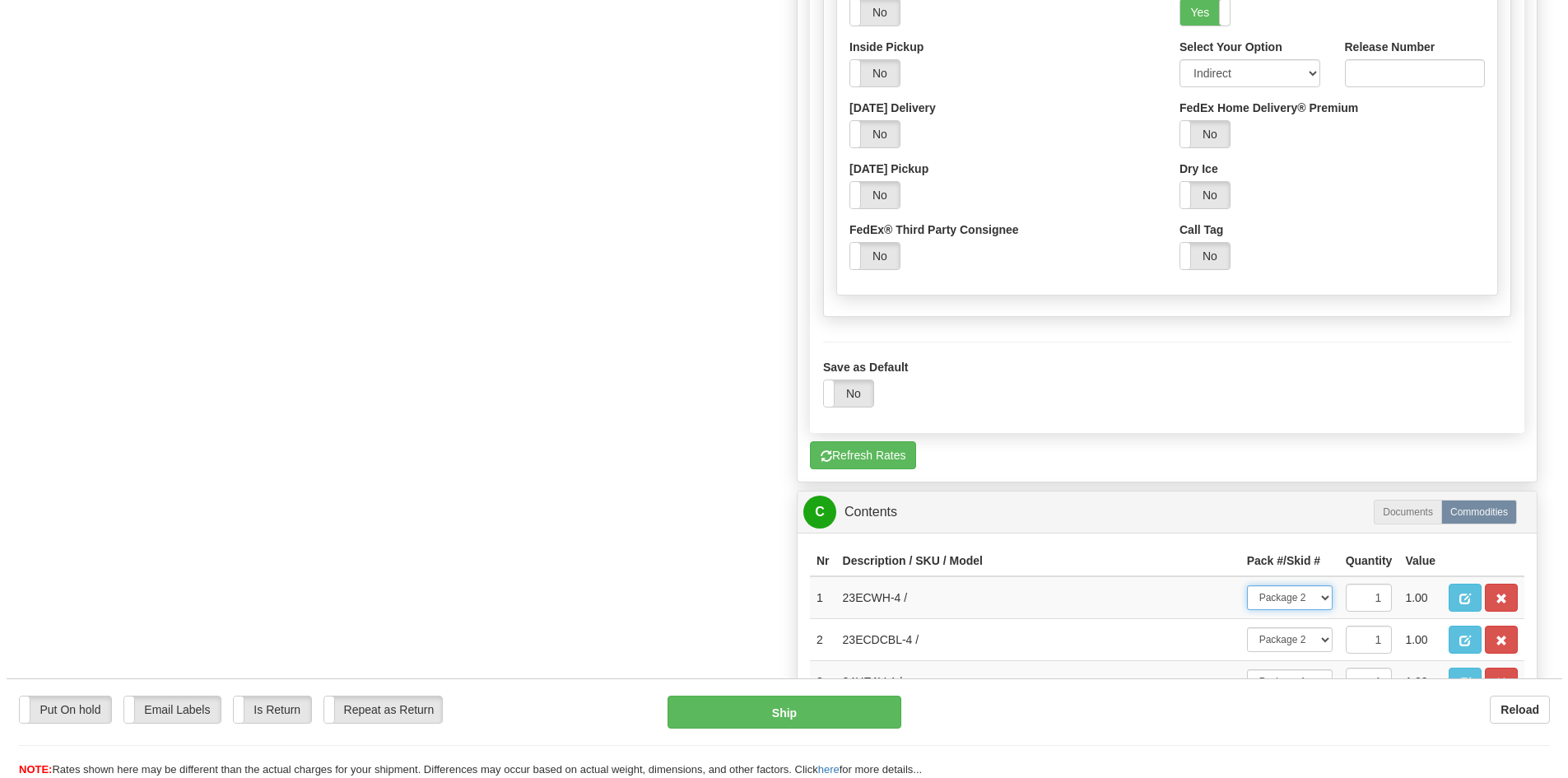
scroll to position [988, 0]
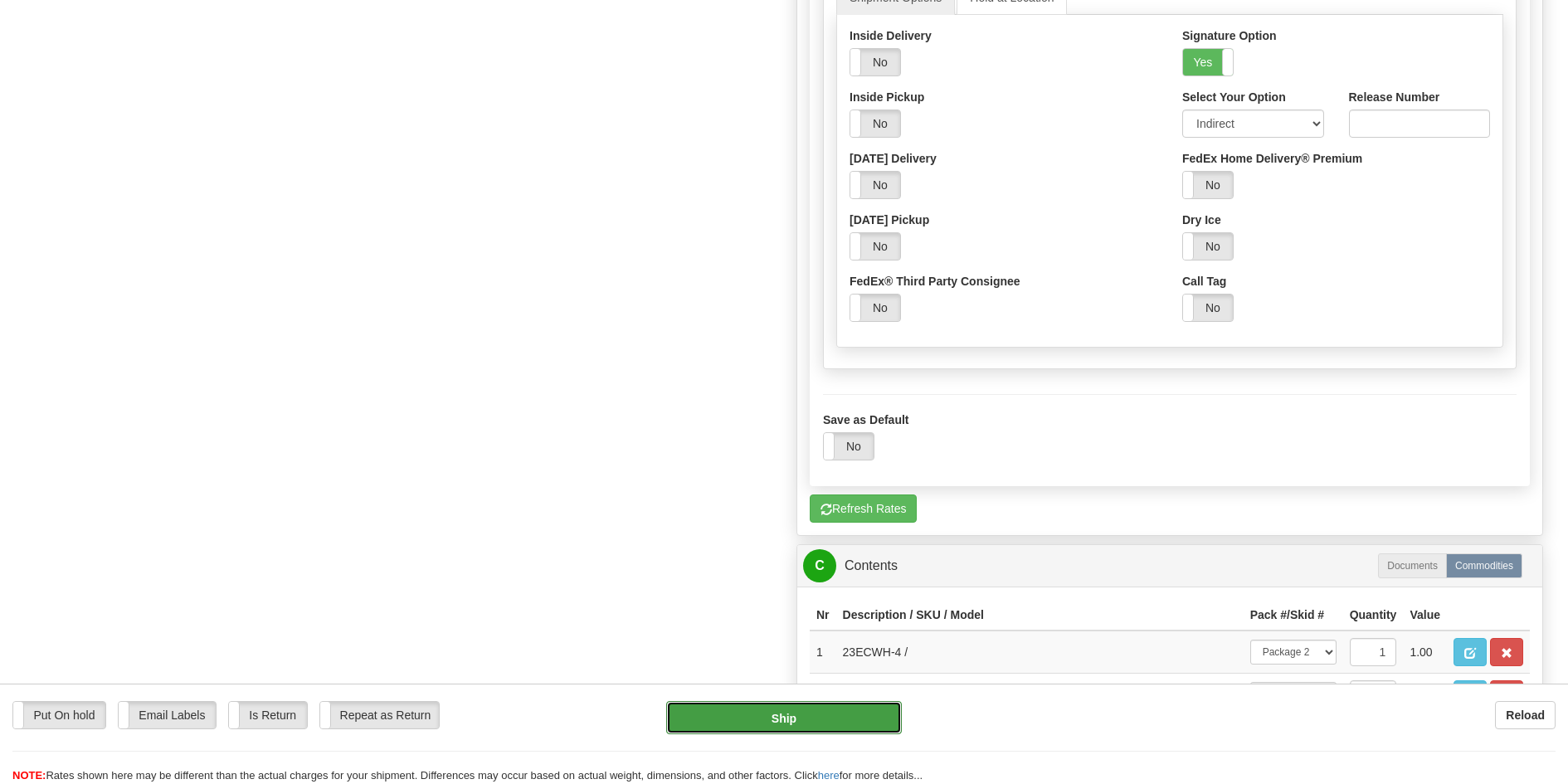
click at [826, 711] on button "Ship" at bounding box center [785, 717] width 237 height 33
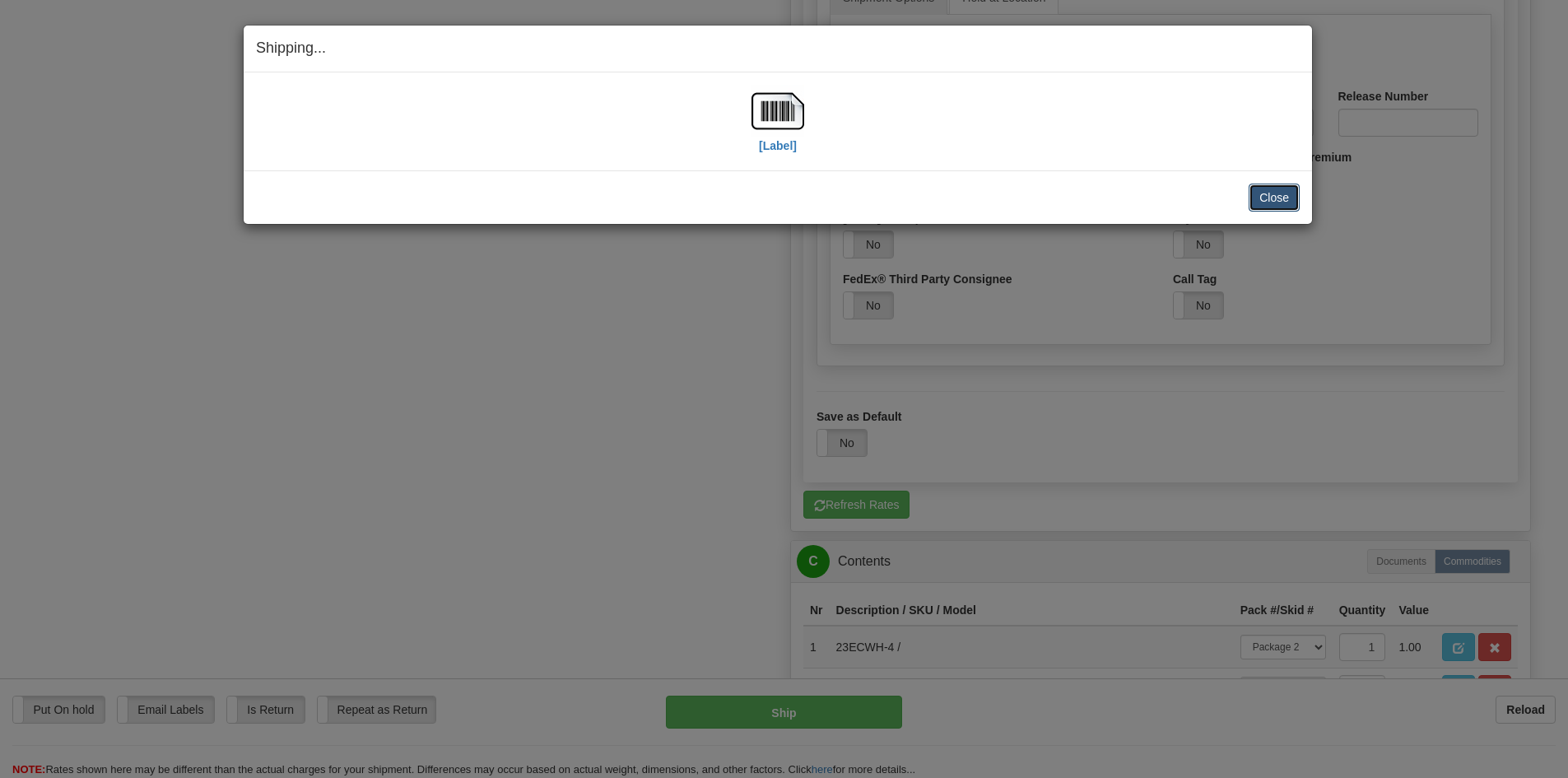
click at [1271, 189] on button "Close" at bounding box center [1274, 197] width 51 height 28
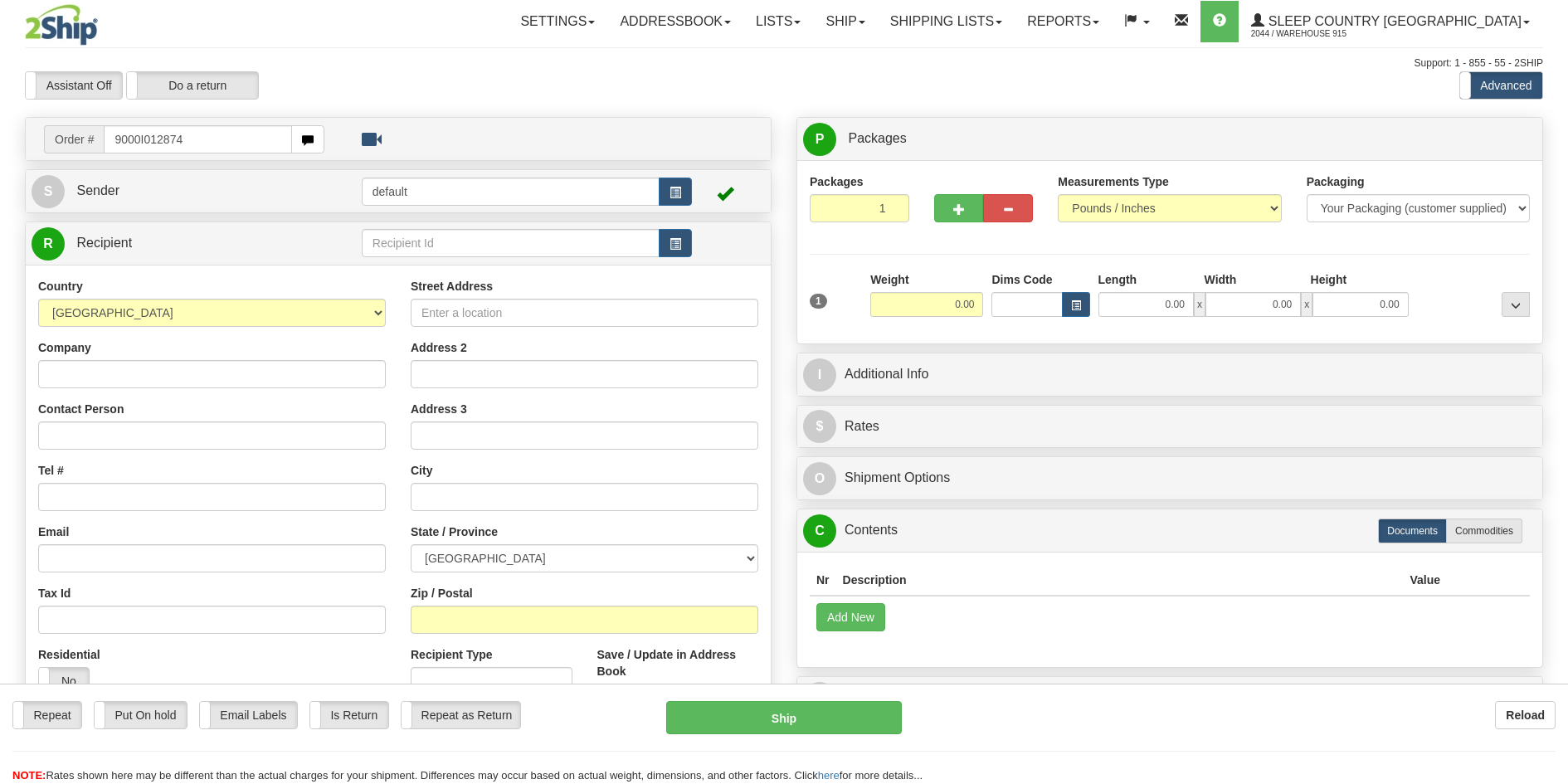
type input "9000I012874"
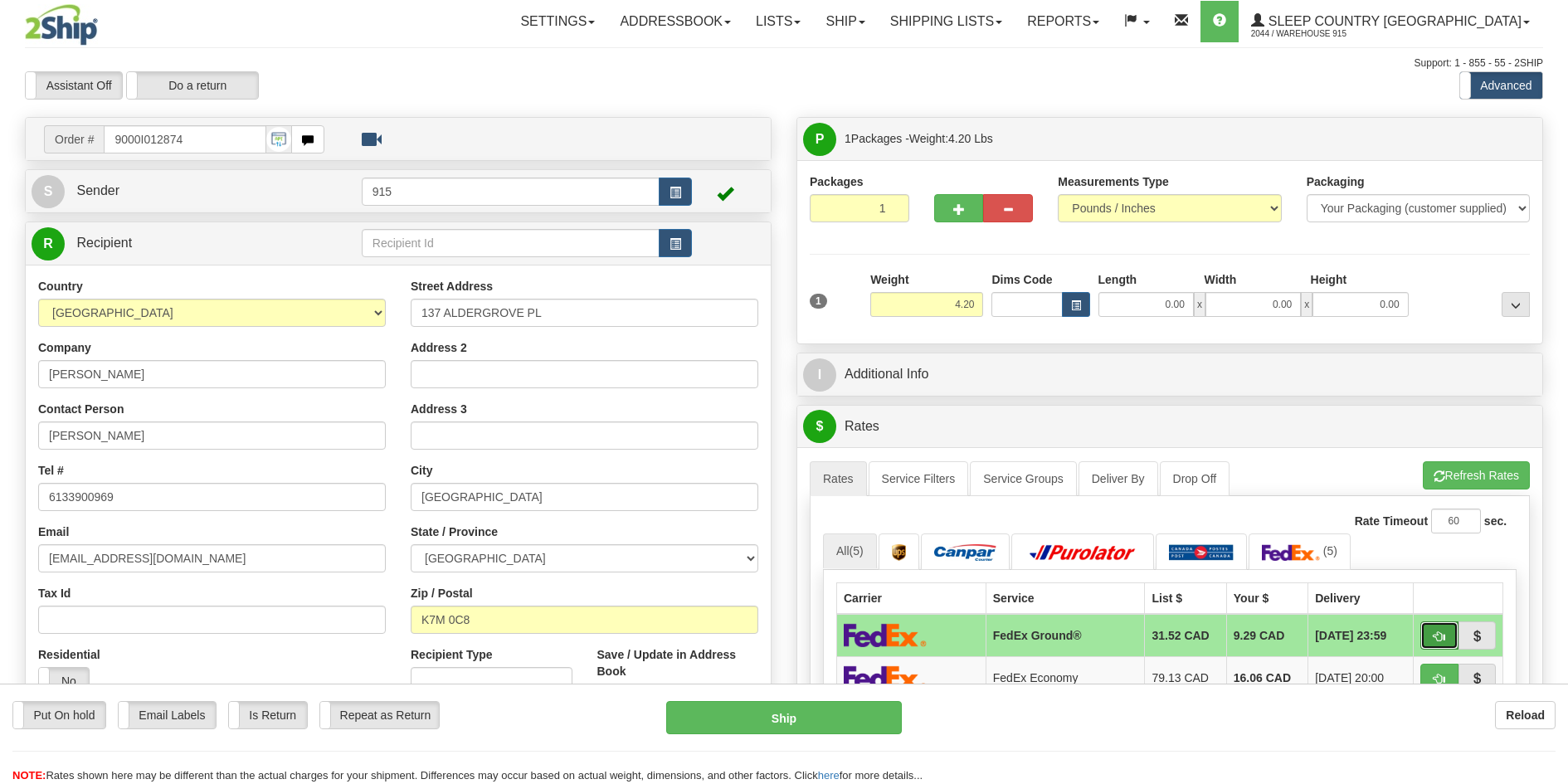
click at [1447, 640] on button "button" at bounding box center [1439, 635] width 39 height 28
type input "92"
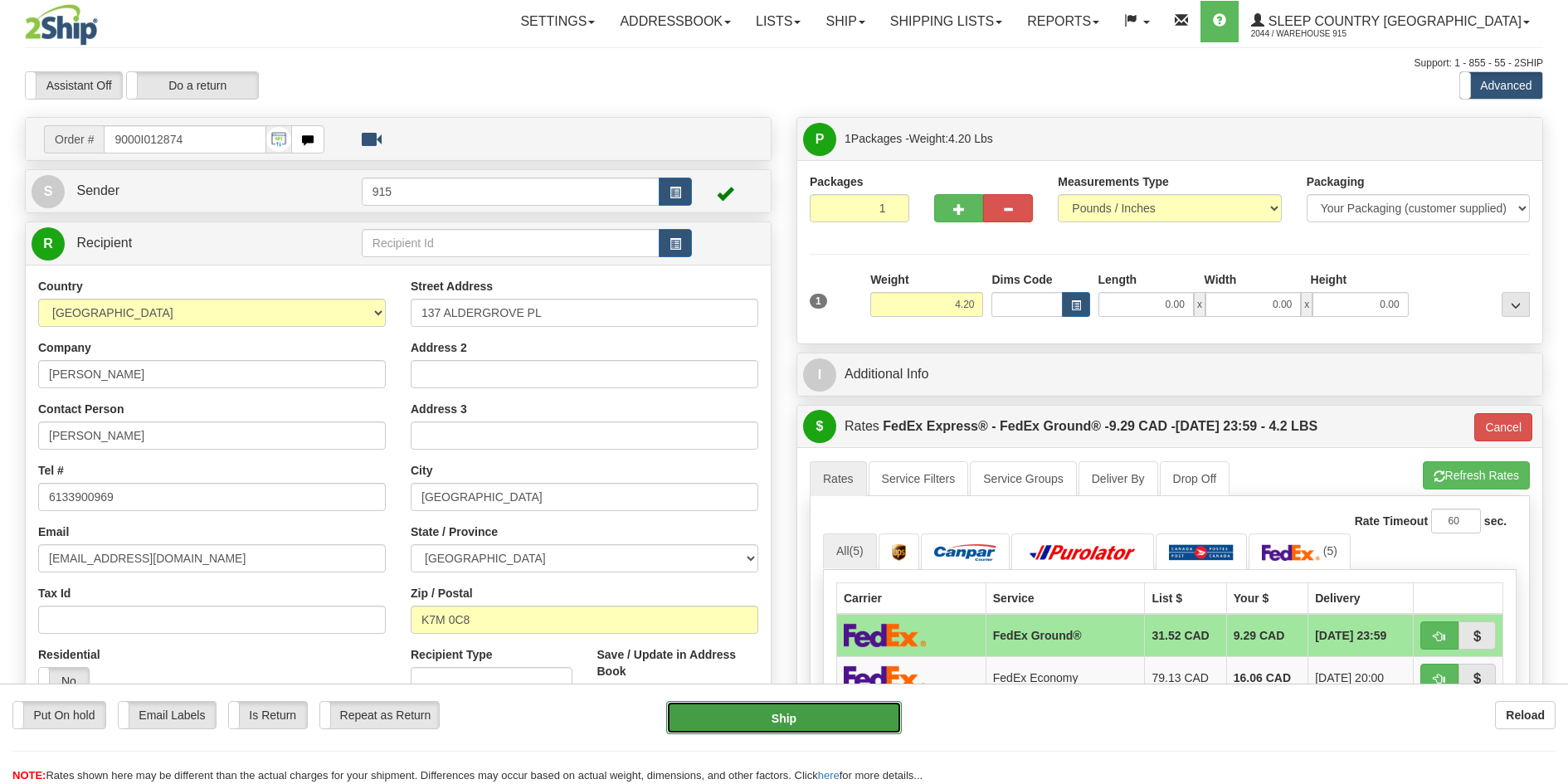
click at [849, 719] on button "Ship" at bounding box center [785, 717] width 237 height 33
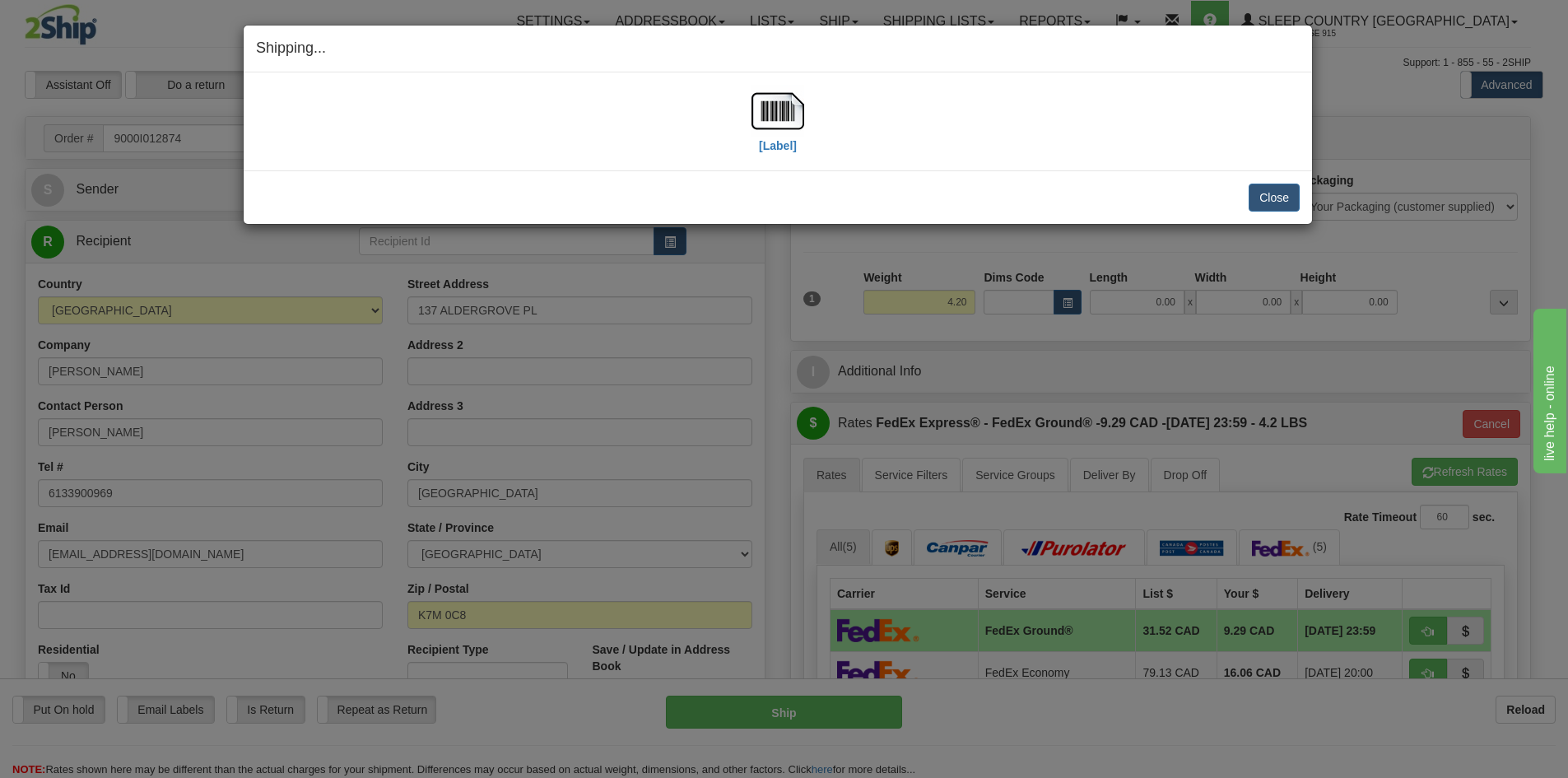
click at [944, 107] on div "[Label]" at bounding box center [778, 121] width 1044 height 73
click at [1258, 197] on button "Close" at bounding box center [1274, 197] width 51 height 28
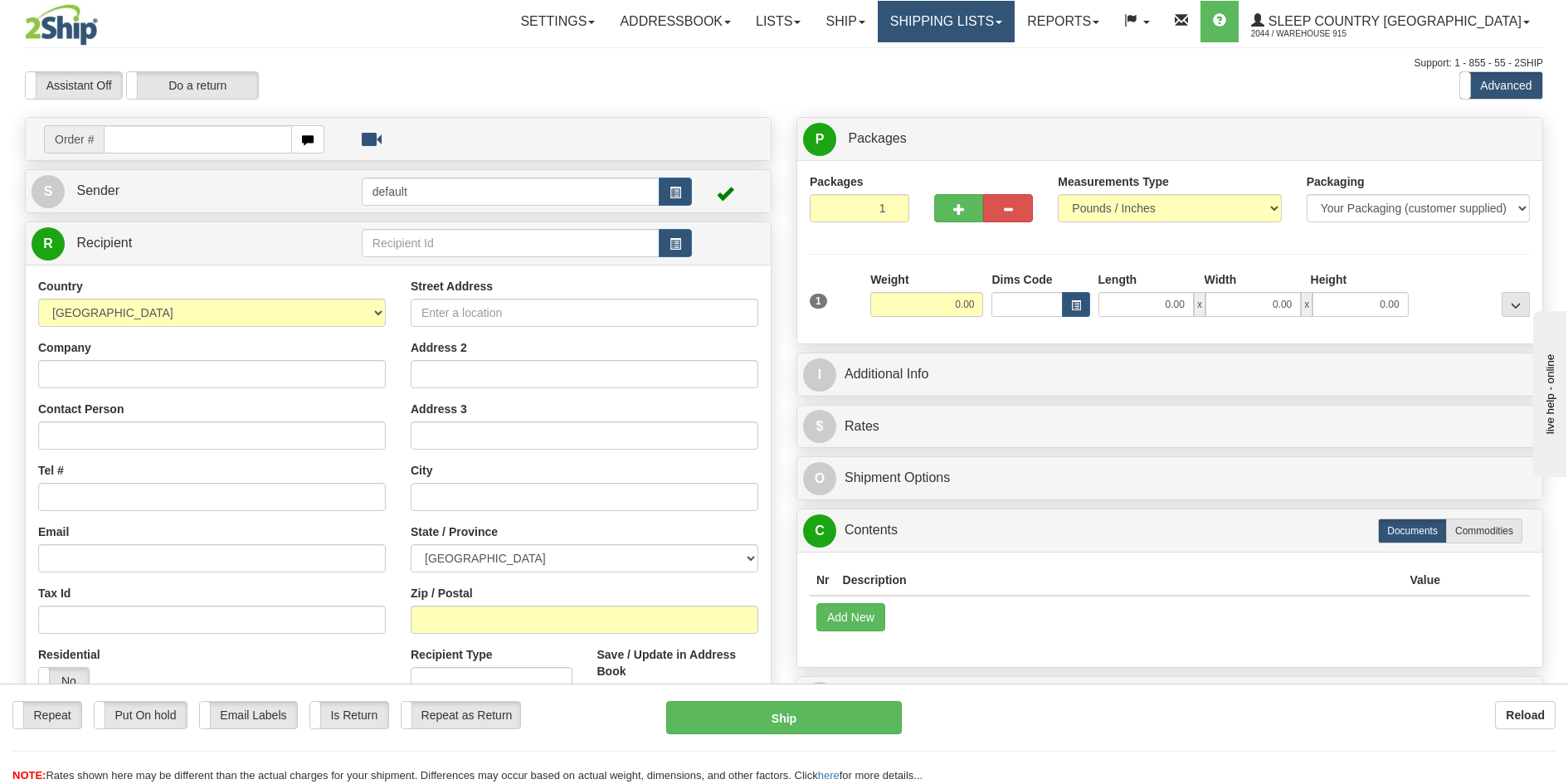
click at [1005, 33] on link "Shipping lists" at bounding box center [946, 22] width 137 height 41
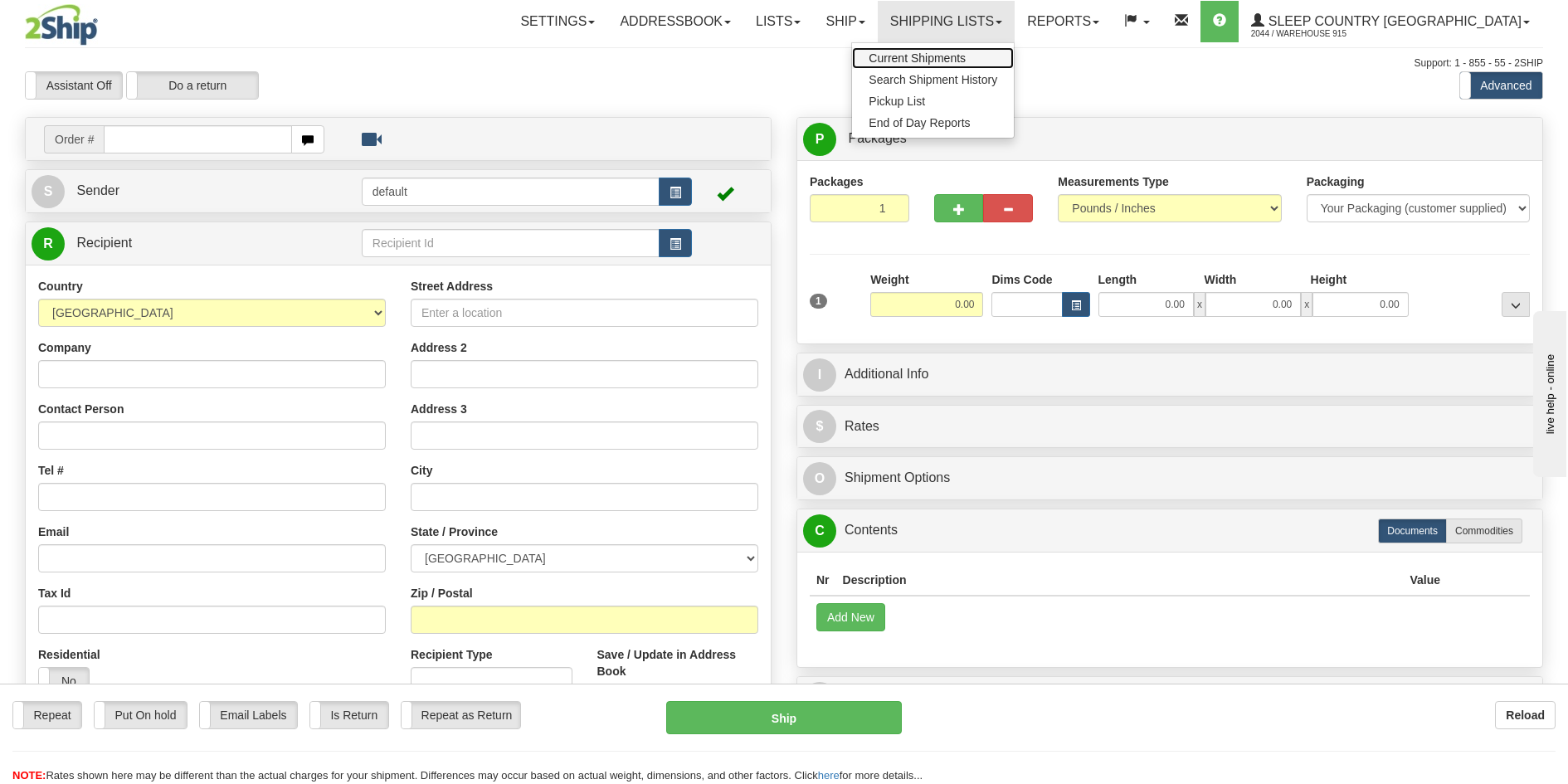
click at [966, 57] on span "Current Shipments" at bounding box center [917, 57] width 97 height 13
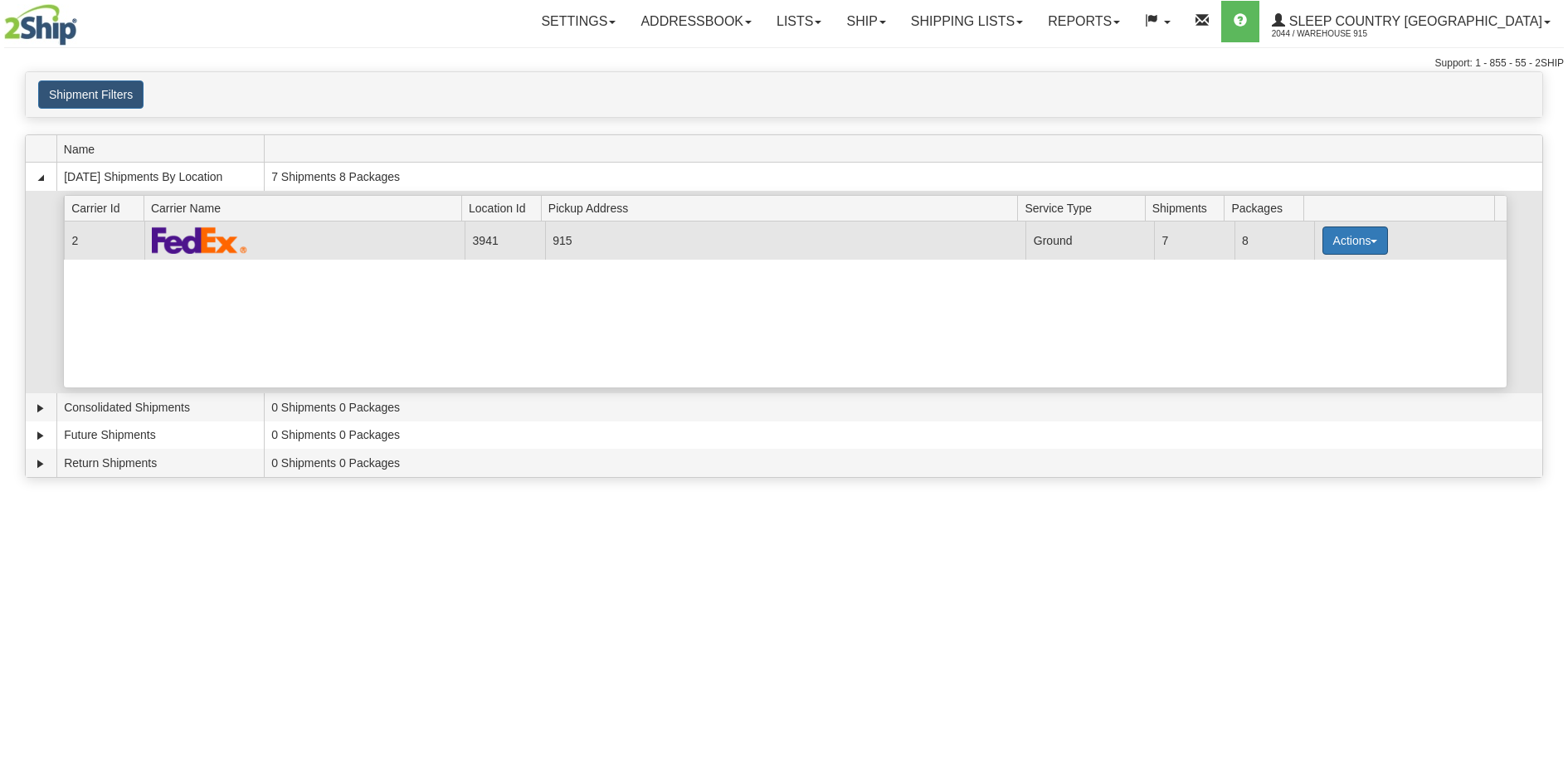
click at [1363, 238] on button "Actions" at bounding box center [1356, 240] width 66 height 28
click at [1320, 358] on link "Print" at bounding box center [1321, 358] width 133 height 22
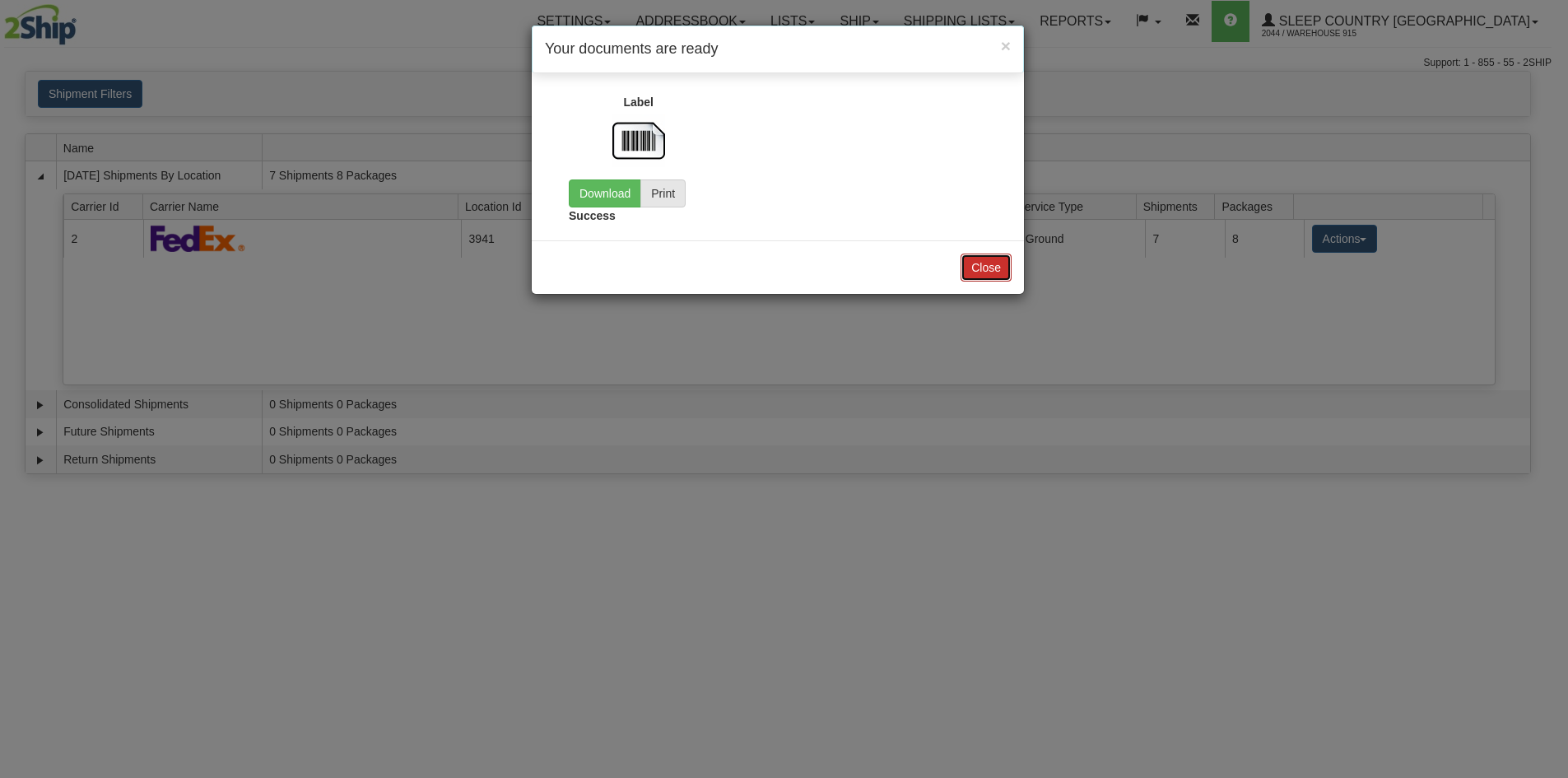
click at [990, 267] on button "Close" at bounding box center [986, 267] width 51 height 28
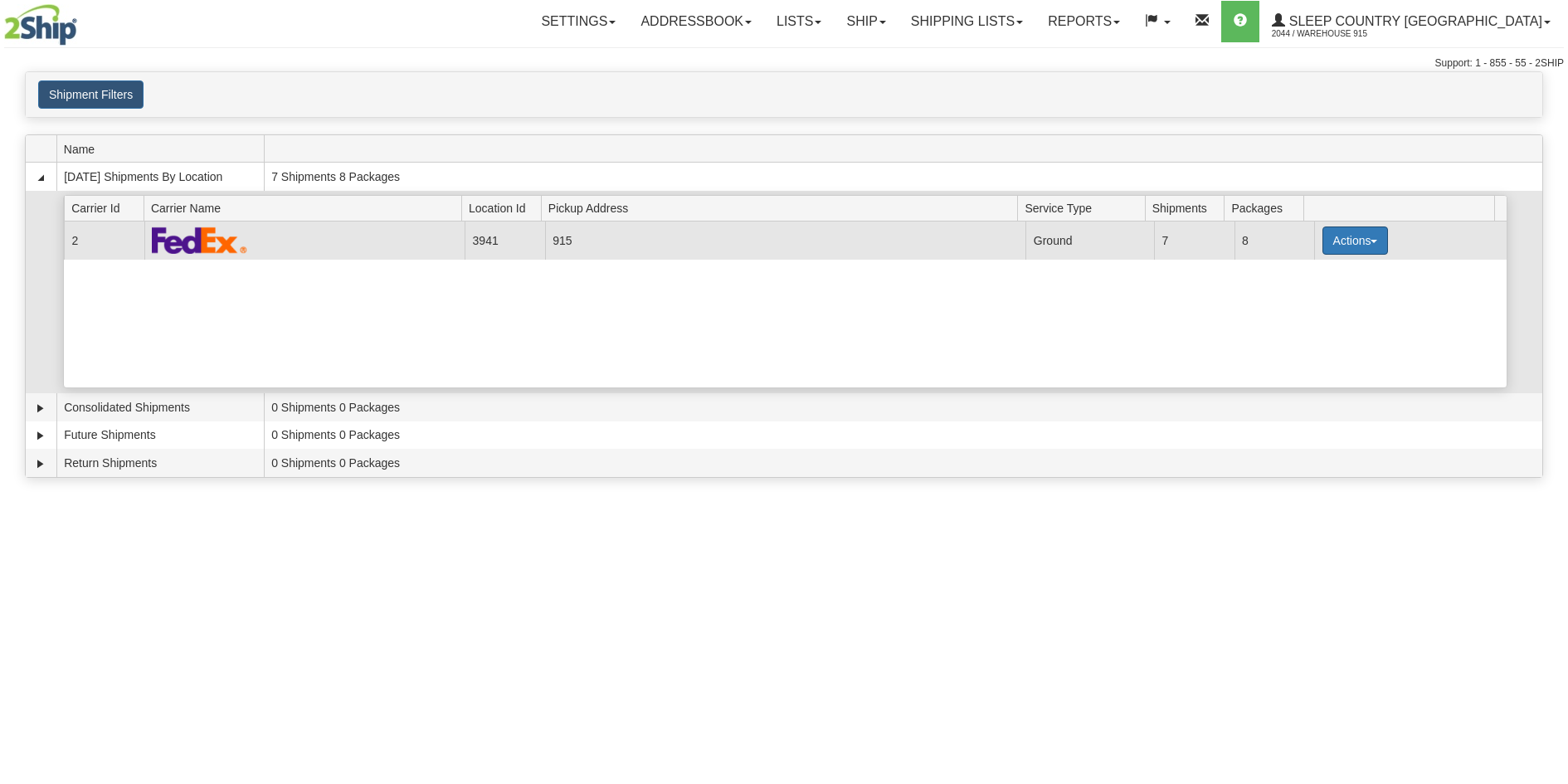
click at [1355, 243] on button "Actions" at bounding box center [1356, 240] width 66 height 28
click at [1329, 362] on link "Print" at bounding box center [1321, 358] width 133 height 22
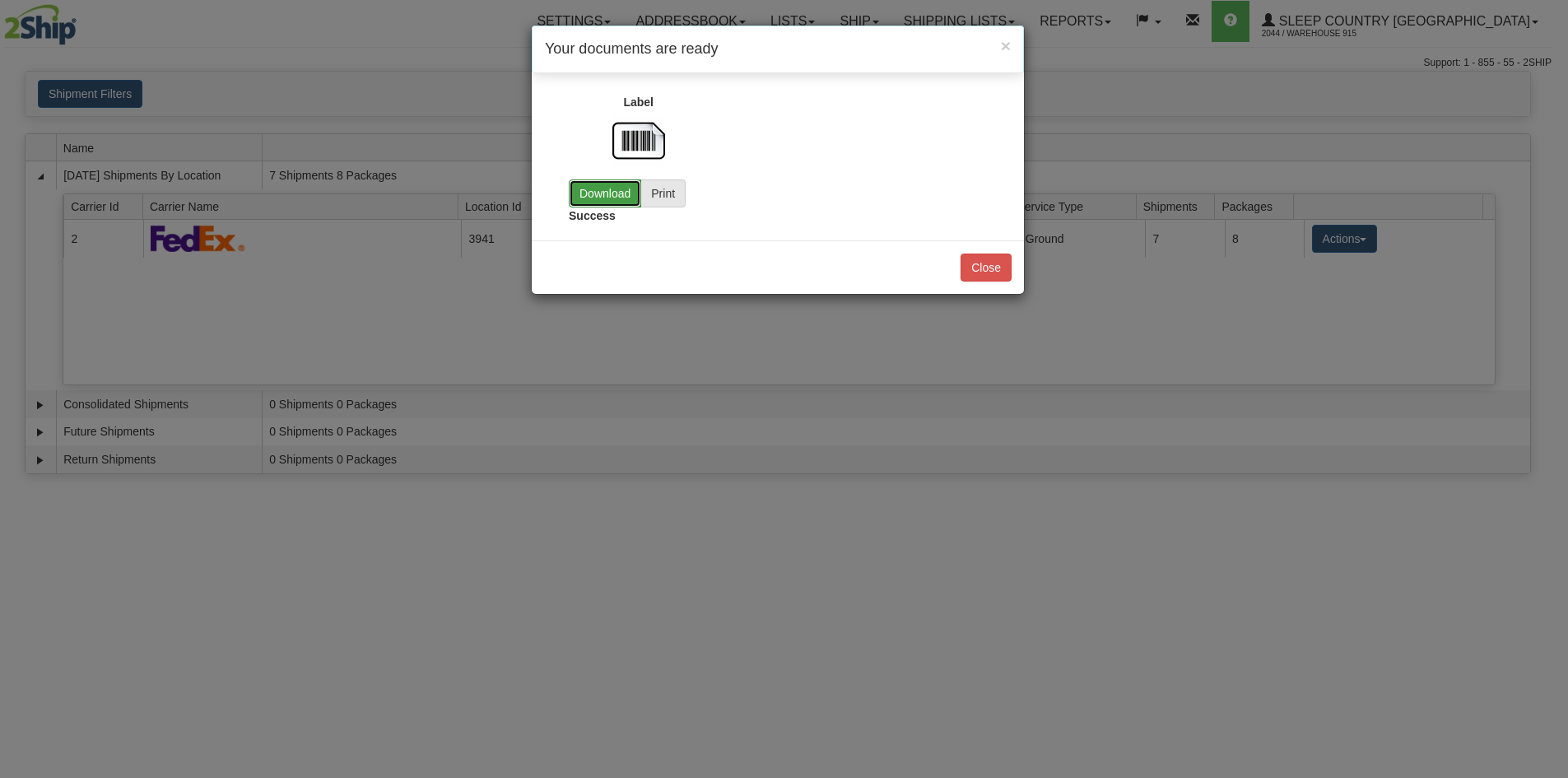
click at [618, 194] on link "Download" at bounding box center [604, 193] width 72 height 28
click at [745, 159] on div "Success" at bounding box center [778, 169] width 443 height 117
click at [988, 262] on button "Close" at bounding box center [986, 267] width 51 height 28
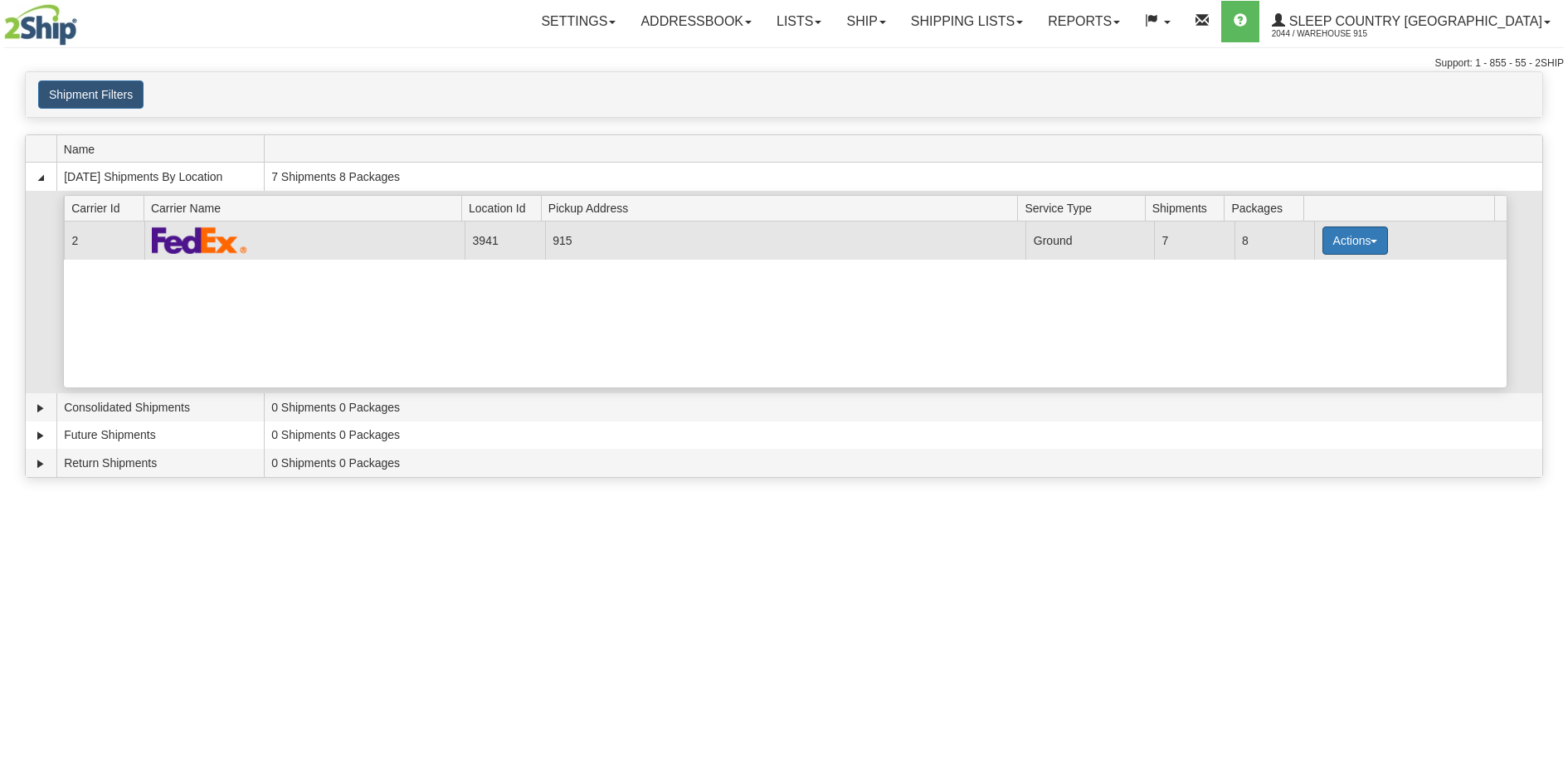
click at [1332, 242] on button "Actions" at bounding box center [1356, 240] width 66 height 28
click at [1318, 289] on link "Close" at bounding box center [1321, 294] width 133 height 22
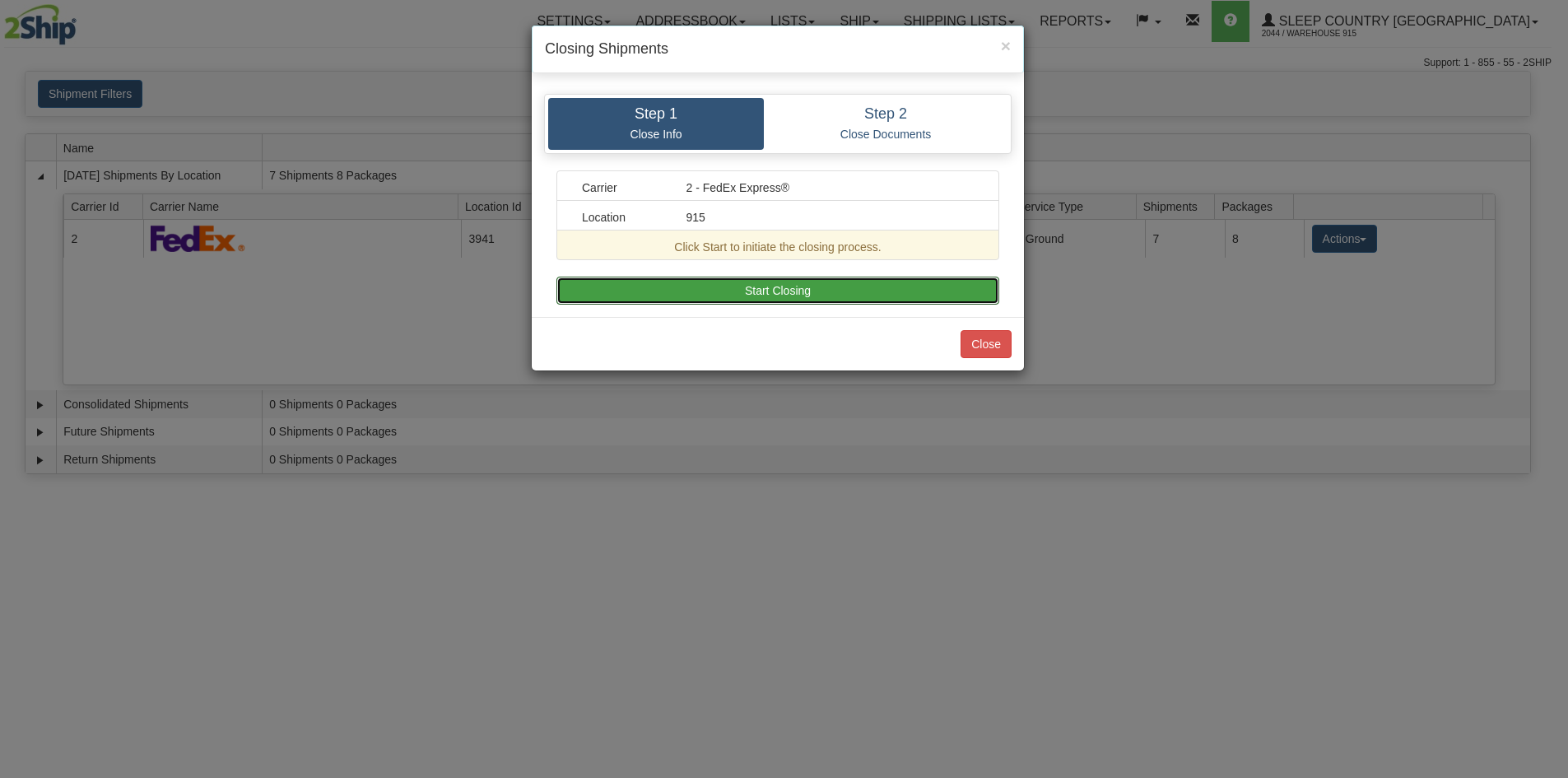
click at [928, 285] on button "Start Closing" at bounding box center [778, 290] width 443 height 28
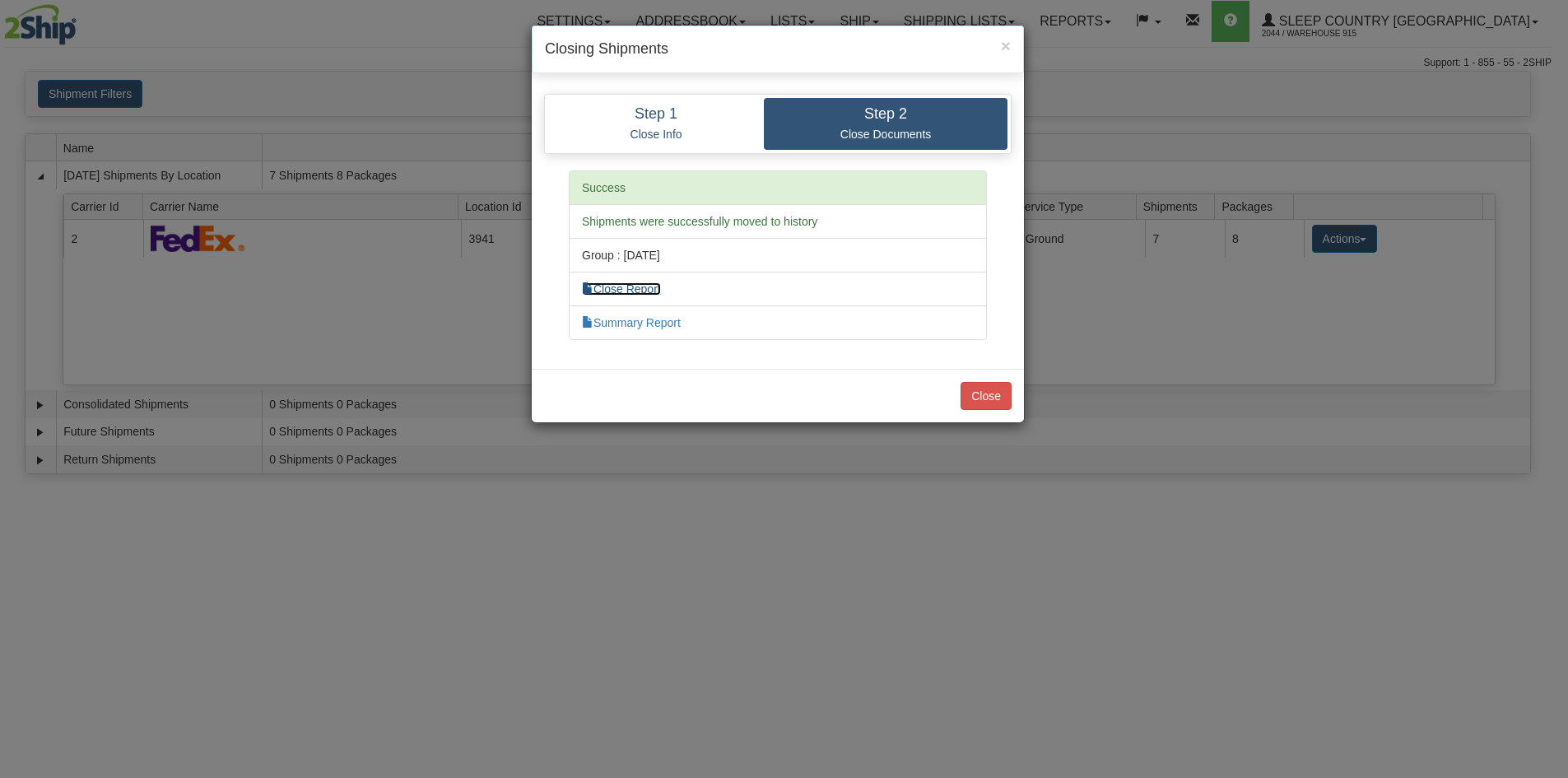
click at [651, 292] on link "Close Report" at bounding box center [621, 289] width 79 height 13
click at [972, 389] on button "Close" at bounding box center [986, 396] width 51 height 28
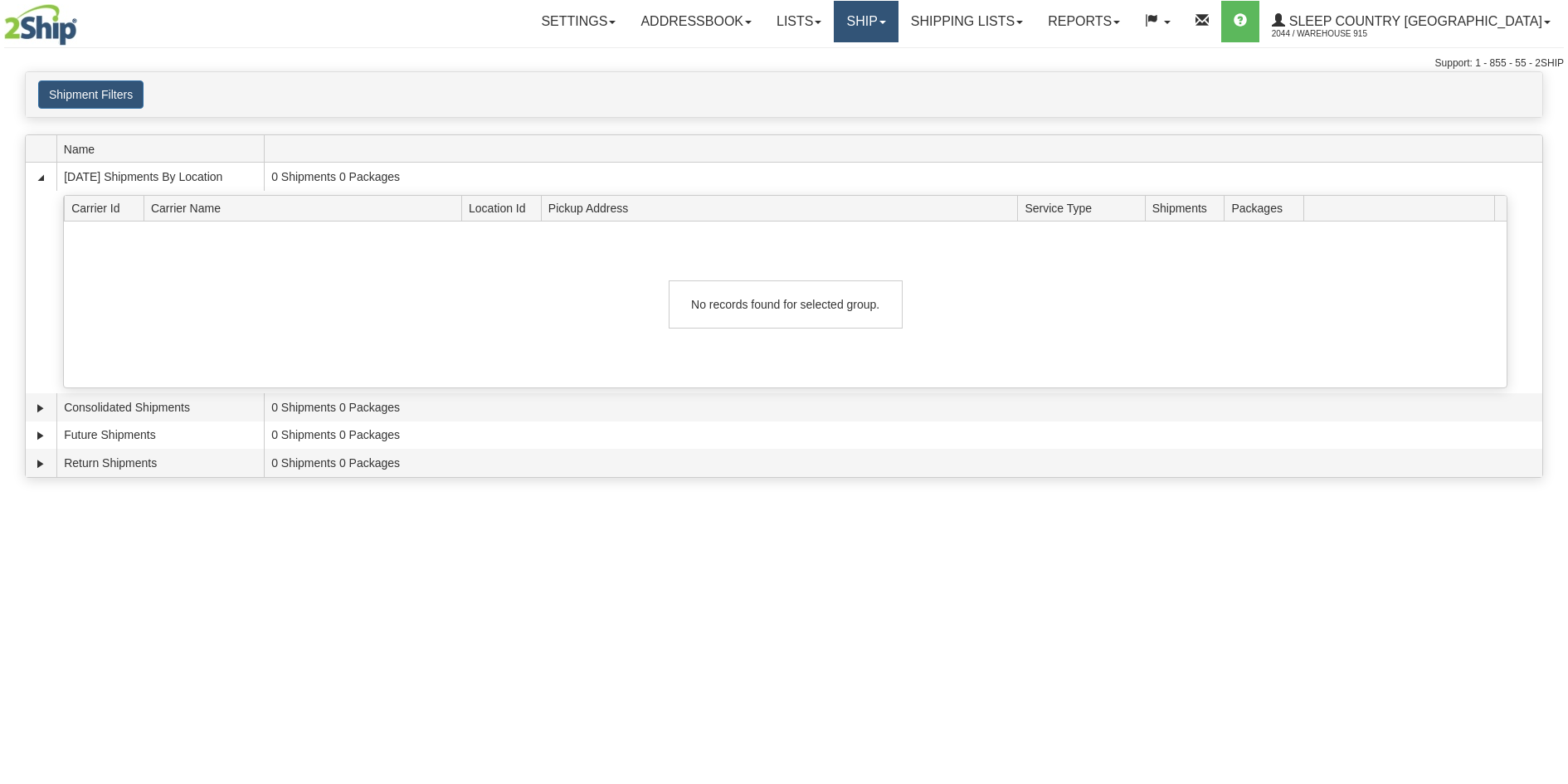
click at [898, 23] on link "Ship" at bounding box center [866, 22] width 64 height 41
click at [898, 55] on link "Ship Screen" at bounding box center [823, 58] width 151 height 22
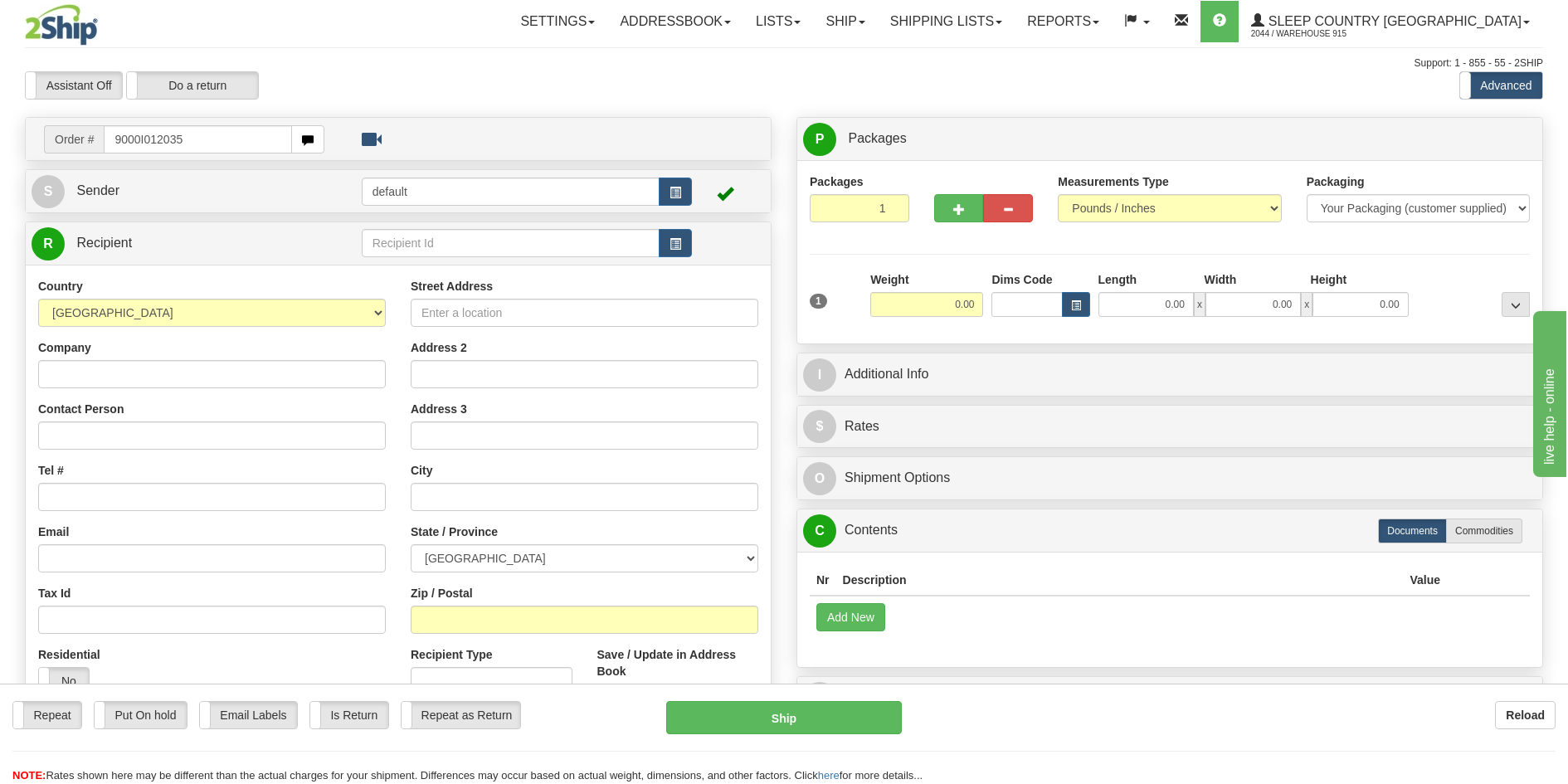
type input "9000I012035"
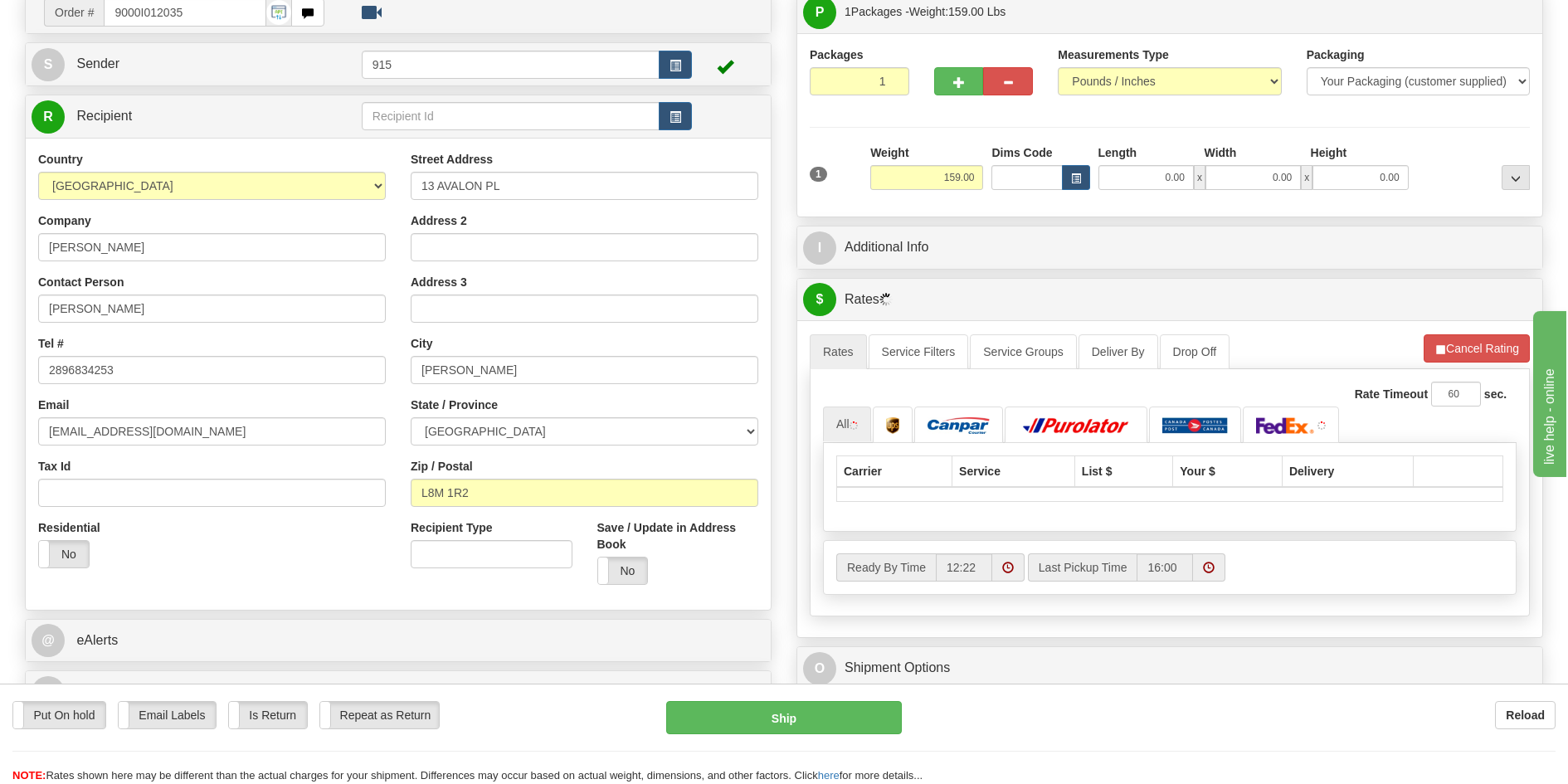
scroll to position [166, 0]
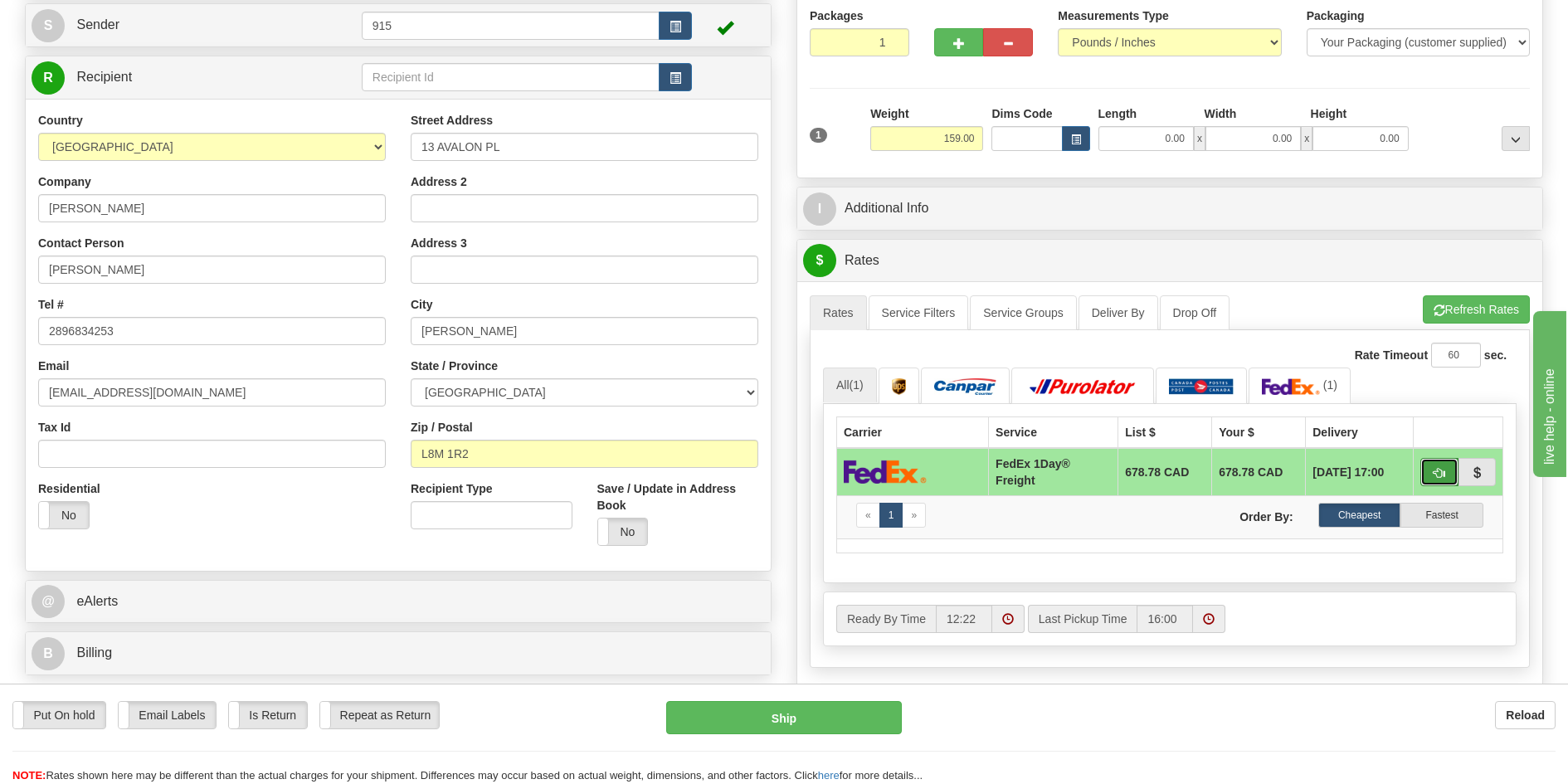
click at [1433, 472] on button "button" at bounding box center [1439, 471] width 39 height 28
type input "70"
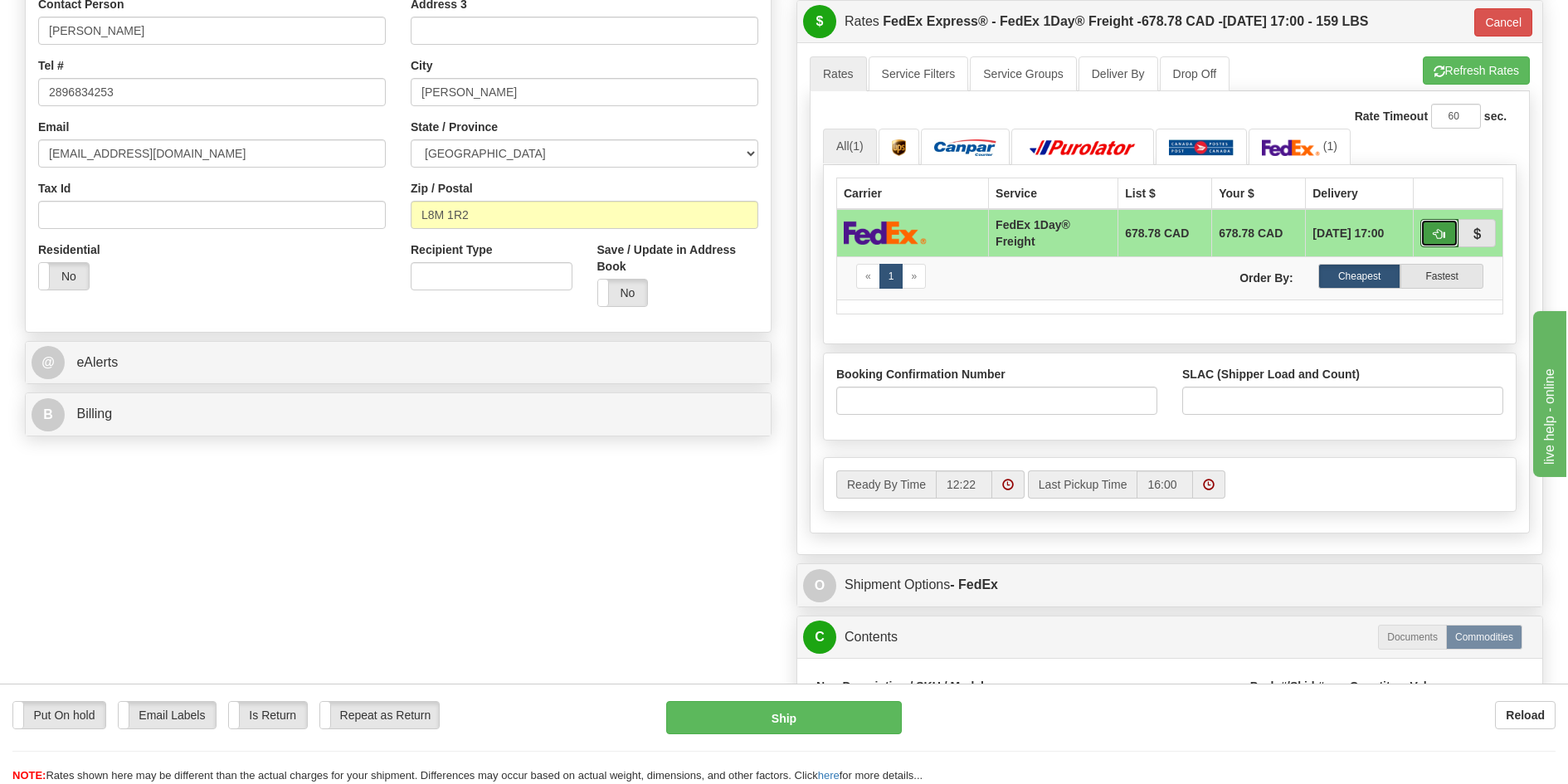
scroll to position [498, 0]
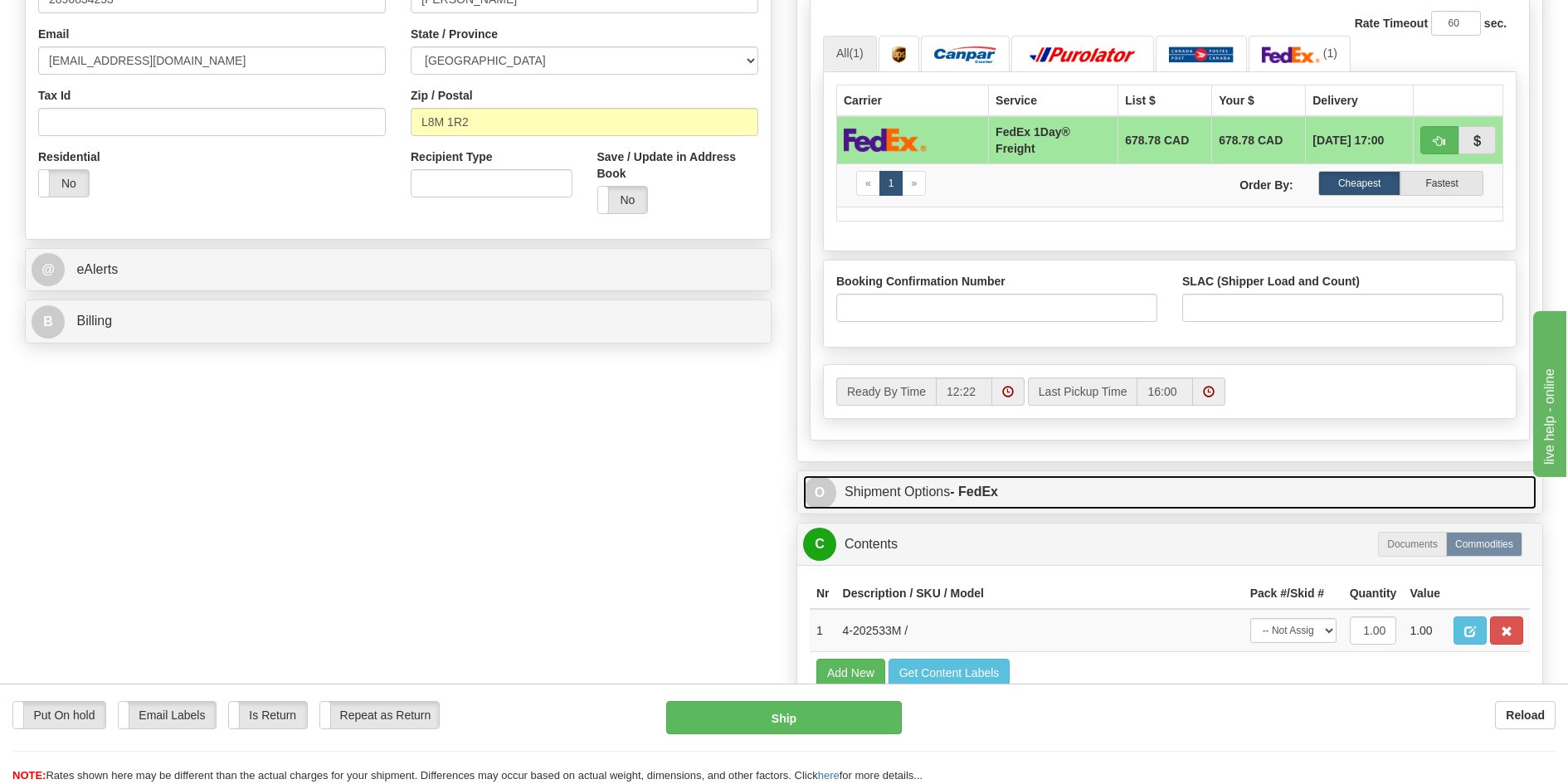
click at [1148, 491] on link "O Shipment Options - FedEx" at bounding box center [1169, 493] width 734 height 34
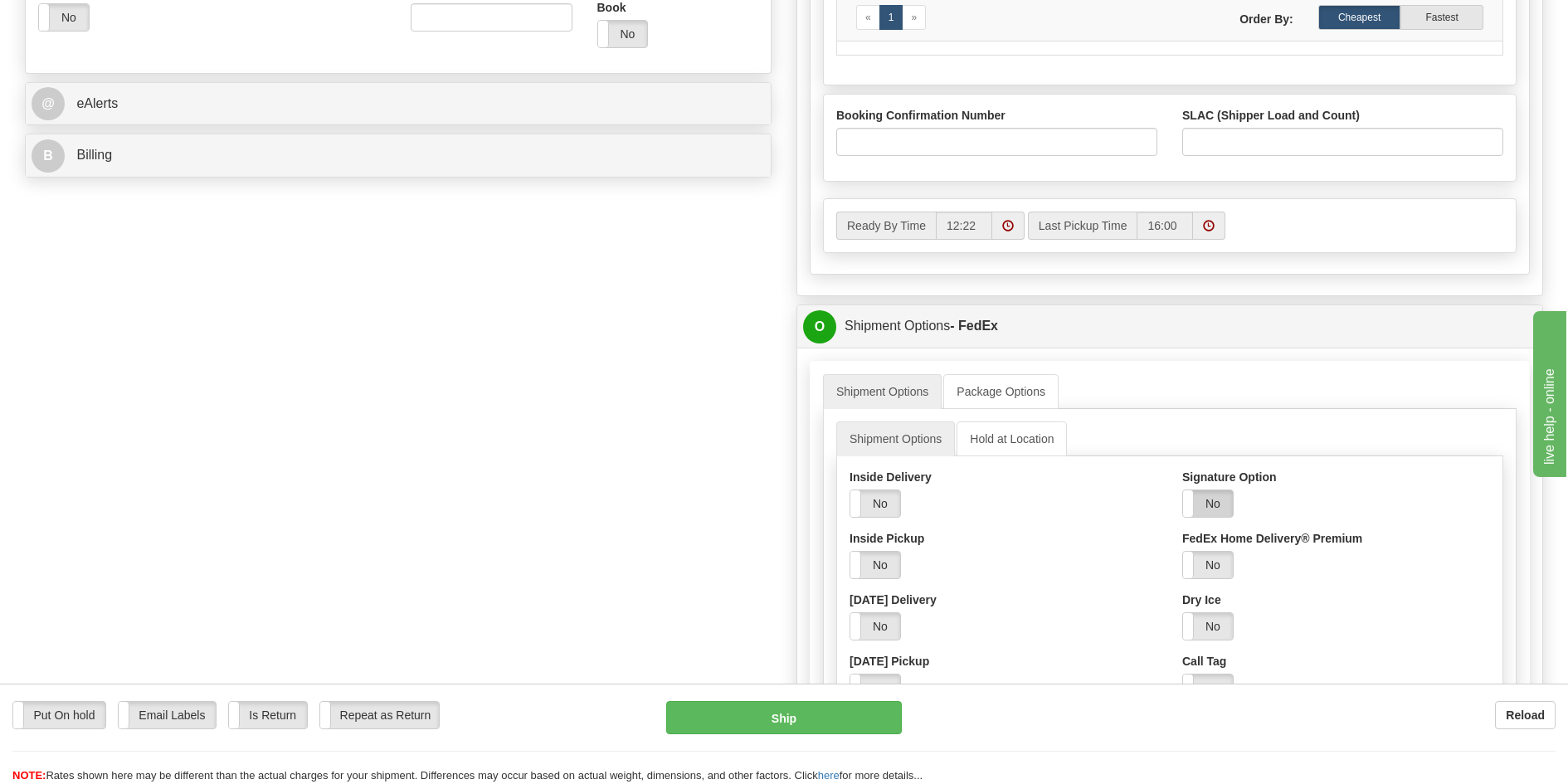
click at [1204, 513] on label "No" at bounding box center [1208, 504] width 50 height 27
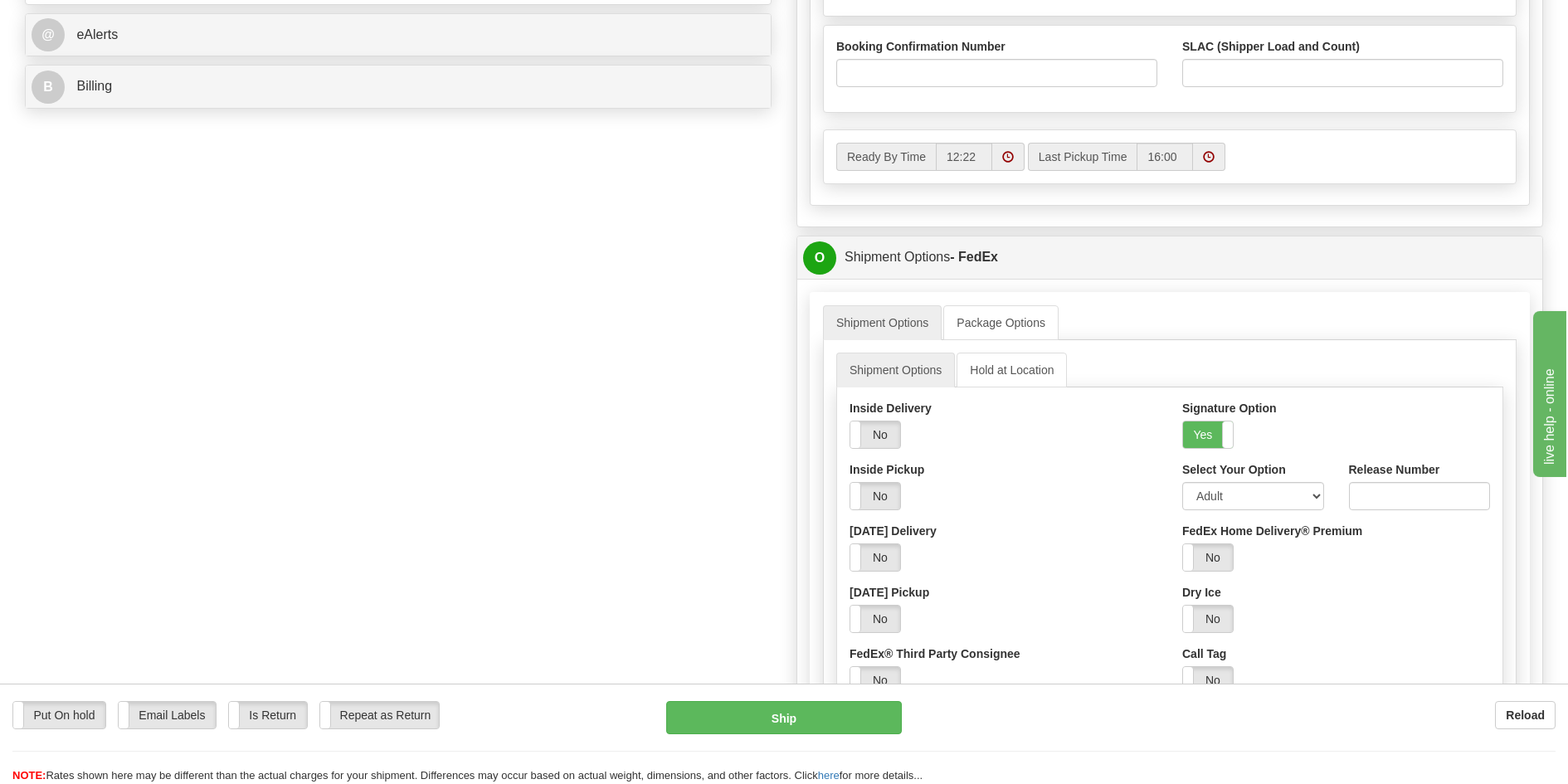
scroll to position [830, 0]
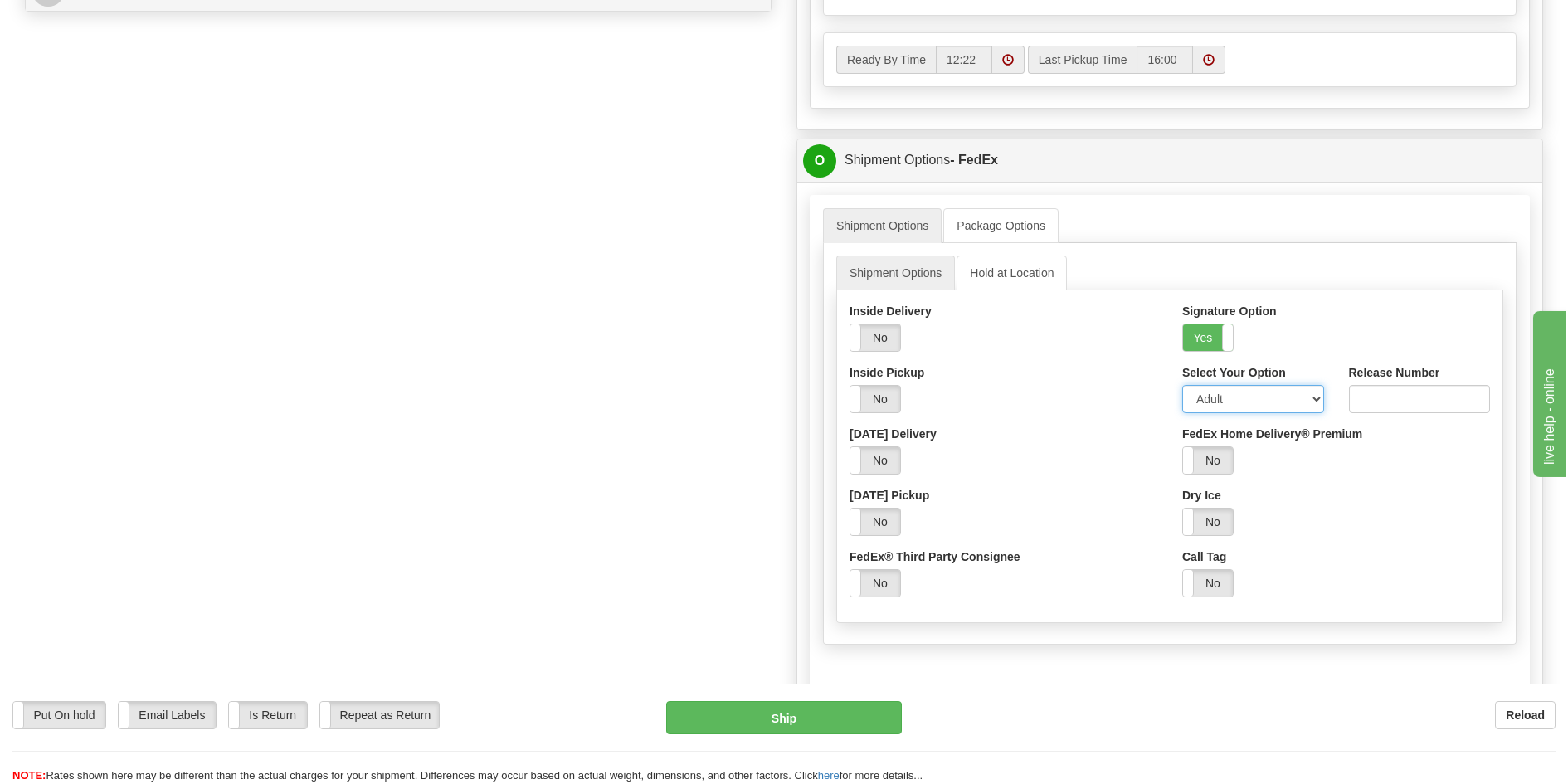
click at [1237, 403] on select "Adult Direct Indirect No Signature Required Service Default" at bounding box center [1253, 399] width 142 height 28
select select "2"
click at [1182, 385] on select "Adult Direct Indirect No Signature Required Service Default" at bounding box center [1253, 399] width 142 height 28
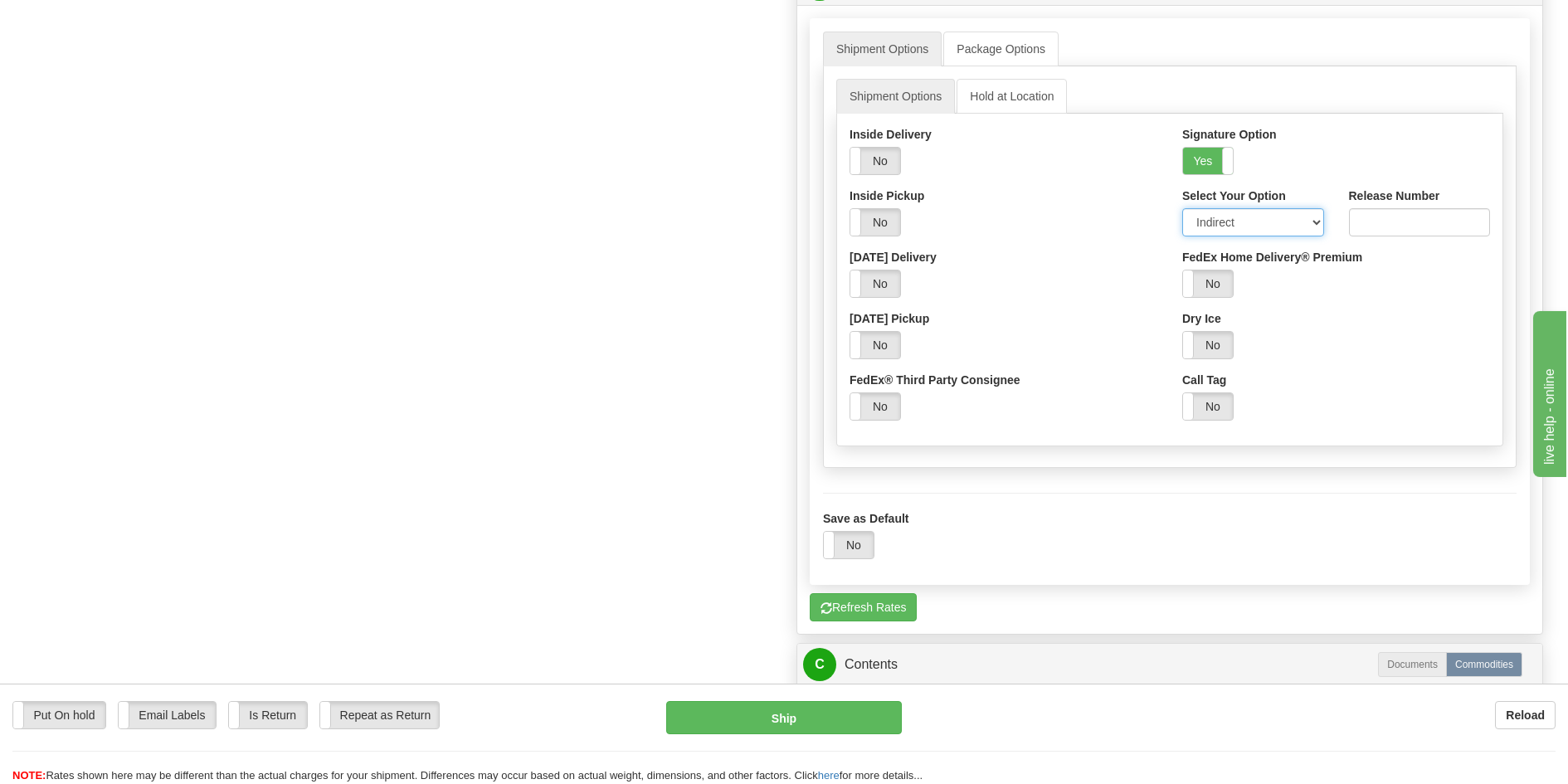
scroll to position [995, 0]
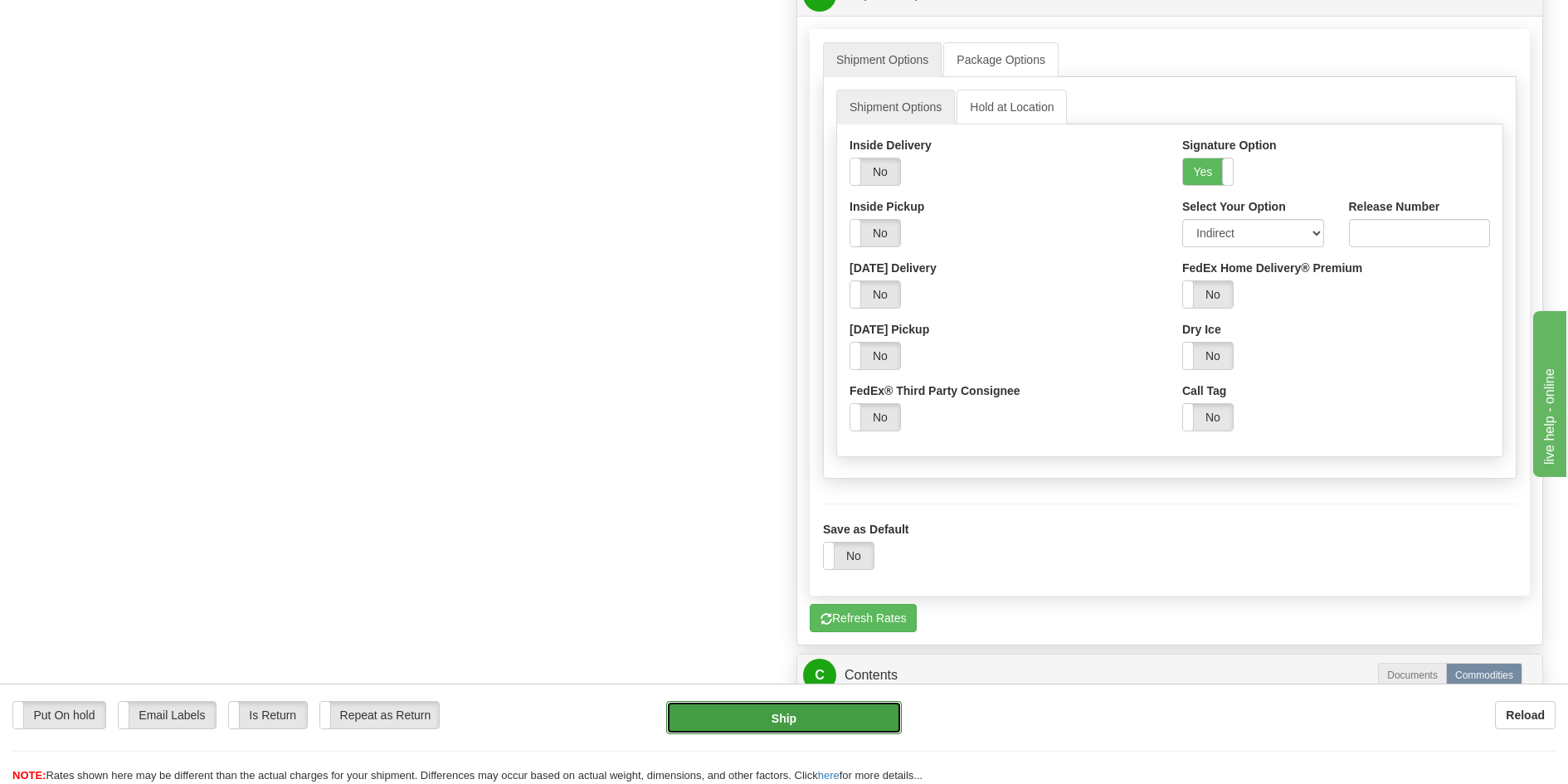
click at [840, 712] on button "Ship" at bounding box center [785, 717] width 237 height 33
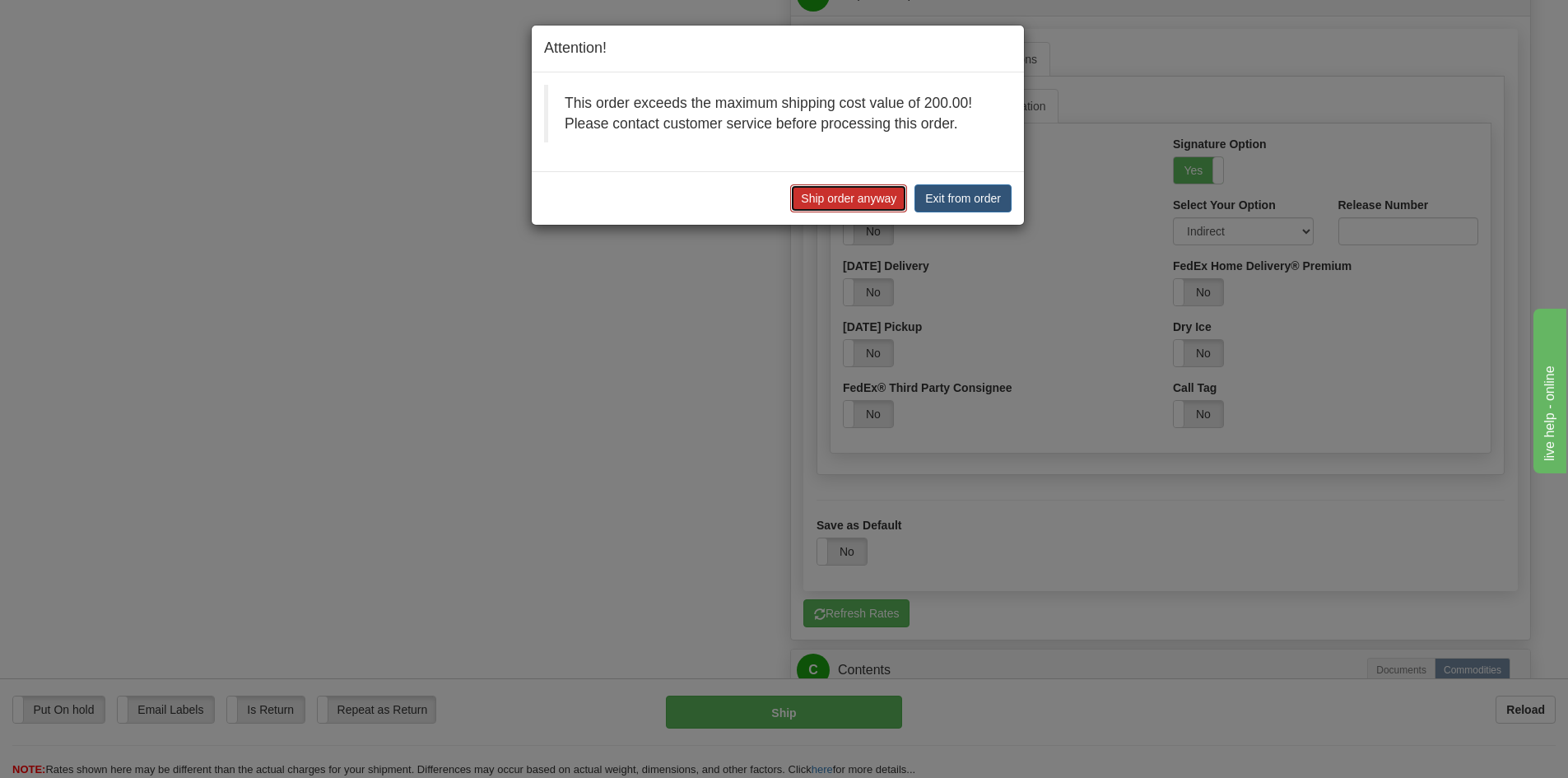
click at [885, 205] on button "Ship order anyway" at bounding box center [848, 197] width 116 height 28
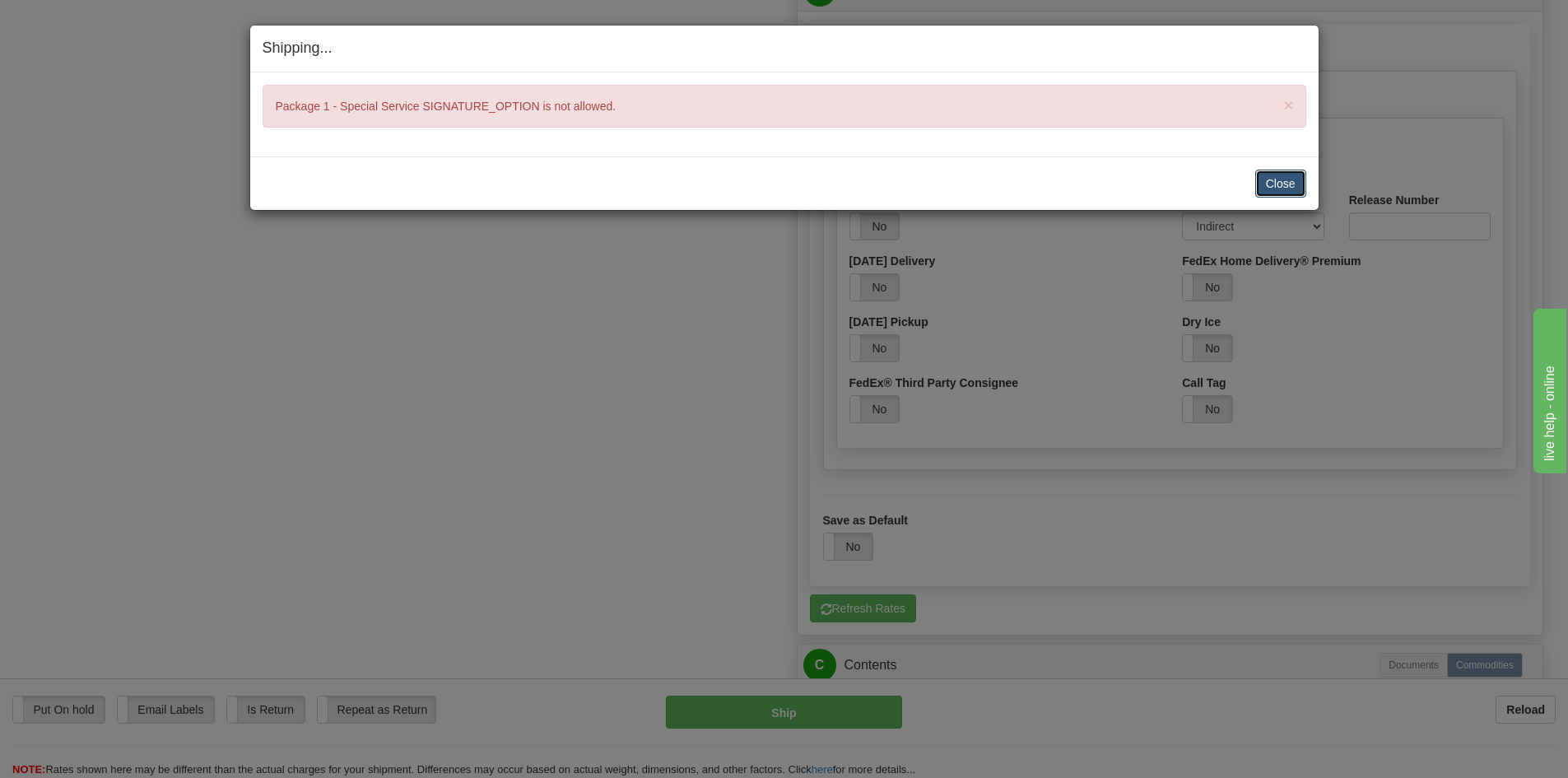
click at [1275, 181] on button "Close" at bounding box center [1280, 183] width 51 height 28
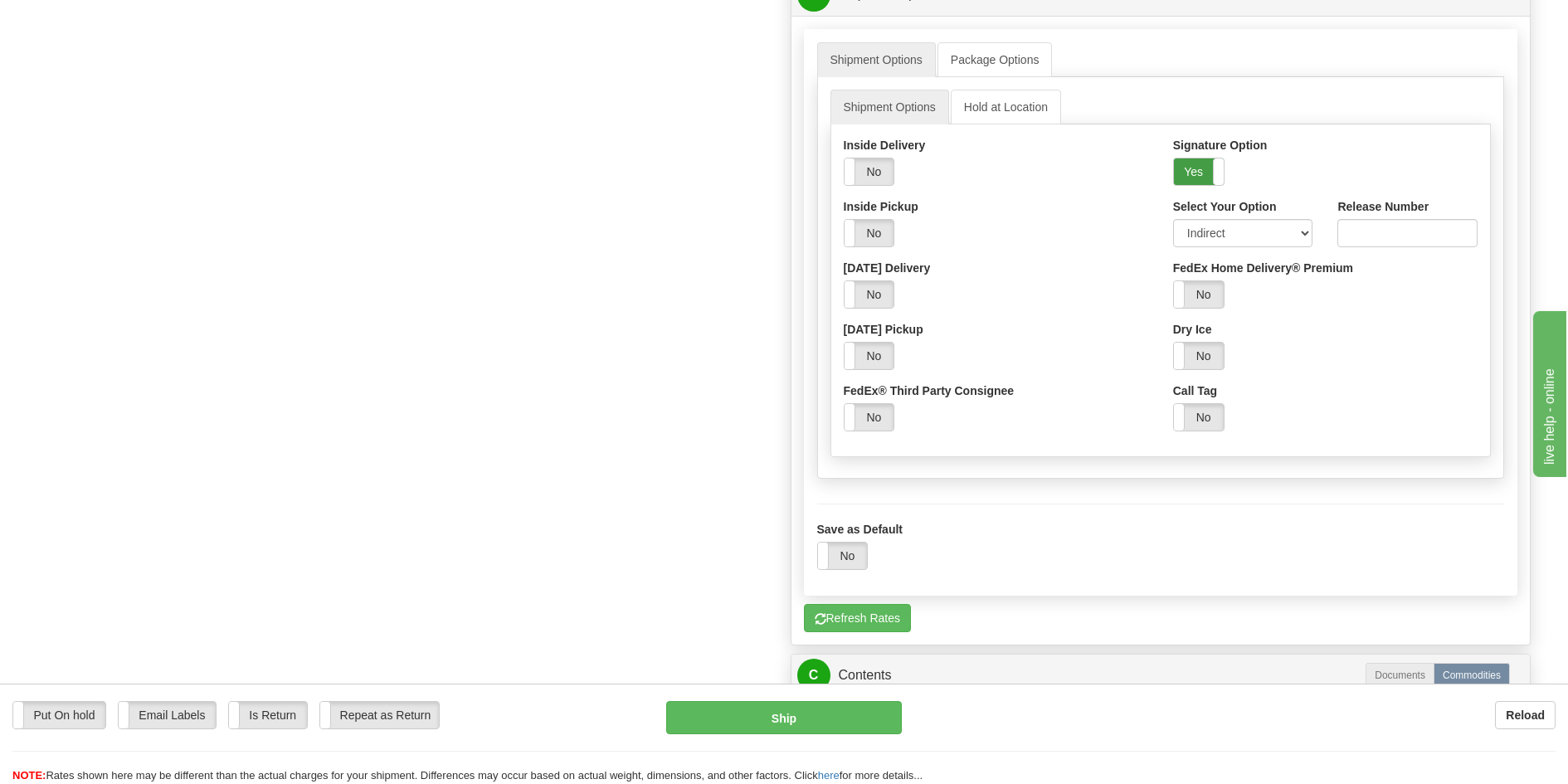
click at [1211, 177] on label "Yes" at bounding box center [1199, 172] width 50 height 27
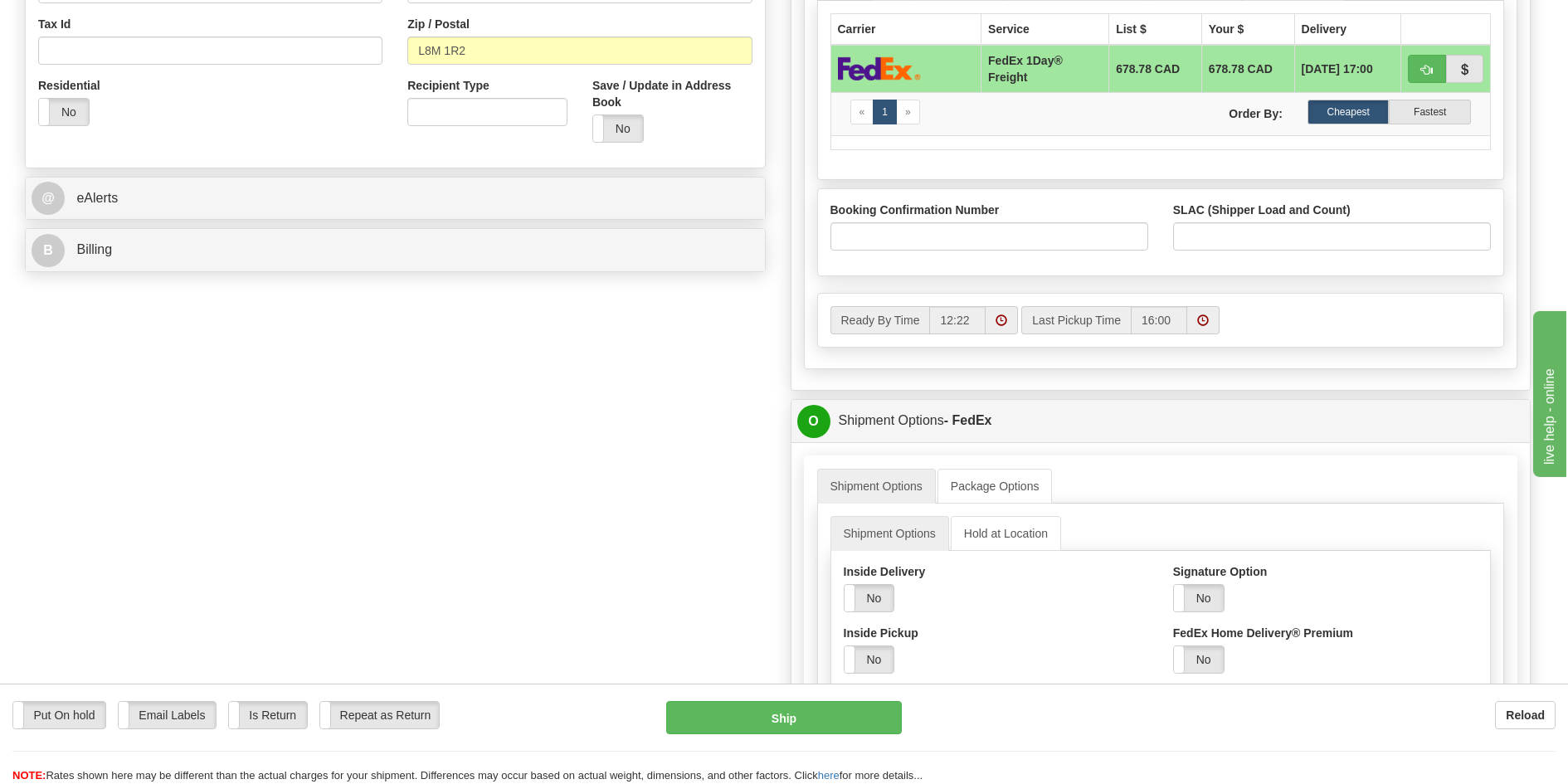
scroll to position [581, 0]
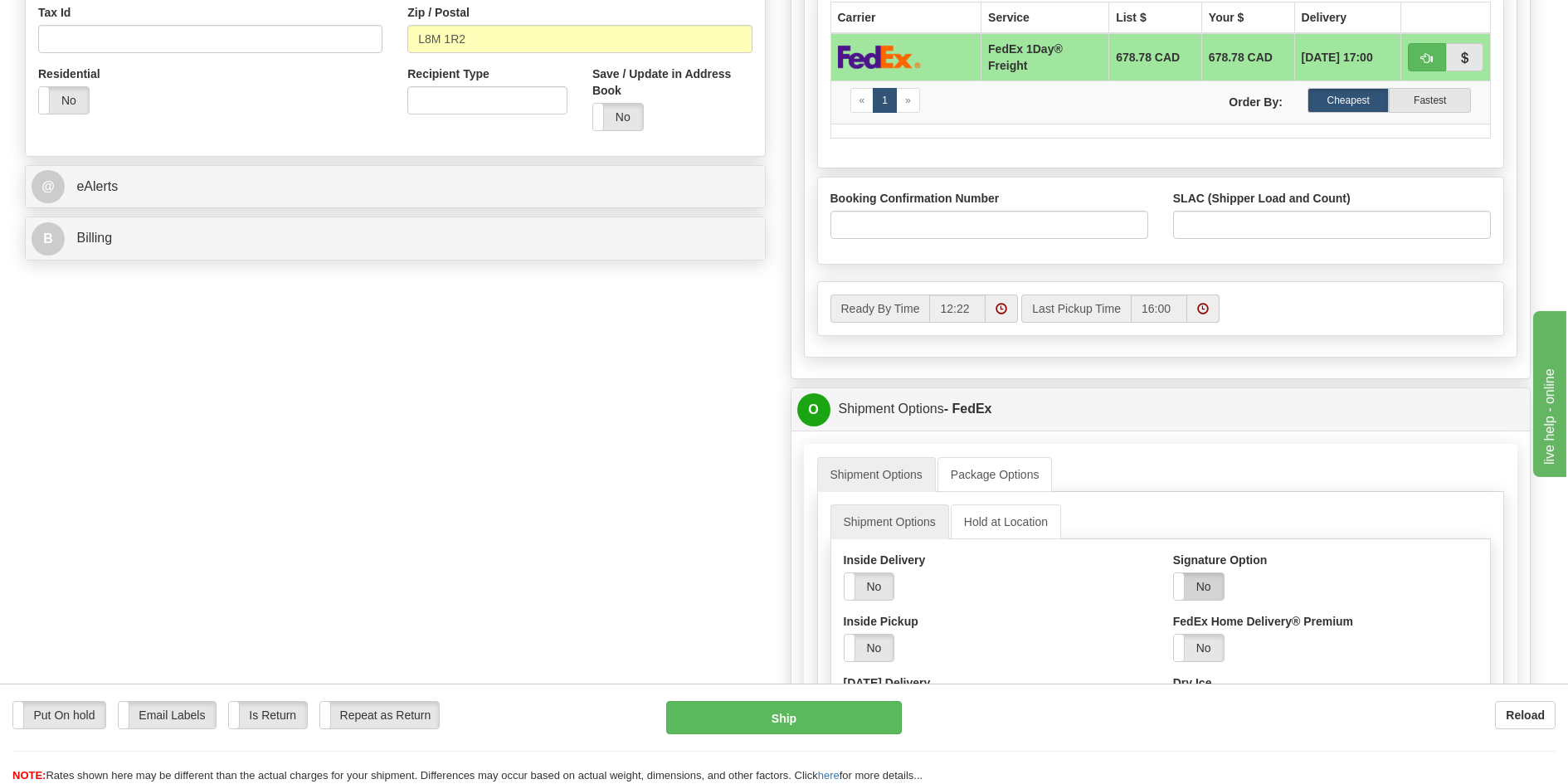
click at [1202, 581] on label "No" at bounding box center [1199, 587] width 50 height 27
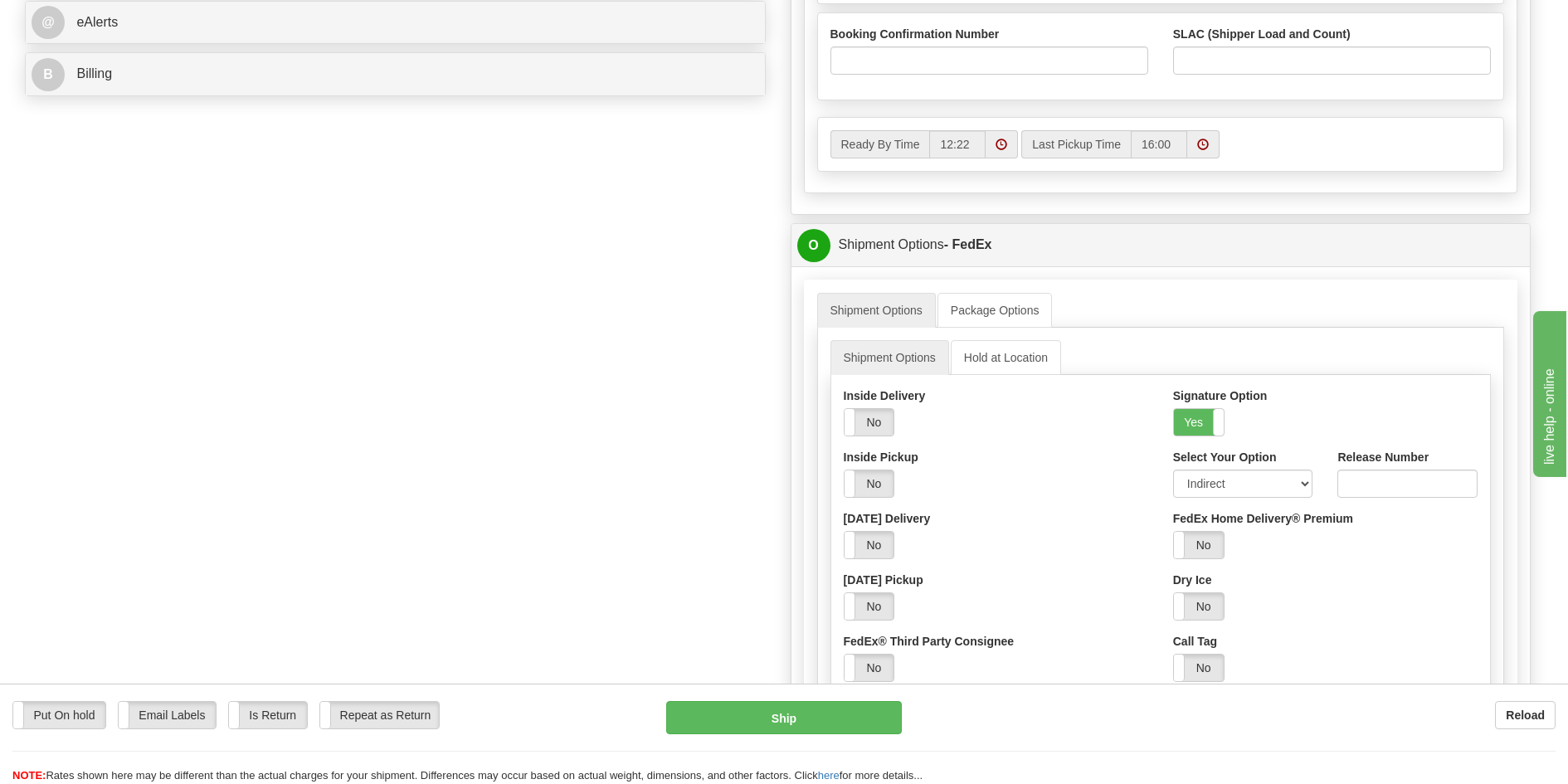
scroll to position [746, 0]
click at [1235, 480] on select "Adult Direct Indirect No Signature Required Service Default" at bounding box center [1243, 481] width 140 height 28
click at [1173, 468] on select "Adult Direct Indirect No Signature Required Service Default" at bounding box center [1243, 481] width 140 height 28
click at [812, 711] on button "Ship" at bounding box center [785, 717] width 237 height 33
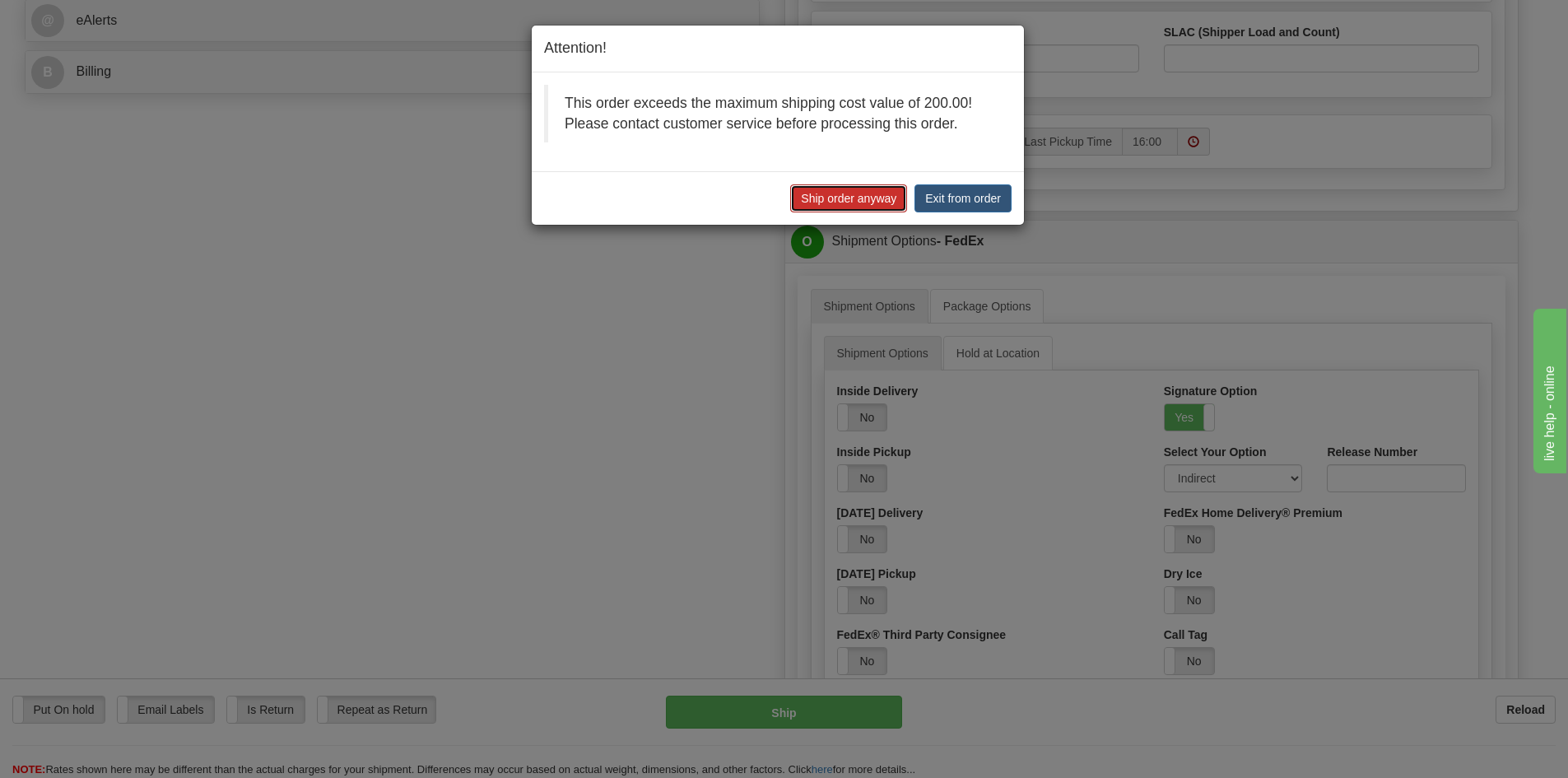
click at [853, 198] on button "Ship order anyway" at bounding box center [848, 197] width 116 height 28
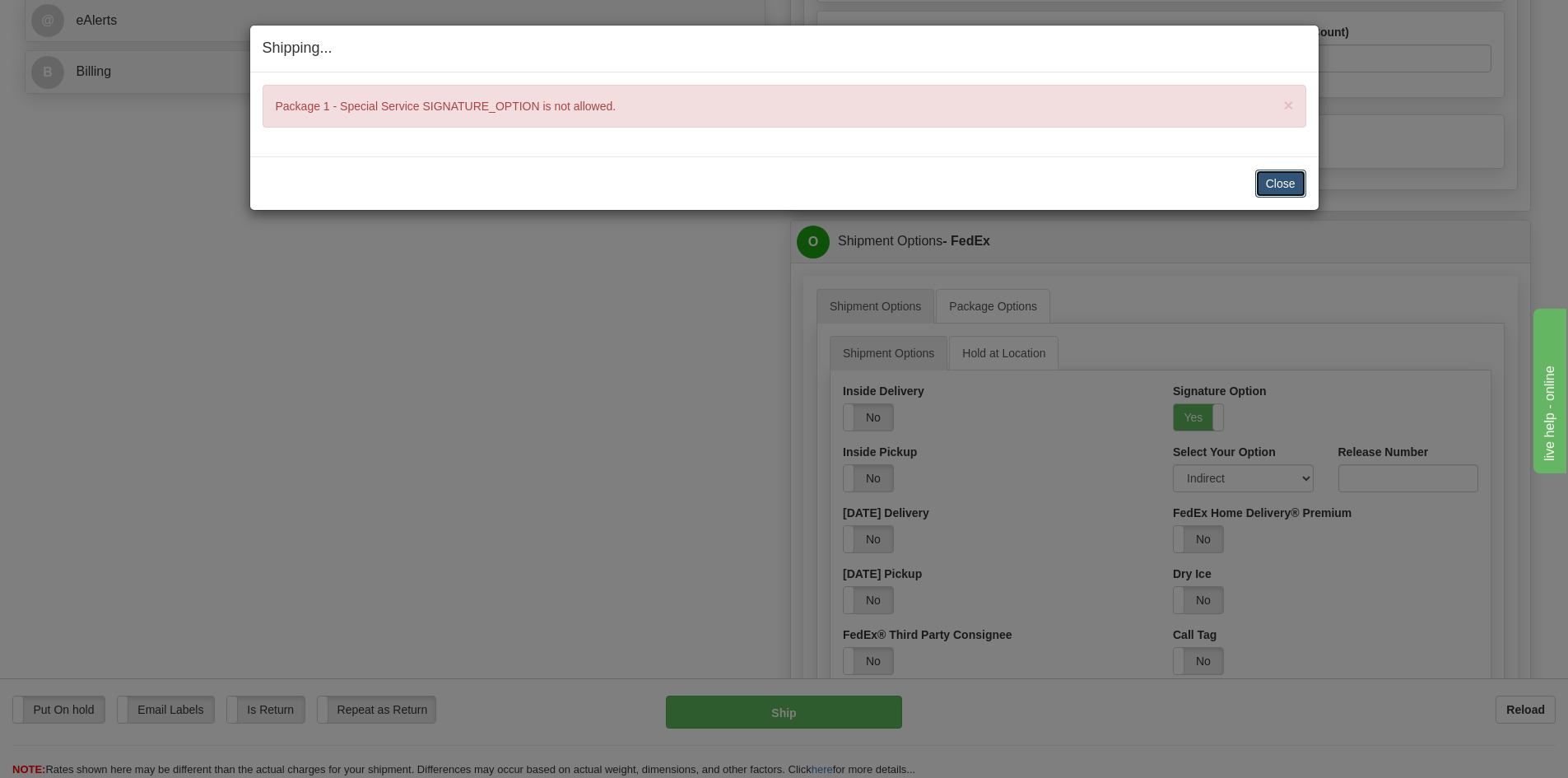
click at [1281, 182] on button "Close" at bounding box center [1280, 183] width 51 height 28
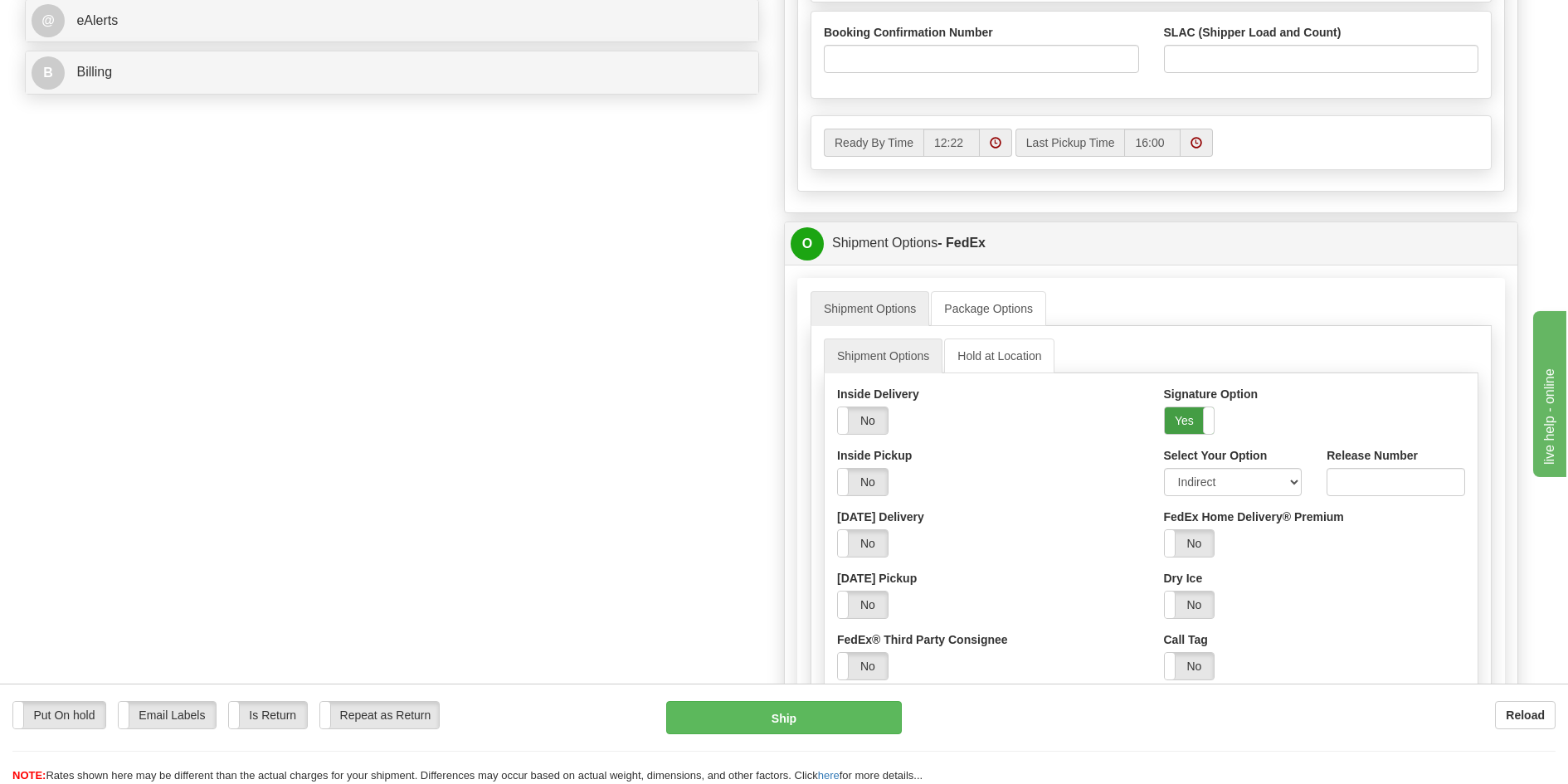
click at [1198, 423] on label "Yes" at bounding box center [1190, 421] width 50 height 27
click at [844, 744] on div "Put On hold Put On hold Email Labels Email Labels Edit Is Return Is Return Repe…" at bounding box center [784, 742] width 1568 height 83
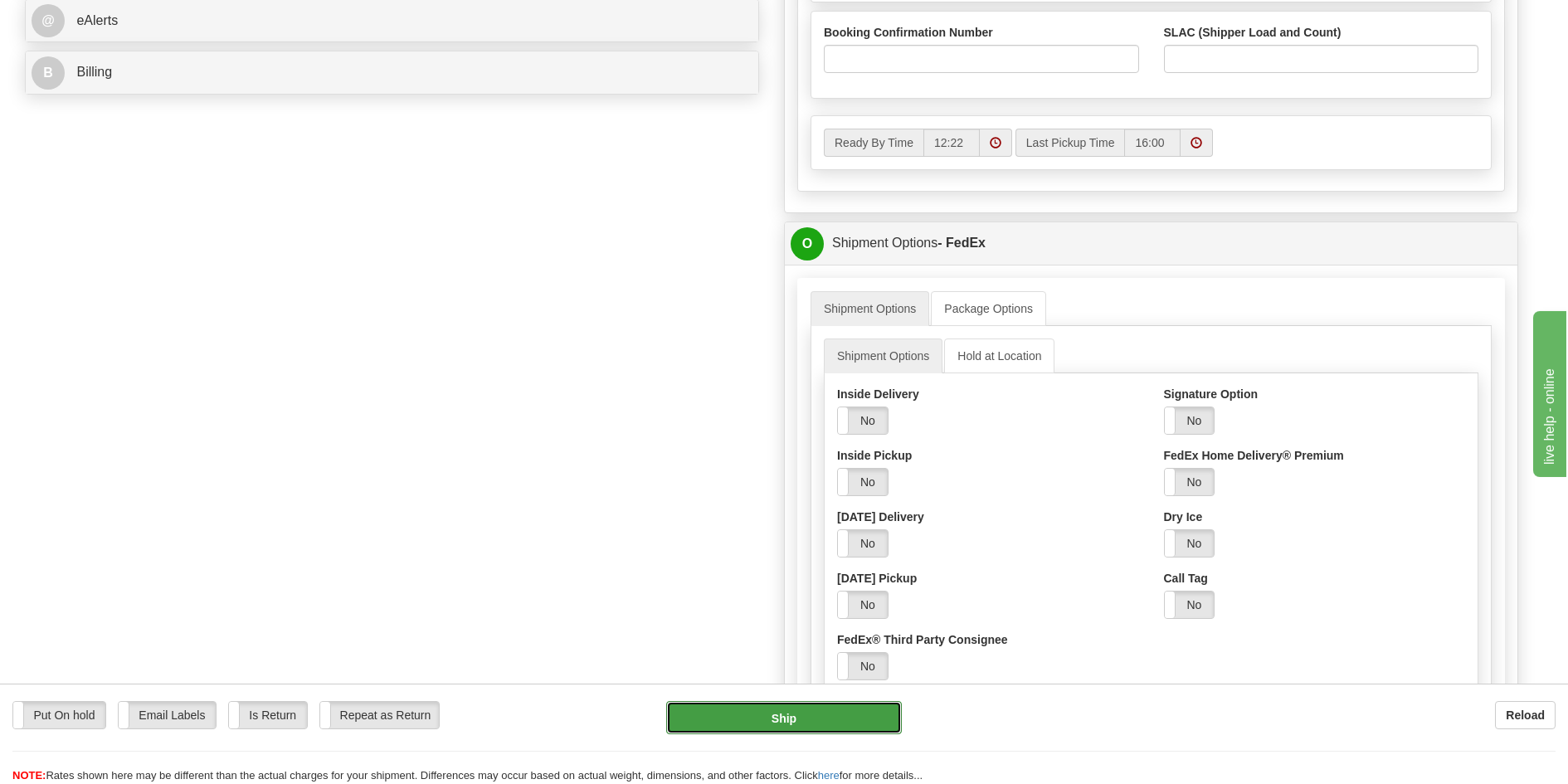
click at [841, 721] on button "Ship" at bounding box center [785, 717] width 237 height 33
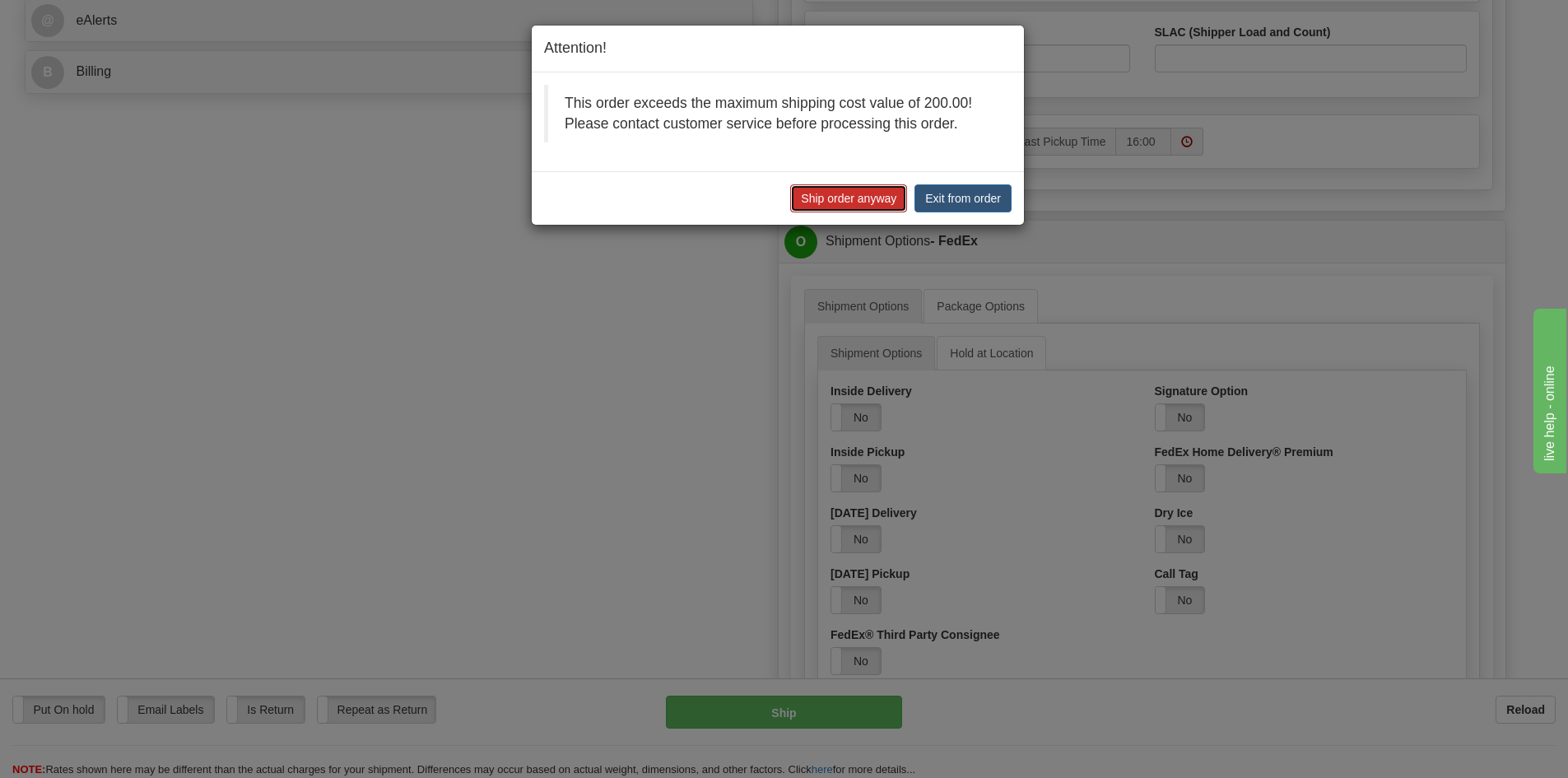
click at [860, 193] on button "Ship order anyway" at bounding box center [848, 197] width 116 height 28
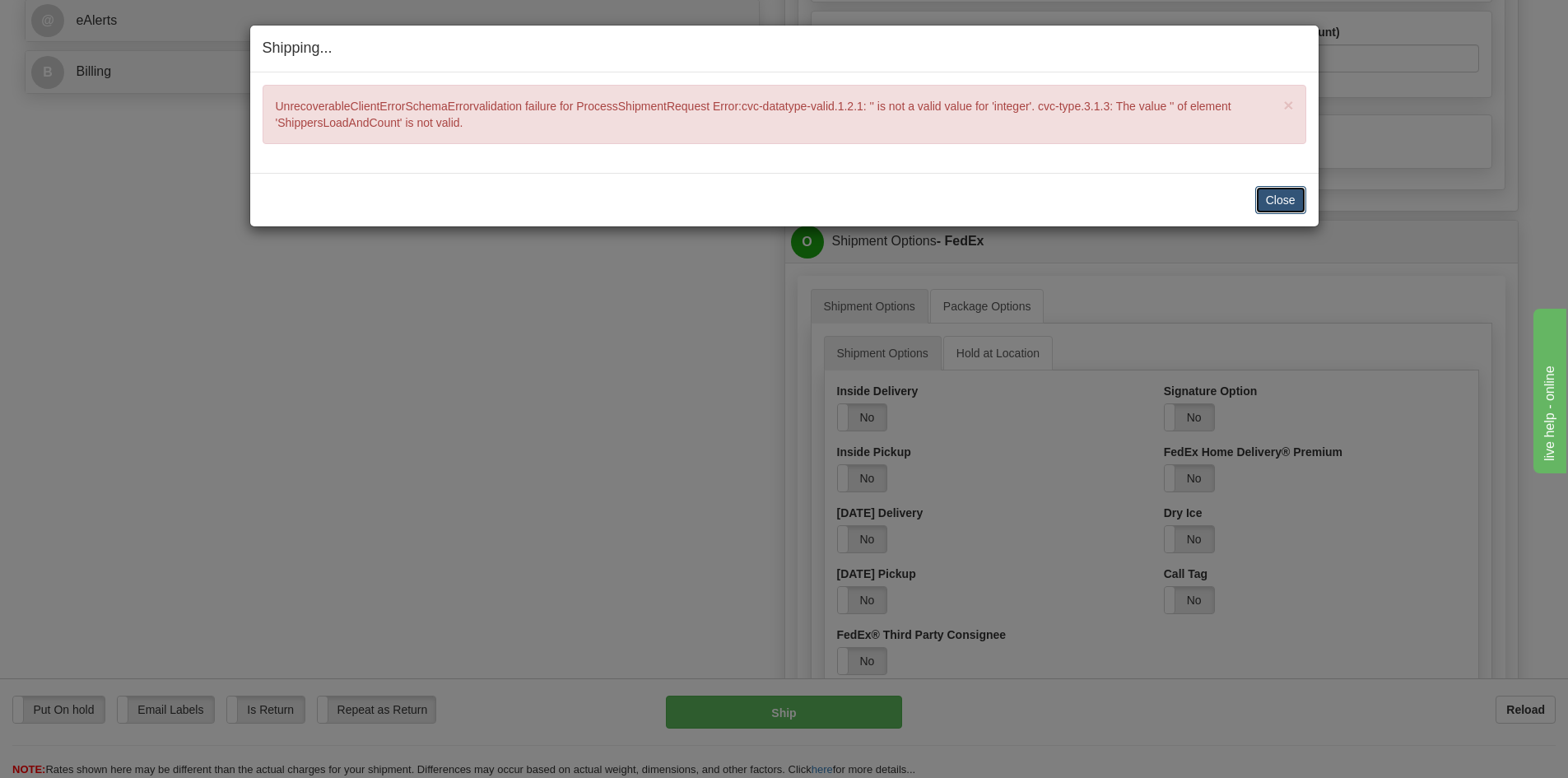
click at [1300, 197] on button "Close" at bounding box center [1280, 199] width 51 height 28
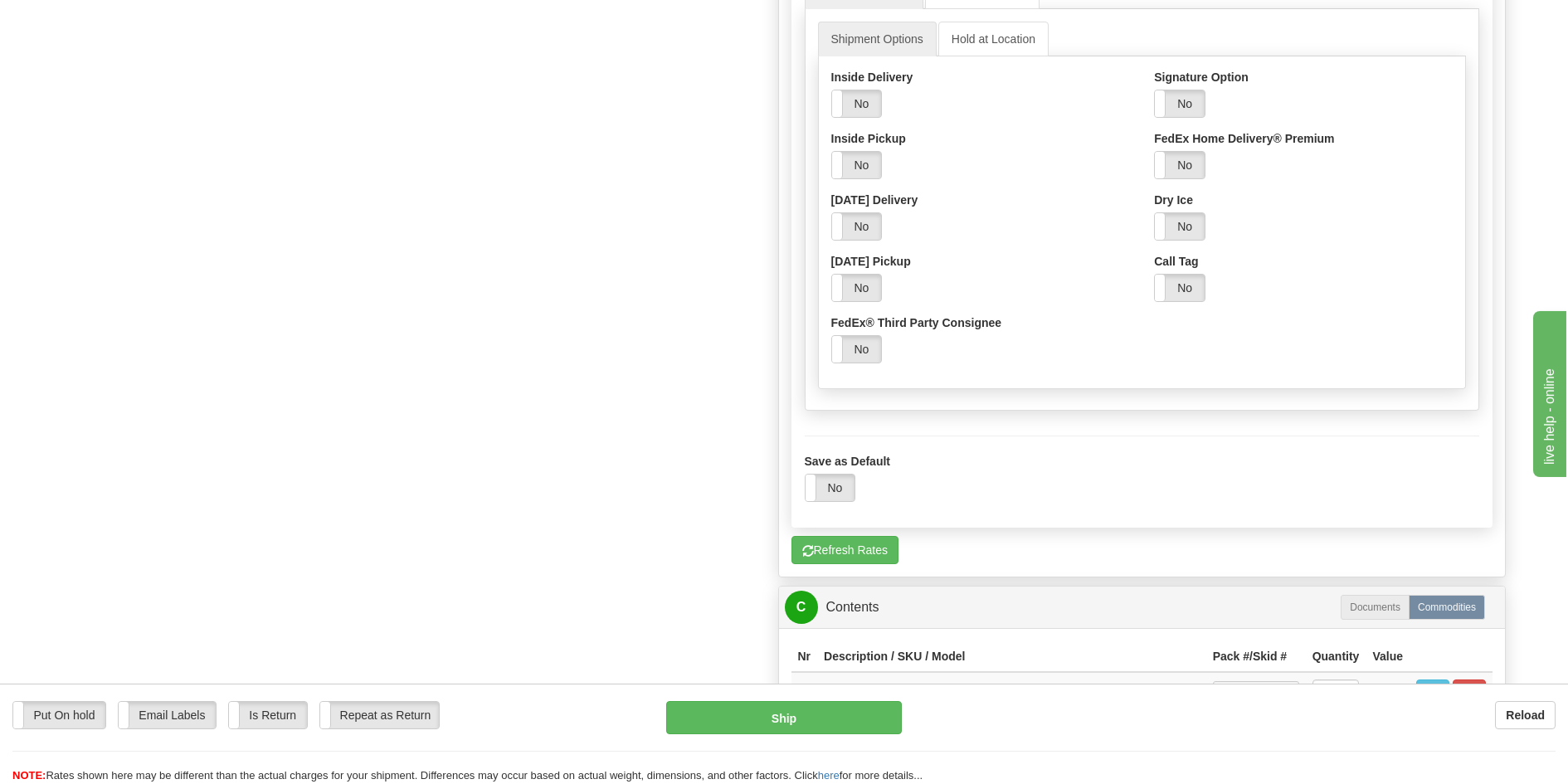
scroll to position [1161, 0]
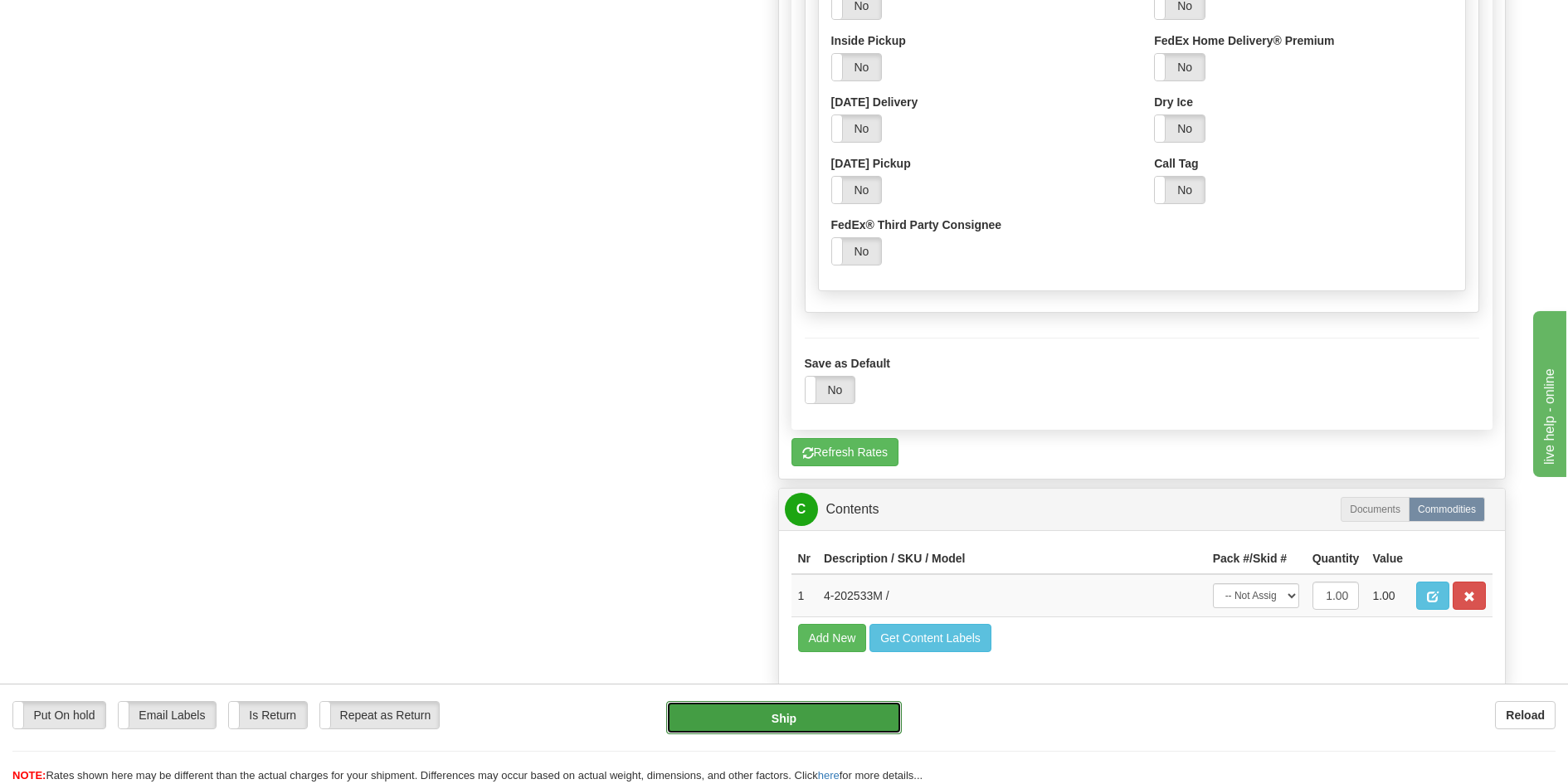
click at [818, 717] on button "Ship" at bounding box center [785, 717] width 237 height 33
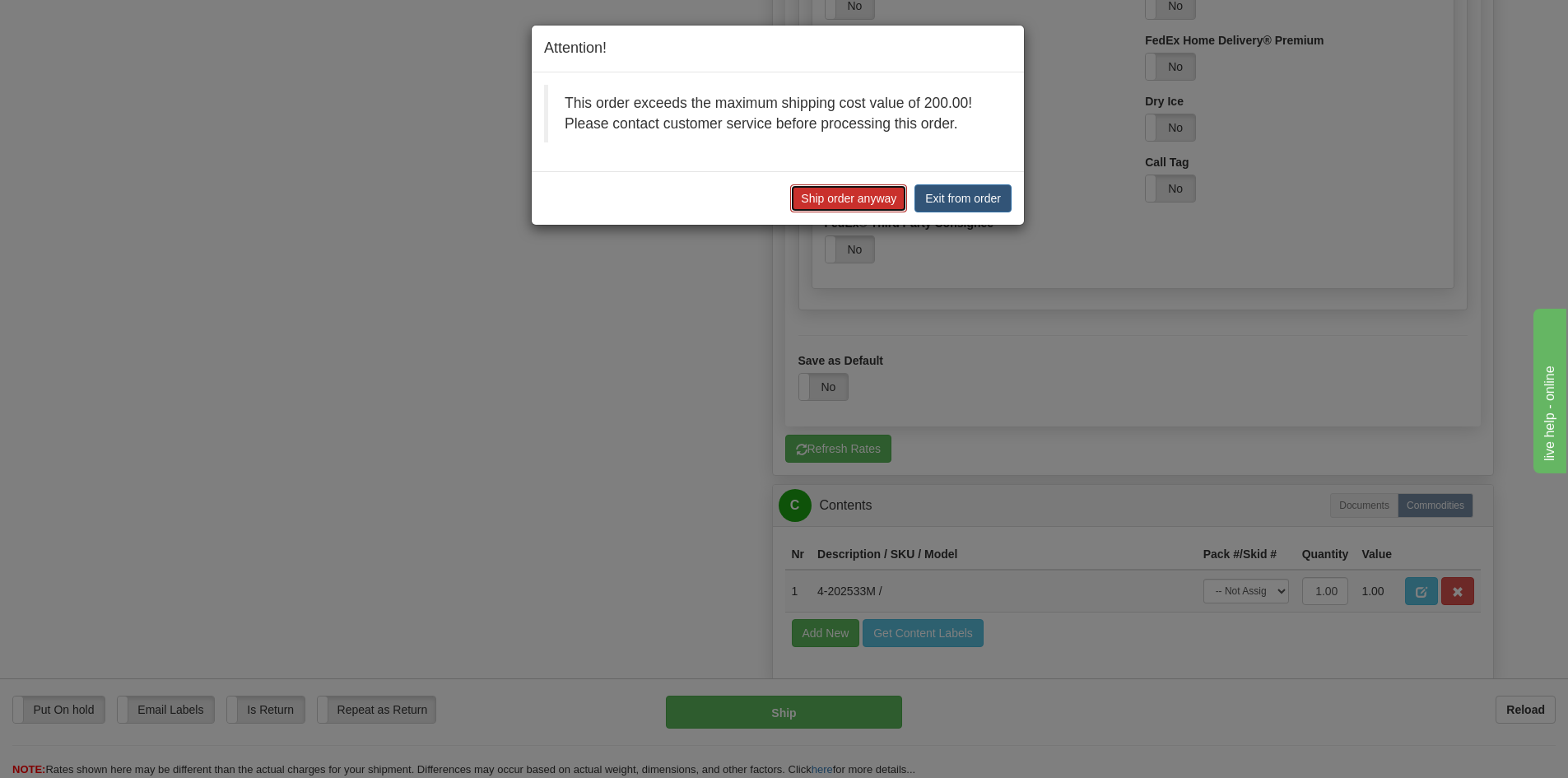
click at [828, 199] on button "Ship order anyway" at bounding box center [848, 197] width 116 height 28
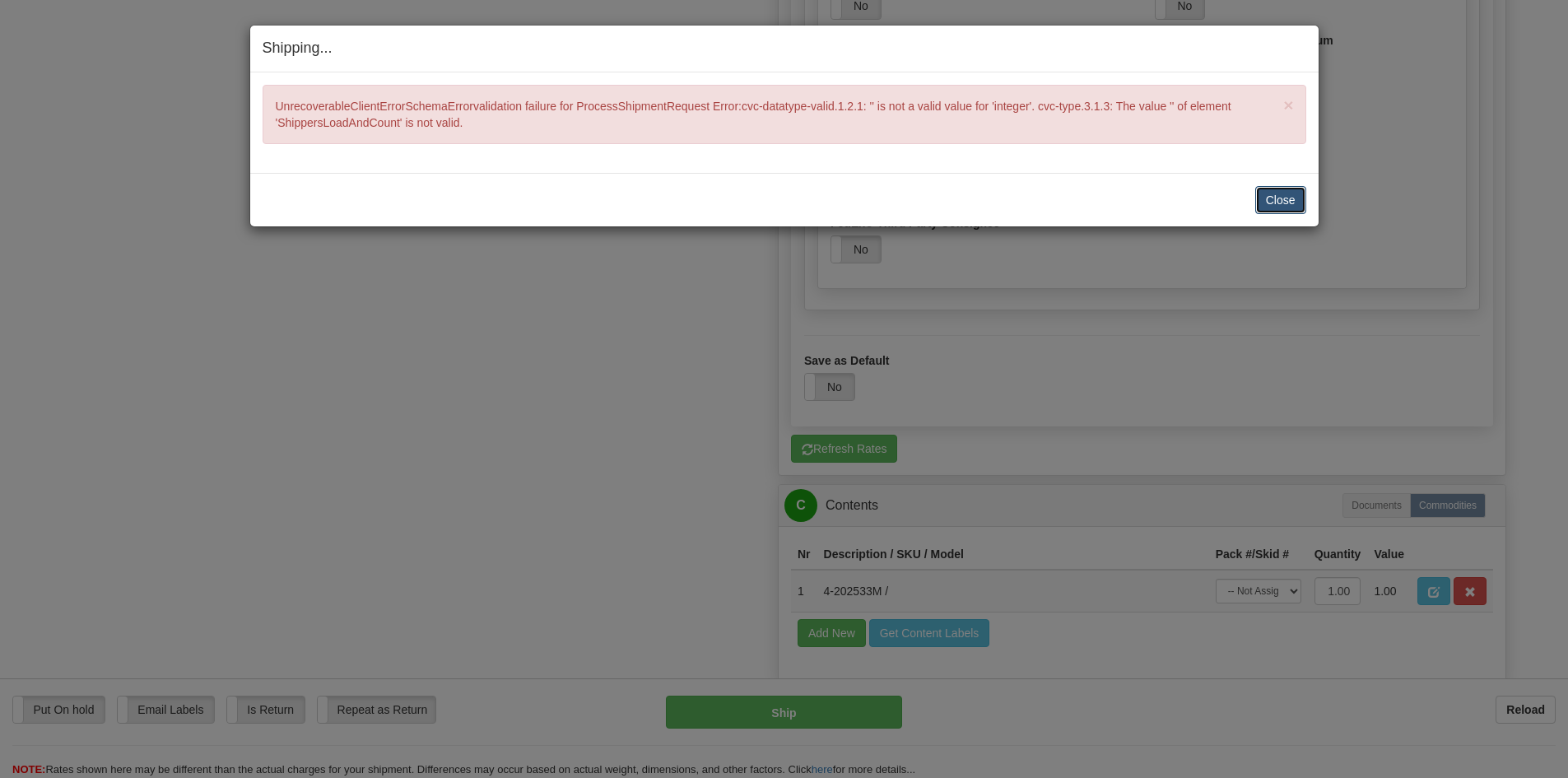
click at [1273, 197] on button "Close" at bounding box center [1280, 199] width 51 height 28
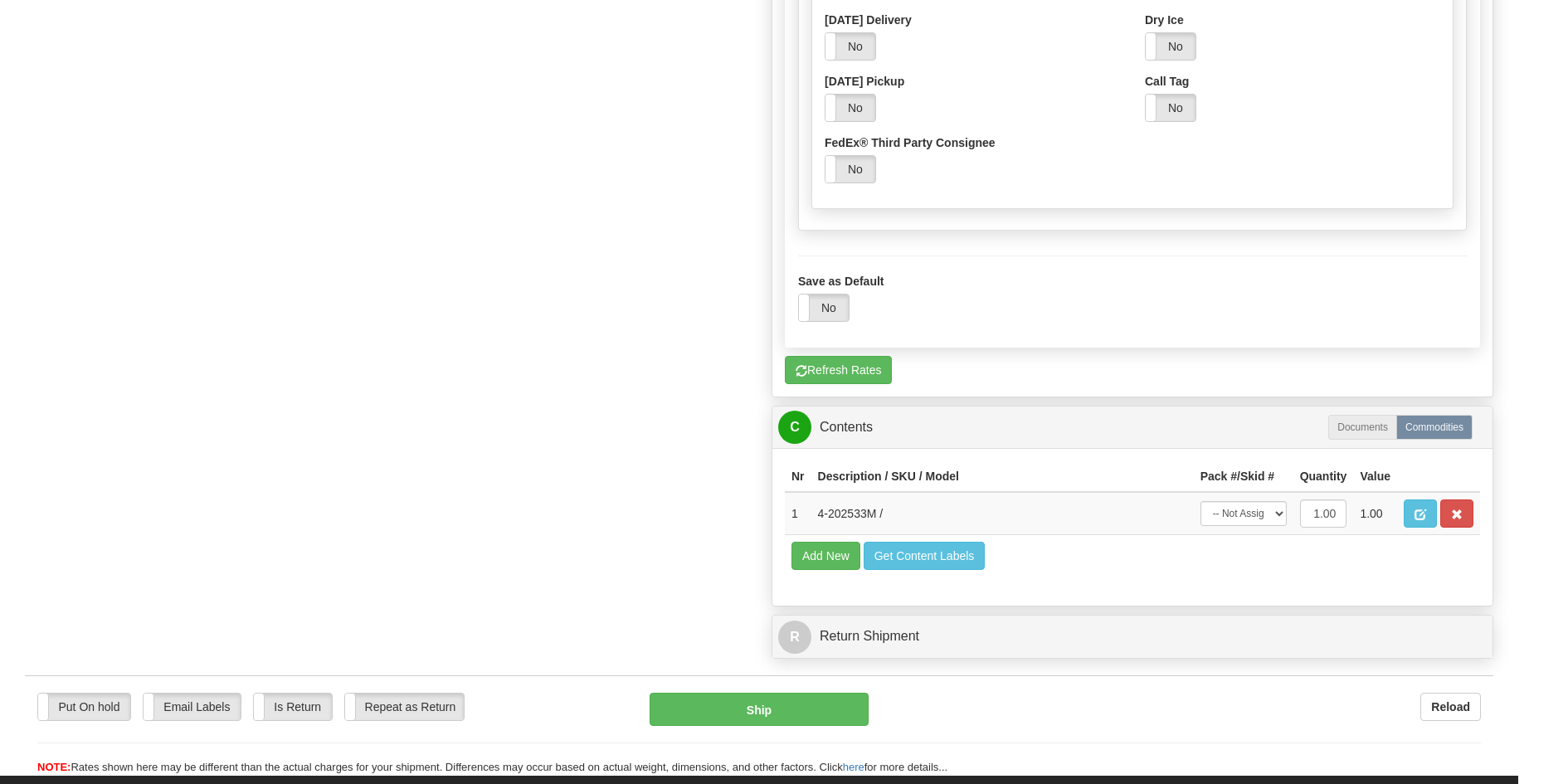
scroll to position [1245, 0]
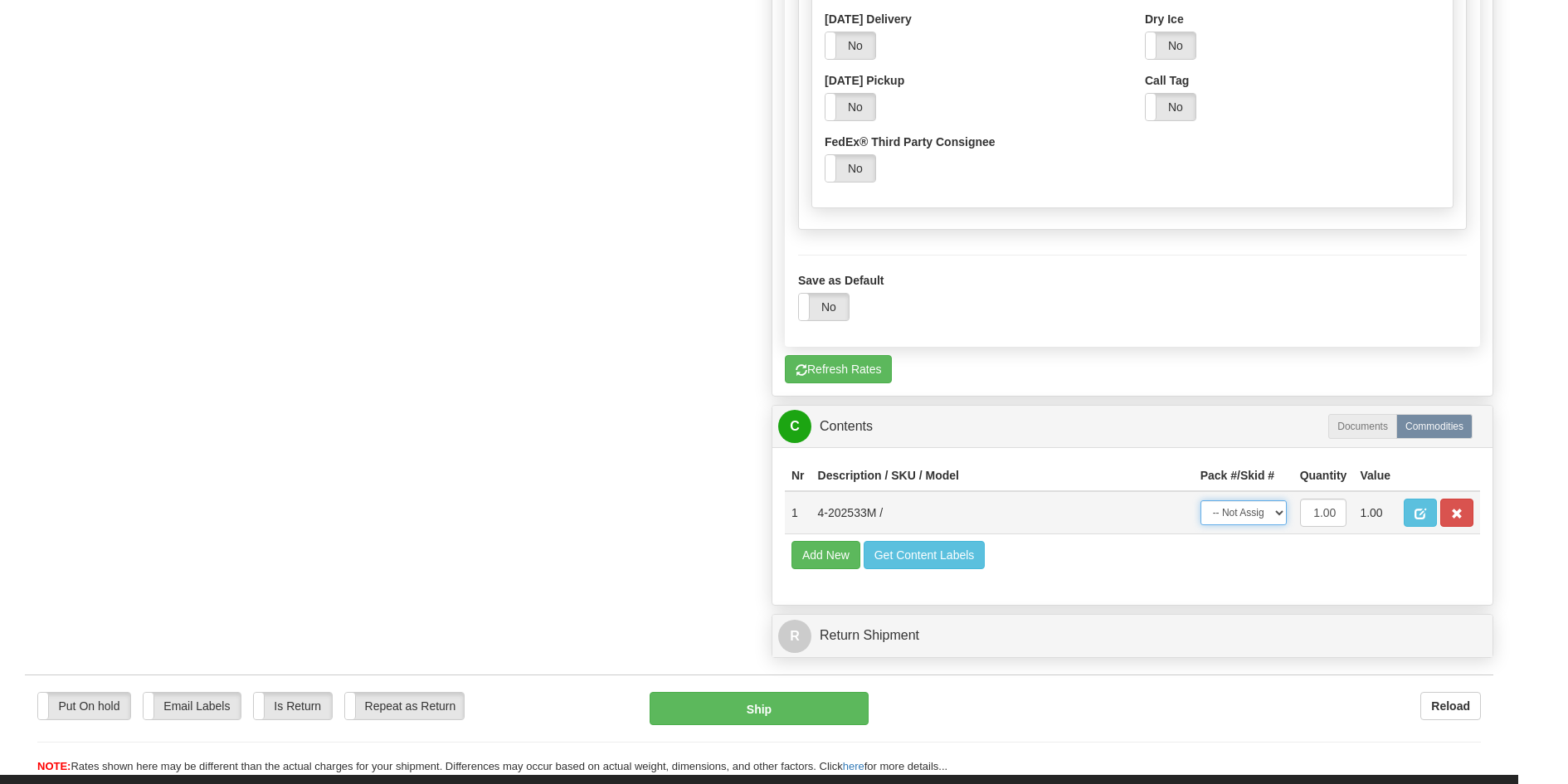
click at [1266, 518] on select "-- Not Assigned -- Package 1" at bounding box center [1244, 513] width 86 height 25
select select "0"
click at [1201, 500] on select "-- Not Assigned -- Package 1" at bounding box center [1244, 513] width 86 height 25
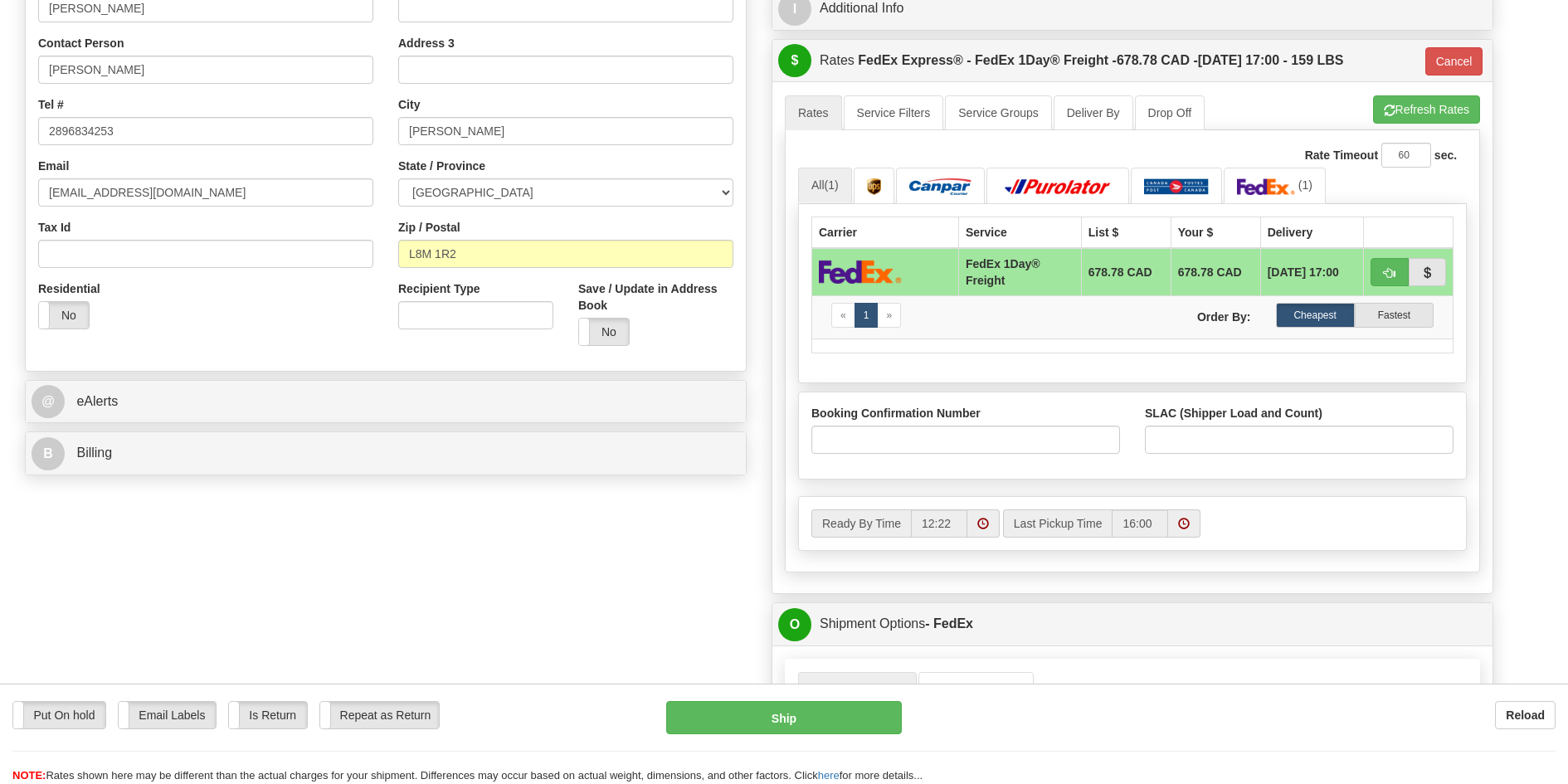
scroll to position [332, 0]
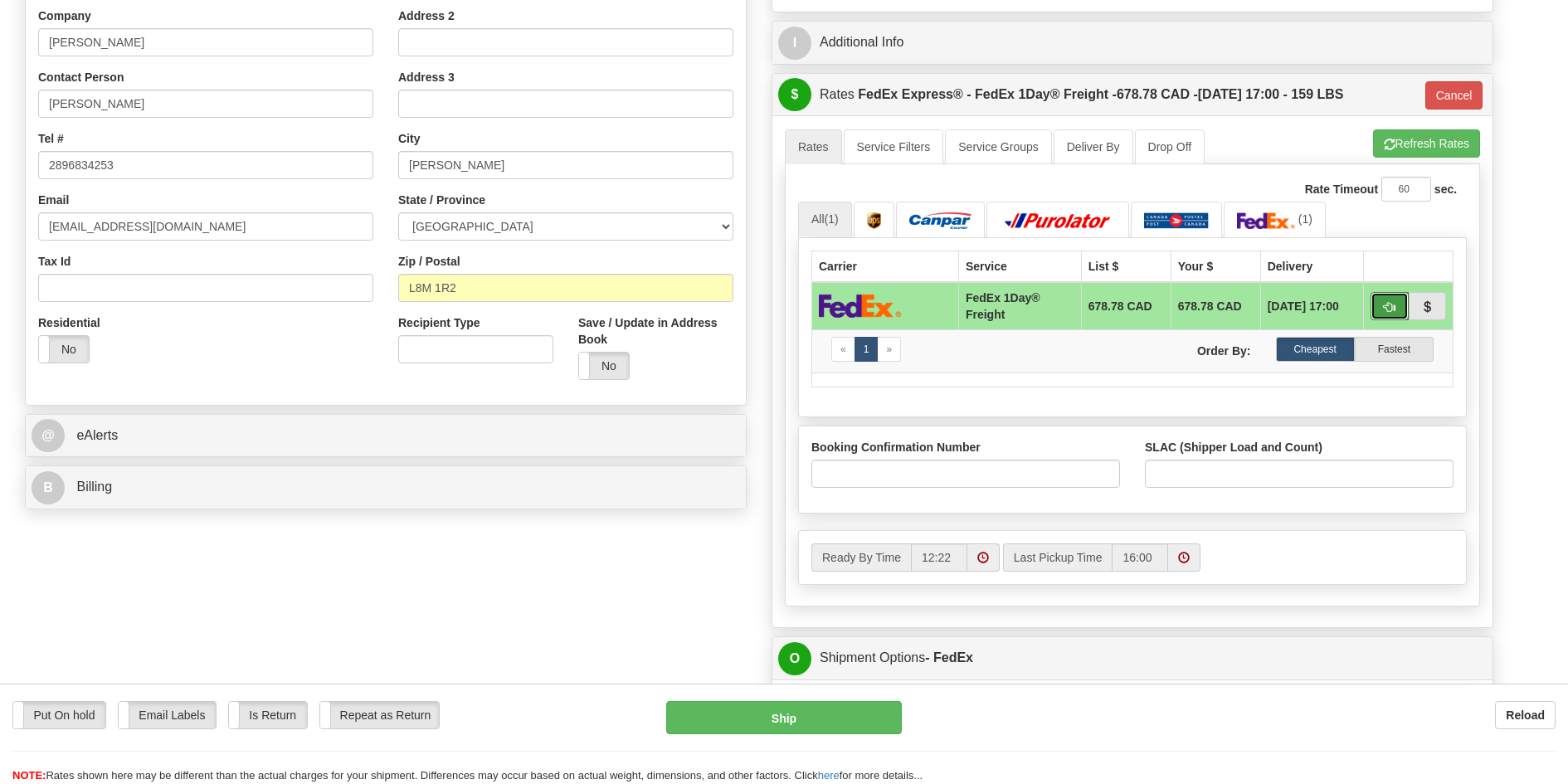
click at [1399, 302] on button "button" at bounding box center [1390, 306] width 39 height 28
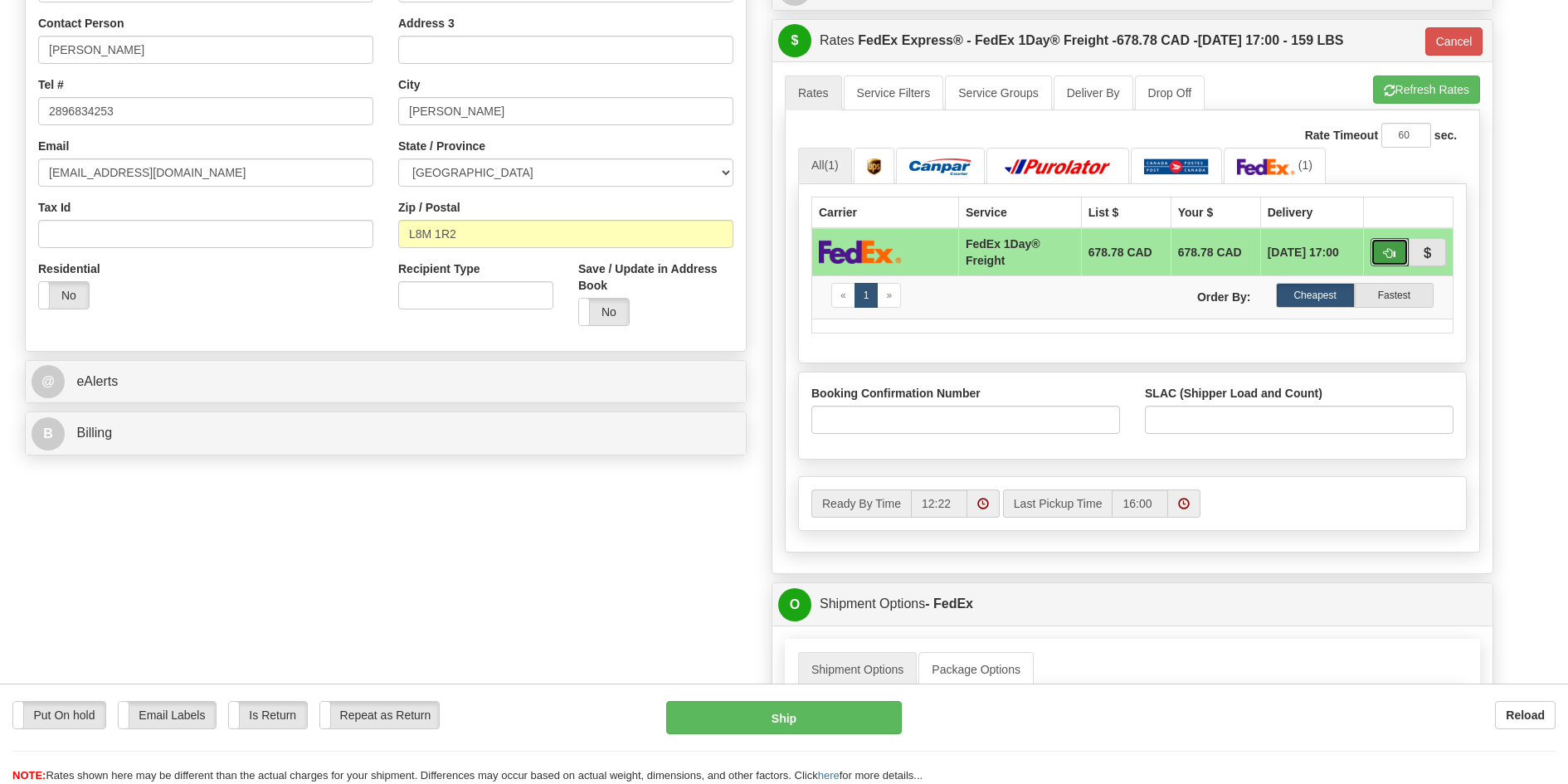
scroll to position [415, 0]
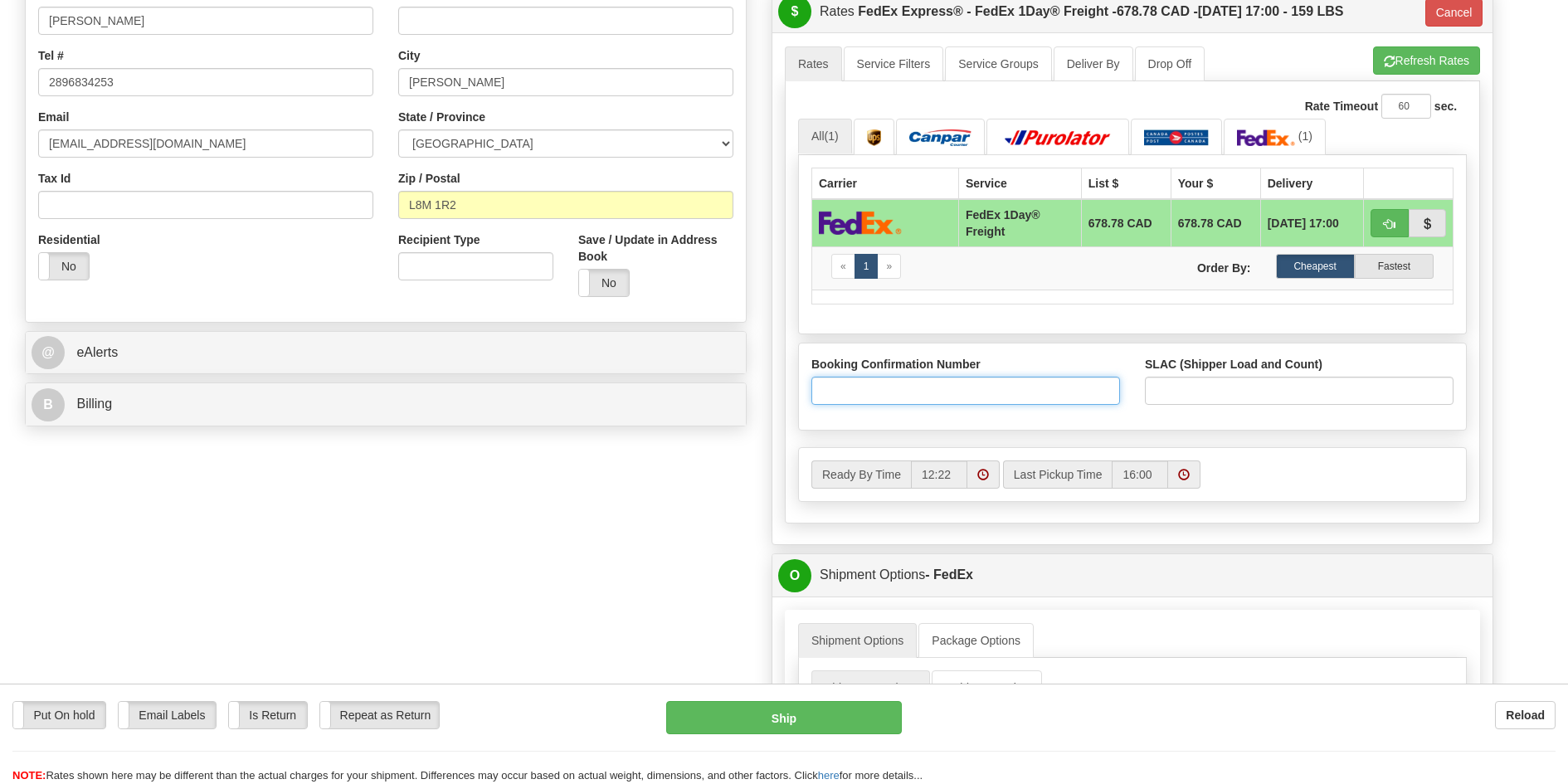
click at [913, 392] on input "Booking Confirmation Number" at bounding box center [966, 390] width 308 height 28
click at [1177, 394] on input "SLAC (Shipper Load and Count)" at bounding box center [1299, 390] width 308 height 28
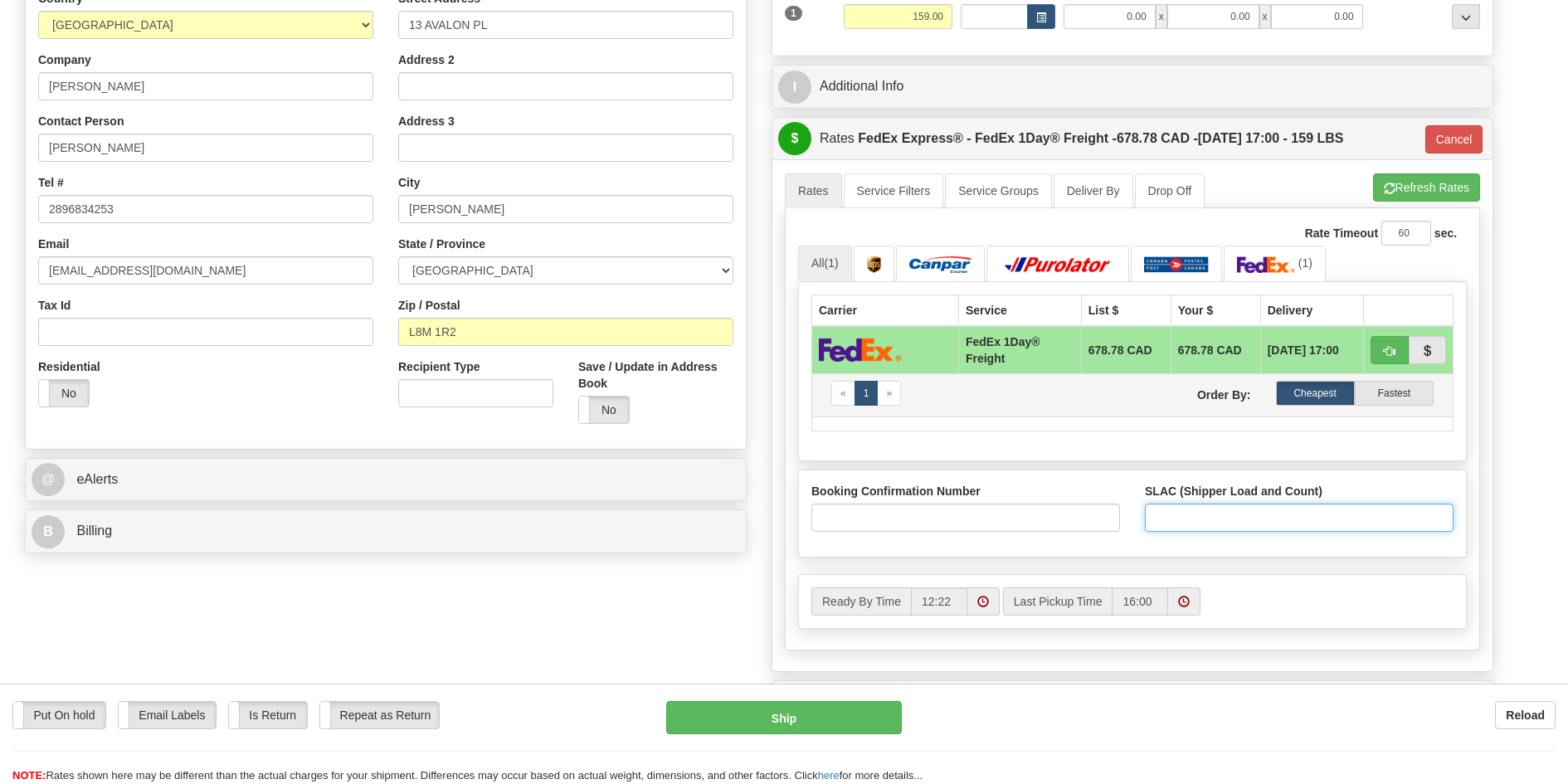
scroll to position [249, 0]
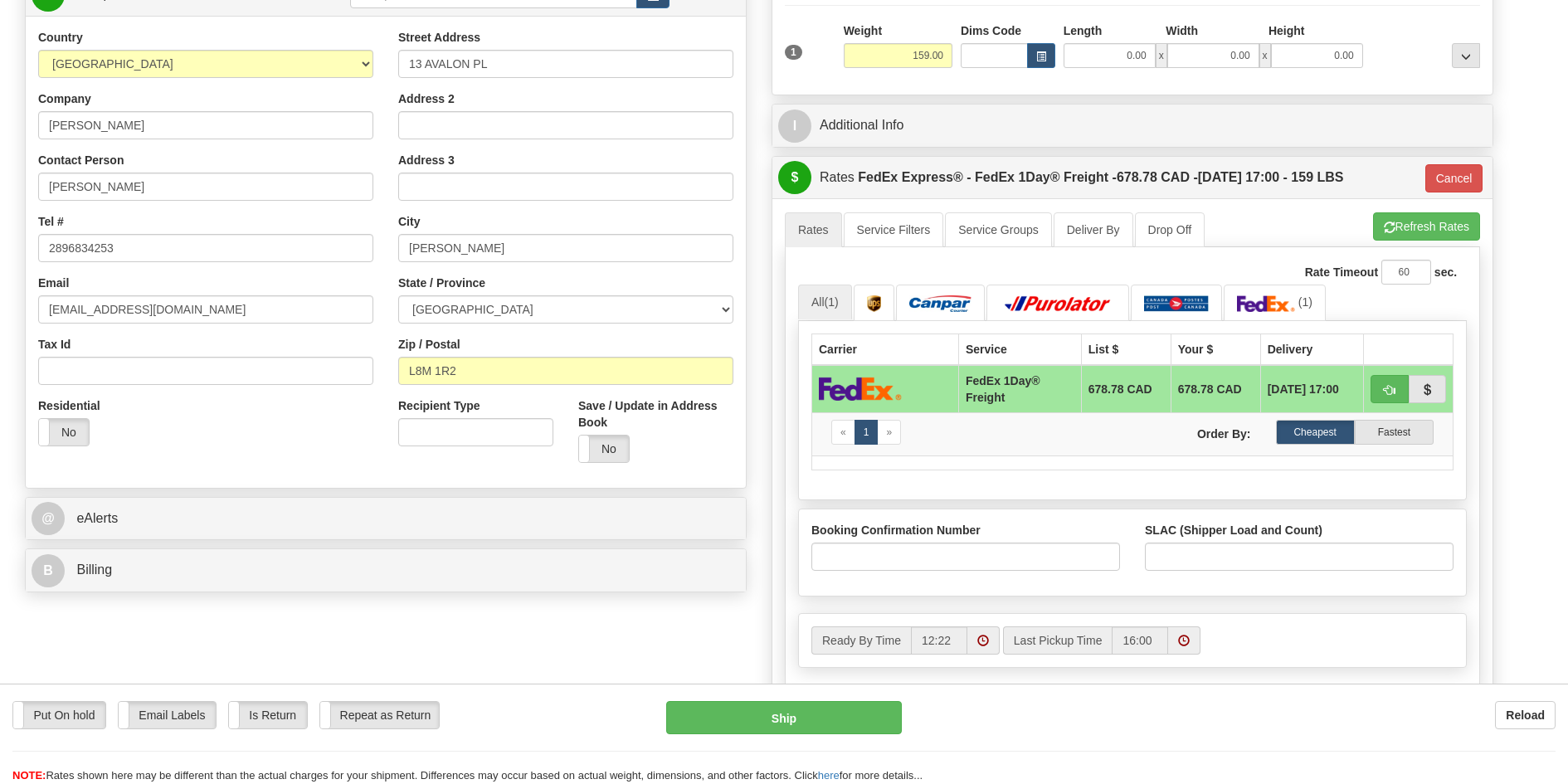
click at [753, 170] on div "Order # 9000I012035 S" at bounding box center [385, 235] width 746 height 733
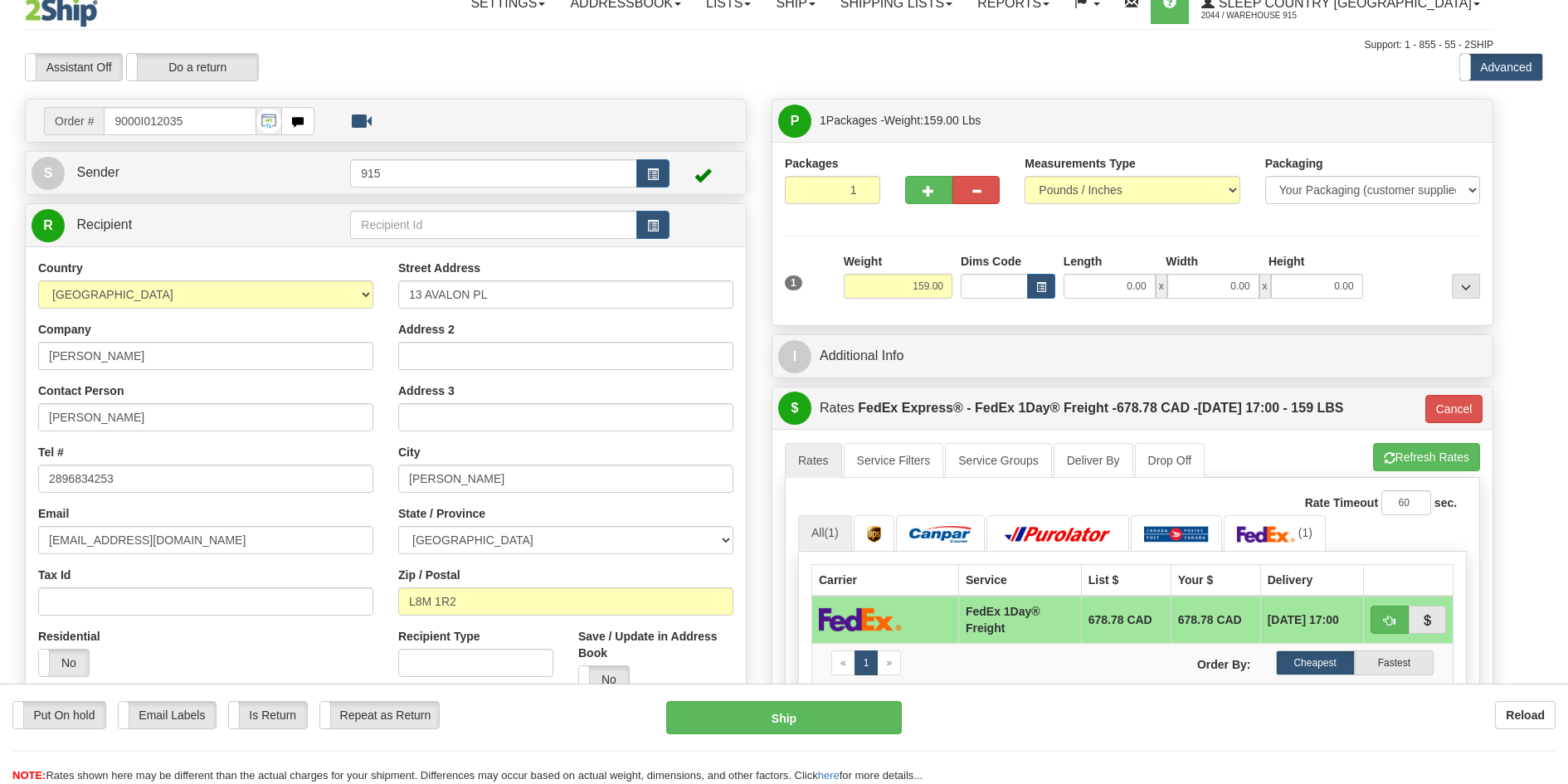
scroll to position [0, 0]
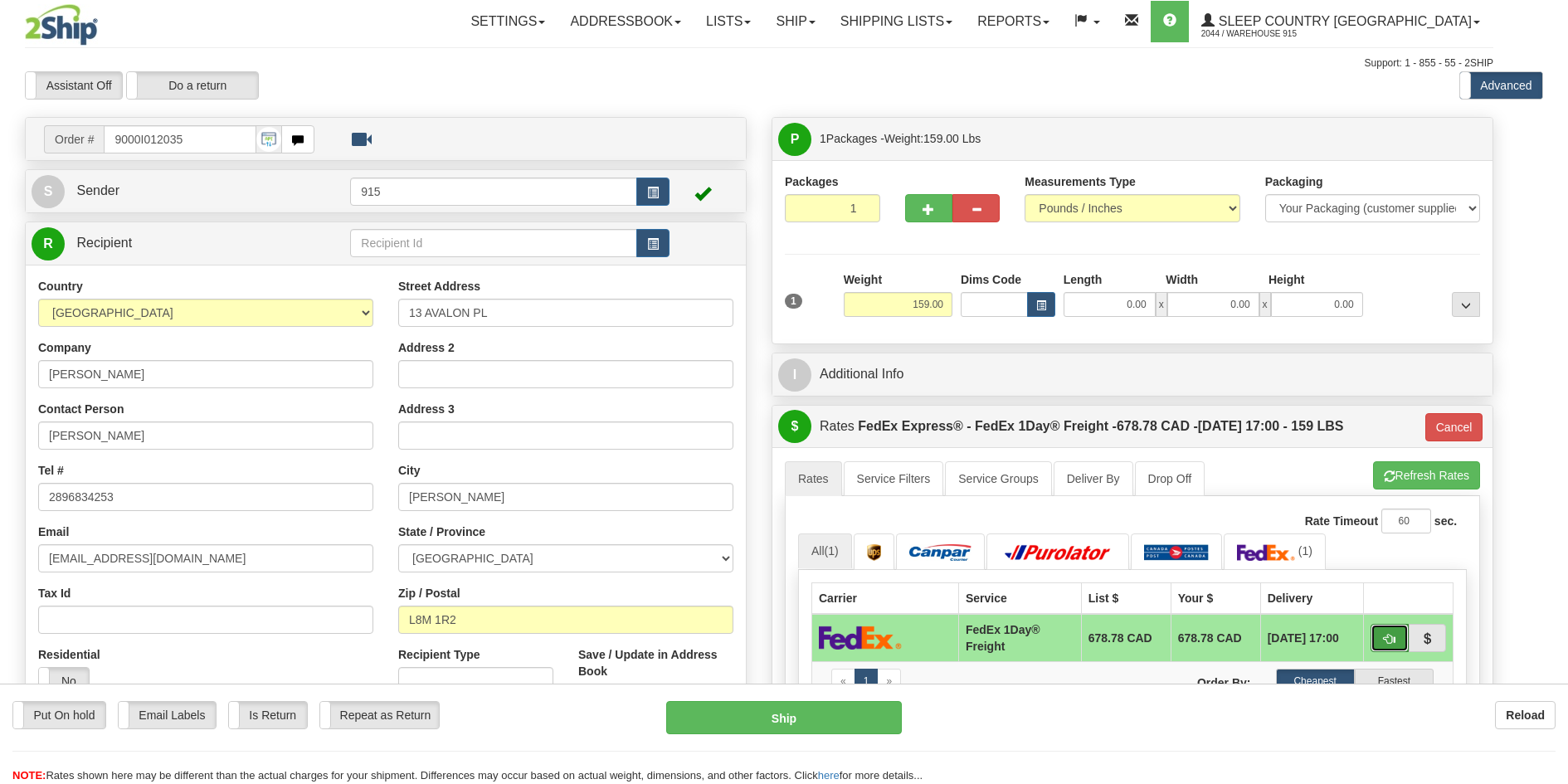
click at [1391, 634] on span "button" at bounding box center [1389, 639] width 12 height 11
click at [1391, 636] on span "button" at bounding box center [1389, 639] width 12 height 11
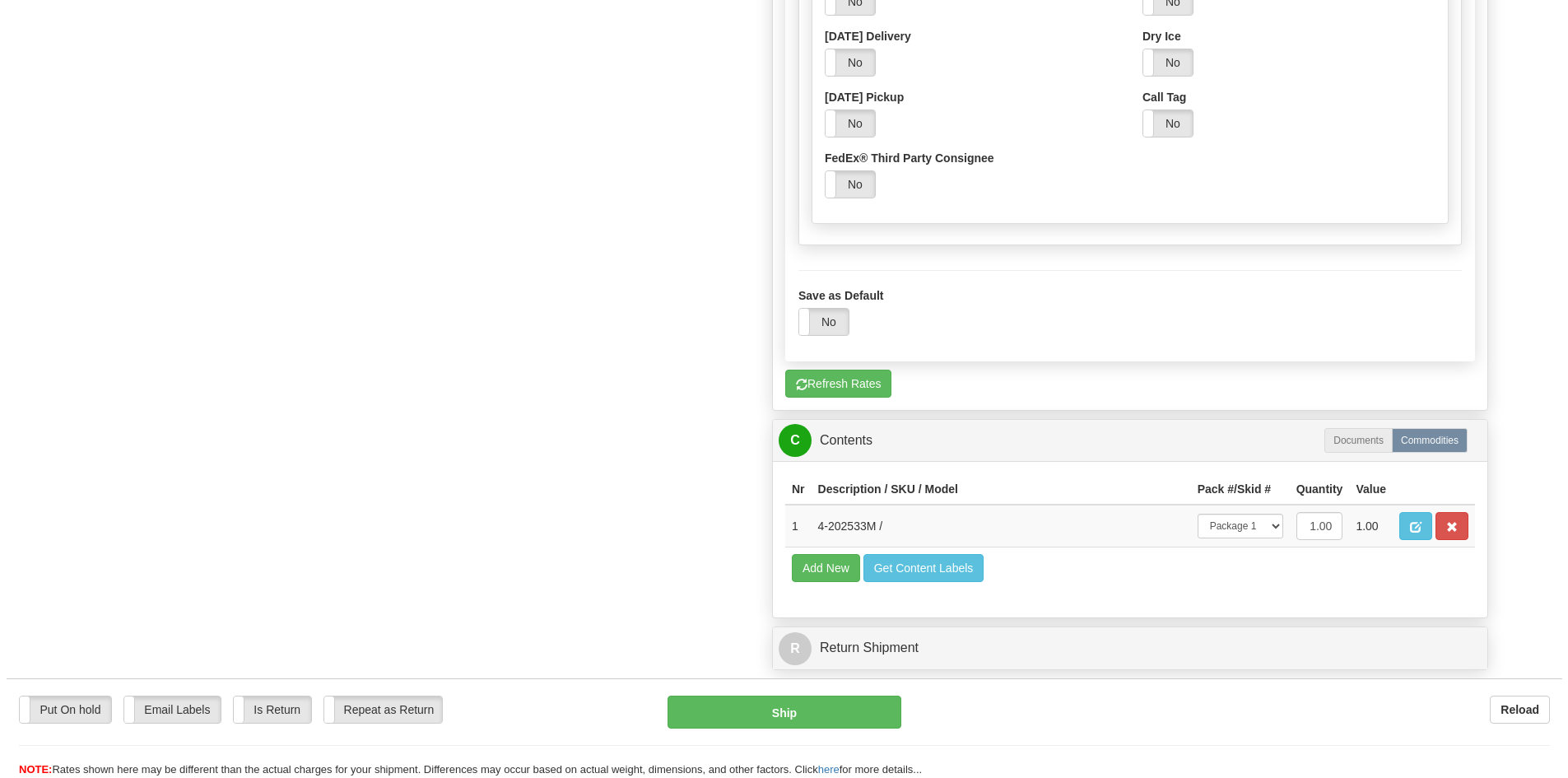
scroll to position [1235, 0]
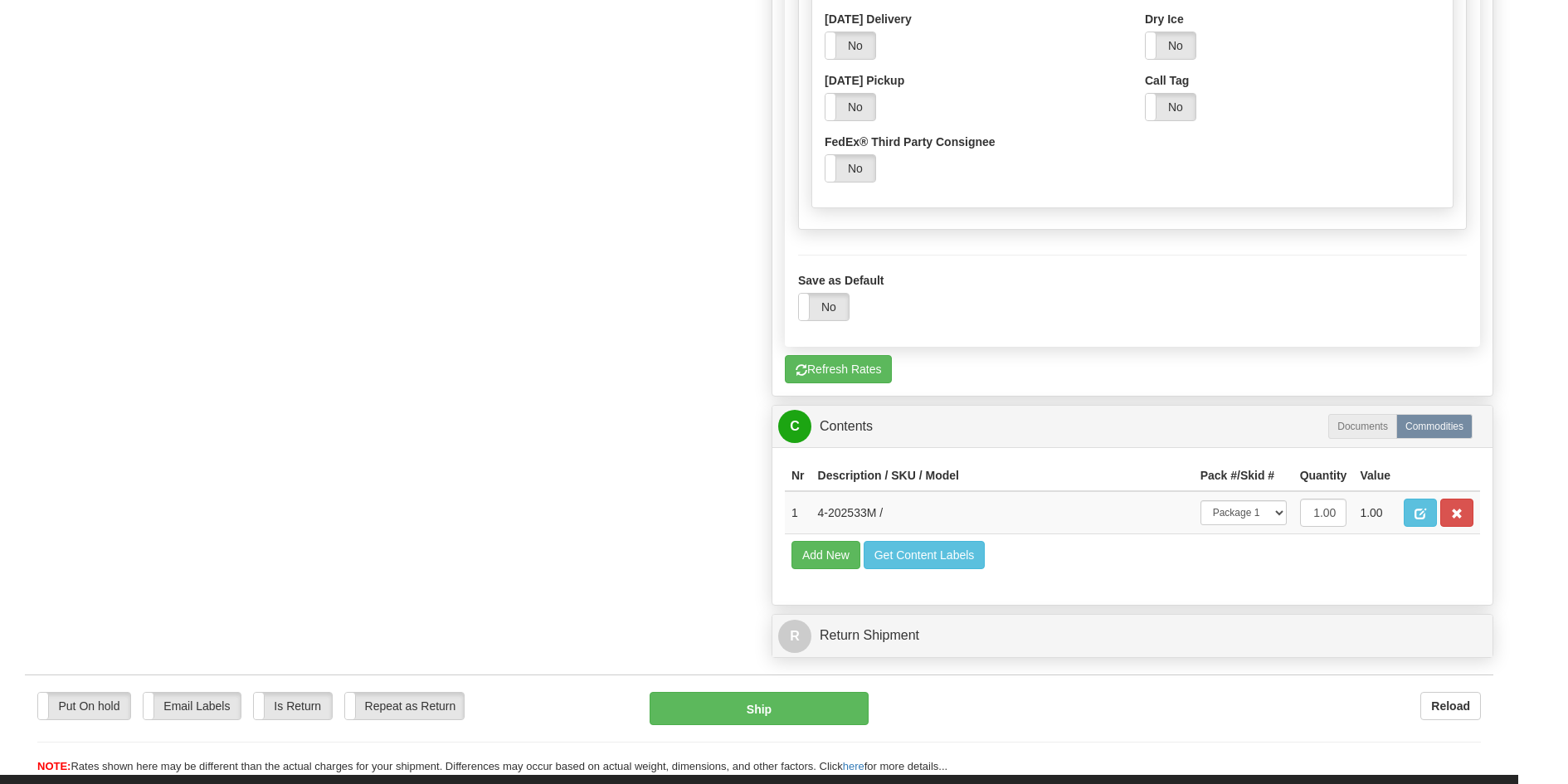
click at [831, 736] on div "Put On hold Put On hold Email Labels Email Labels Edit Is Return Is Return Repe…" at bounding box center [759, 733] width 1469 height 83
click at [830, 729] on div "Put On hold Put On hold Email Labels Email Labels Edit Is Return Is Return Repe…" at bounding box center [759, 733] width 1469 height 83
click at [830, 719] on button "Ship" at bounding box center [759, 708] width 220 height 33
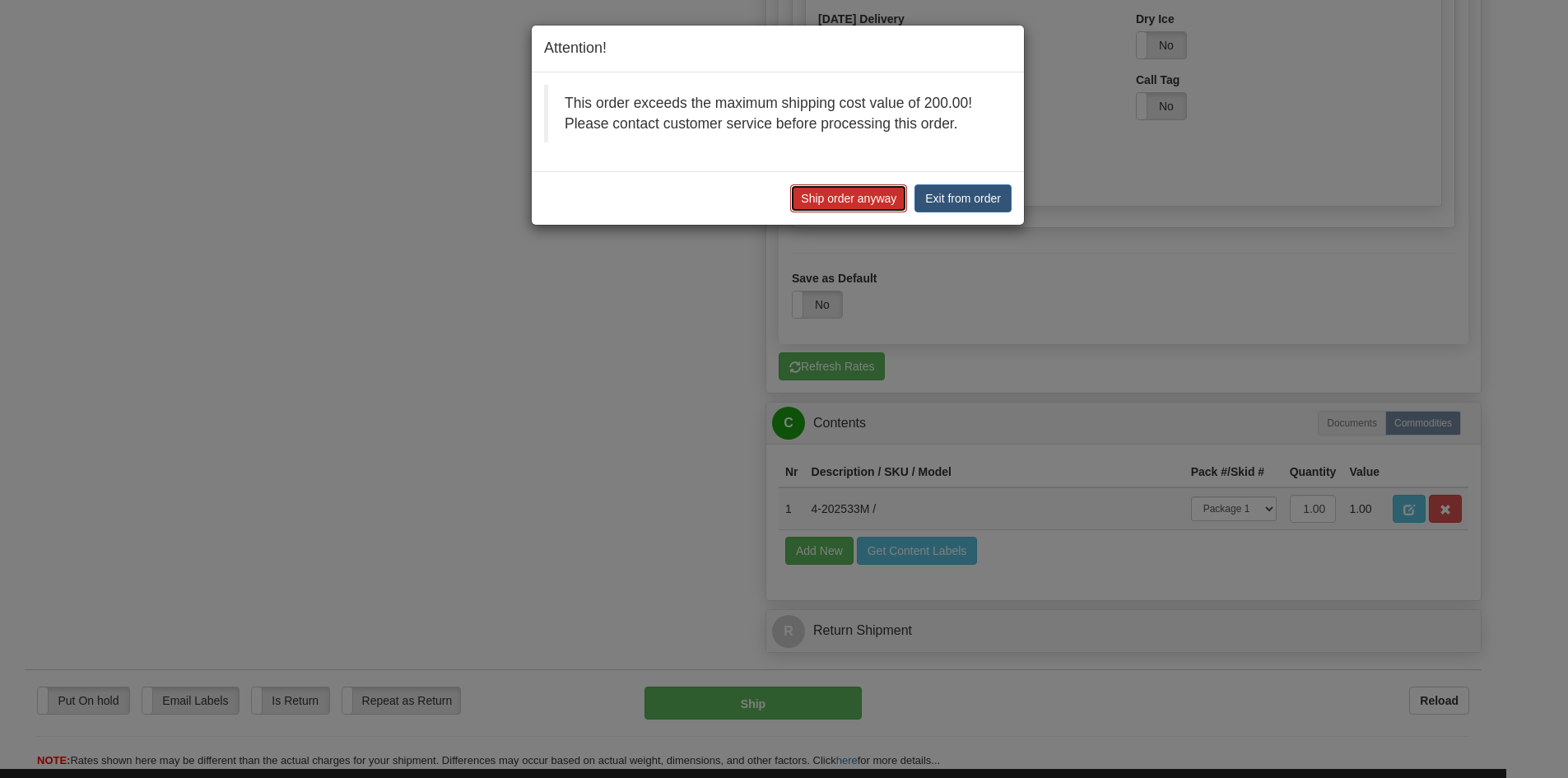
click at [823, 192] on button "Ship order anyway" at bounding box center [848, 197] width 116 height 28
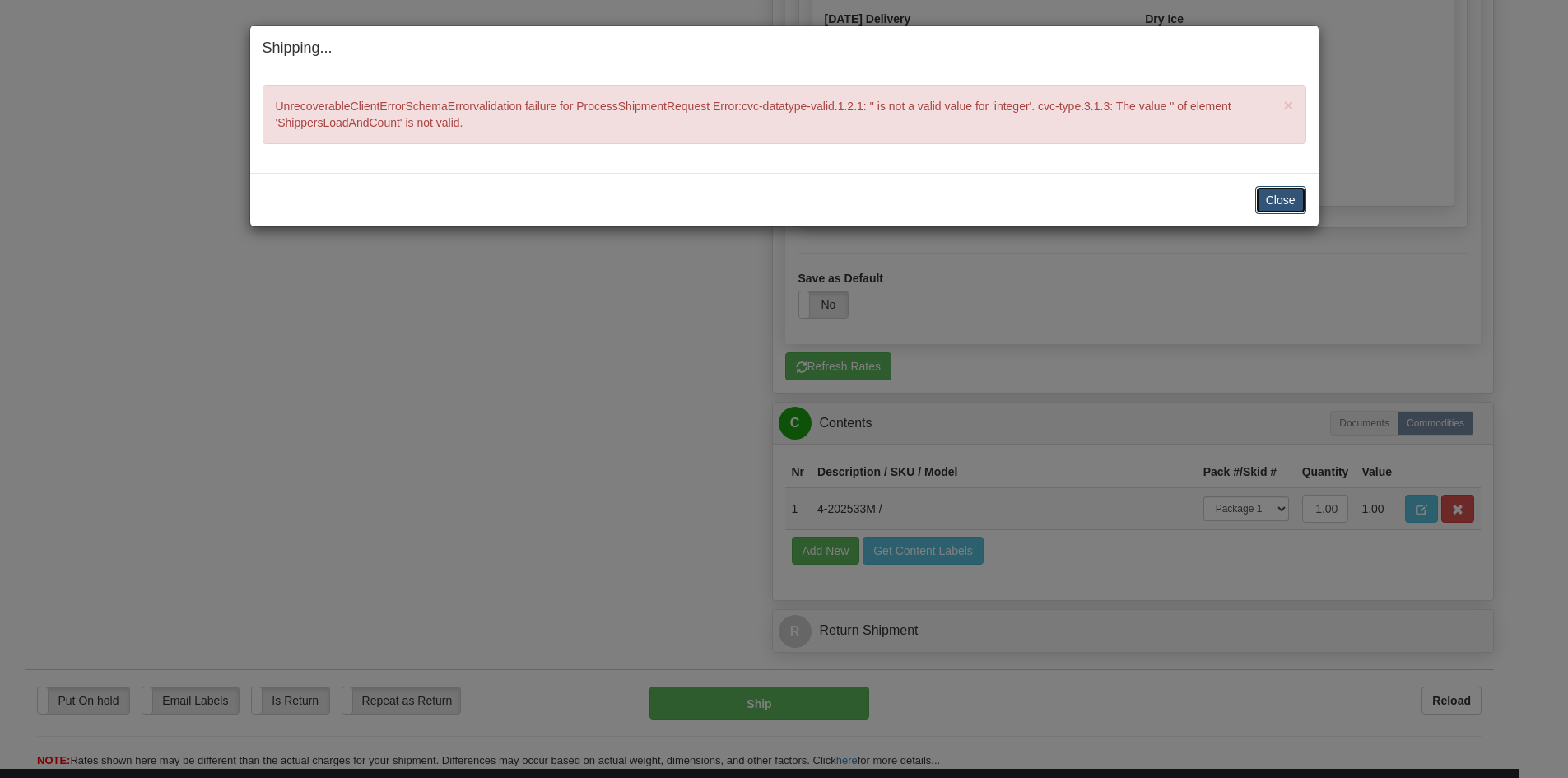
click at [1290, 196] on button "Close" at bounding box center [1280, 199] width 51 height 28
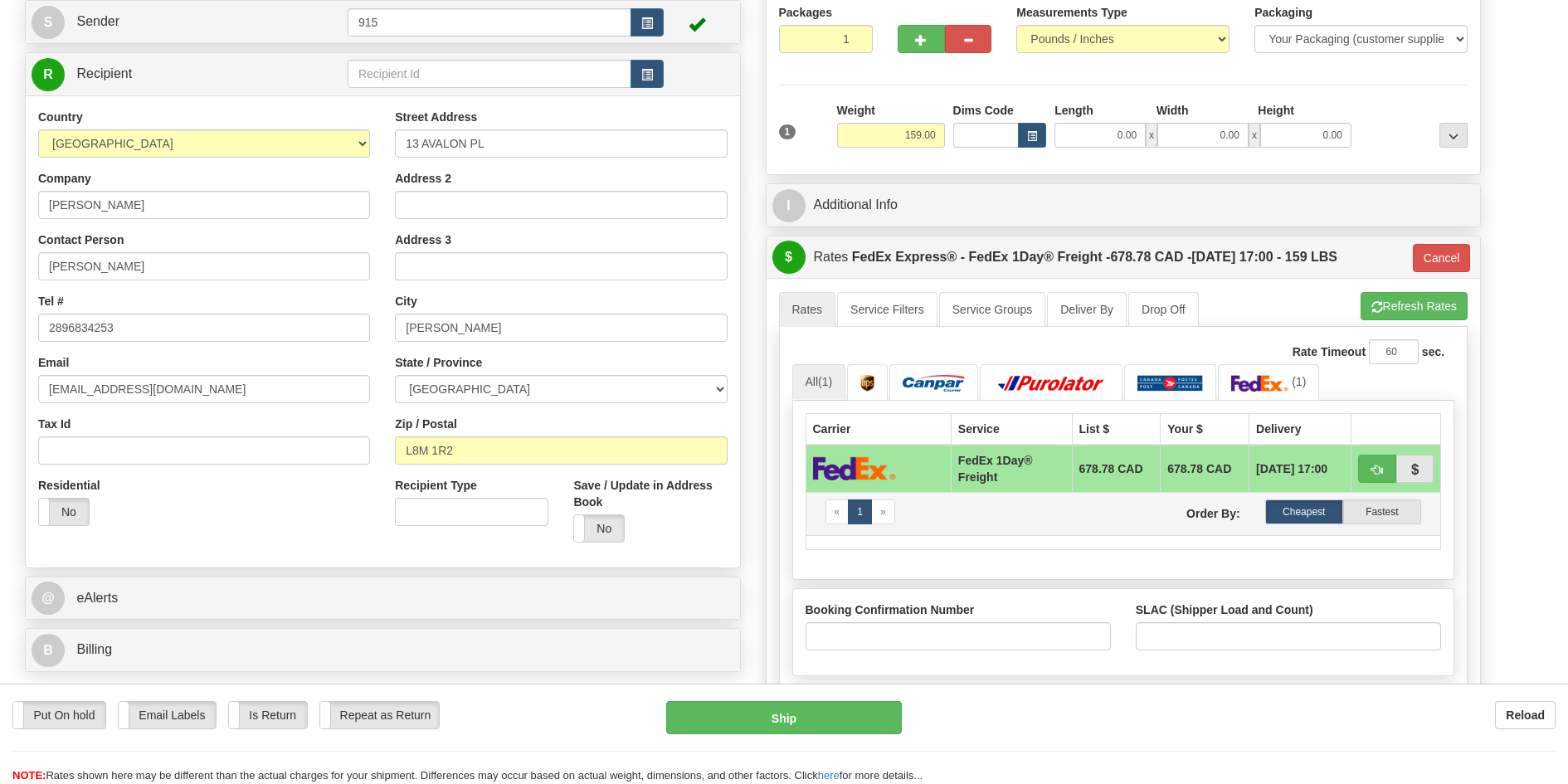
scroll to position [0, 0]
